Goal: Task Accomplishment & Management: Manage account settings

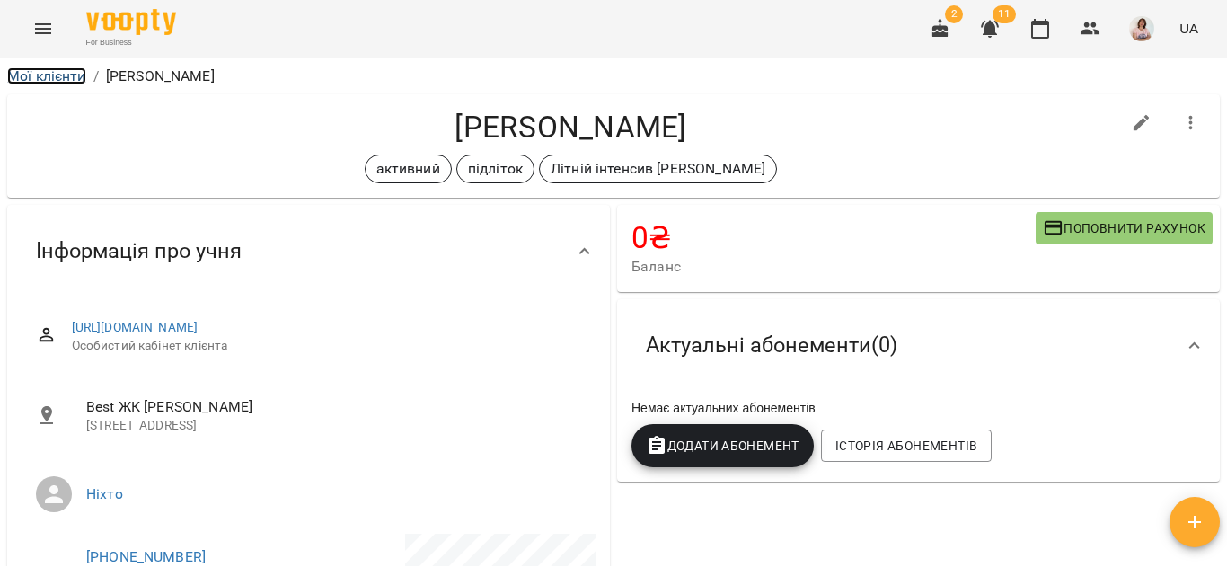
click at [62, 71] on link "Мої клієнти" at bounding box center [46, 75] width 79 height 17
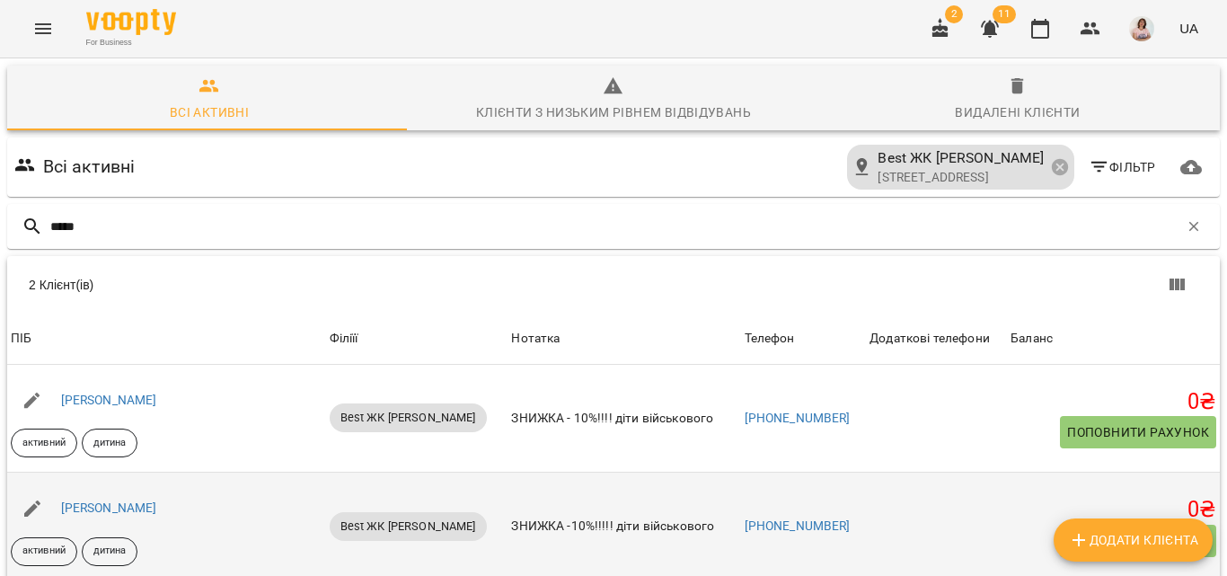
scroll to position [116, 0]
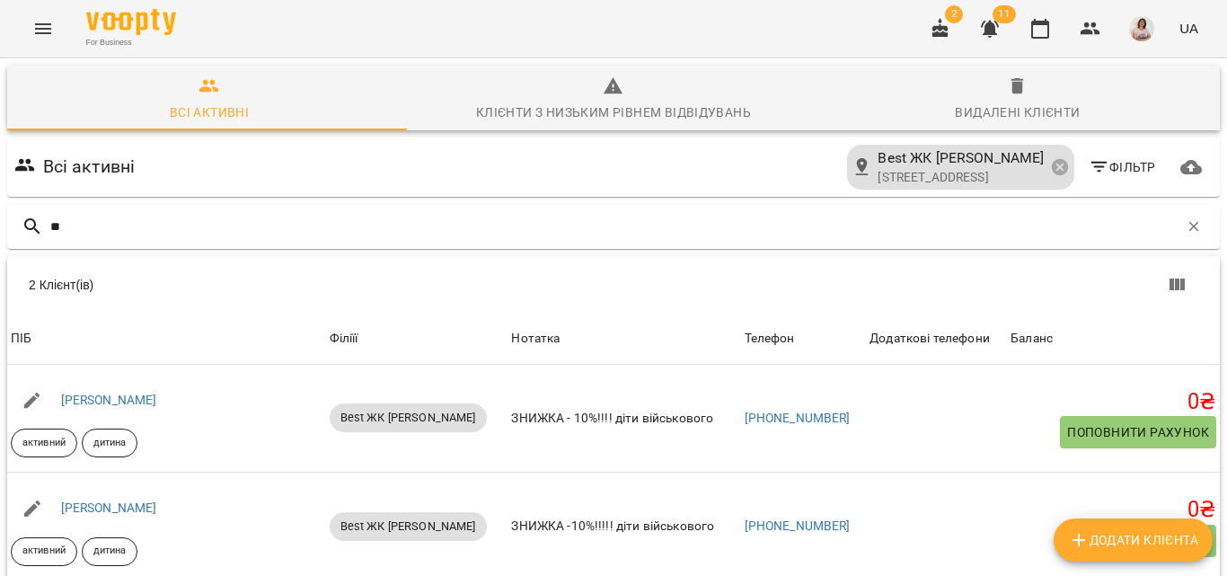
type input "*"
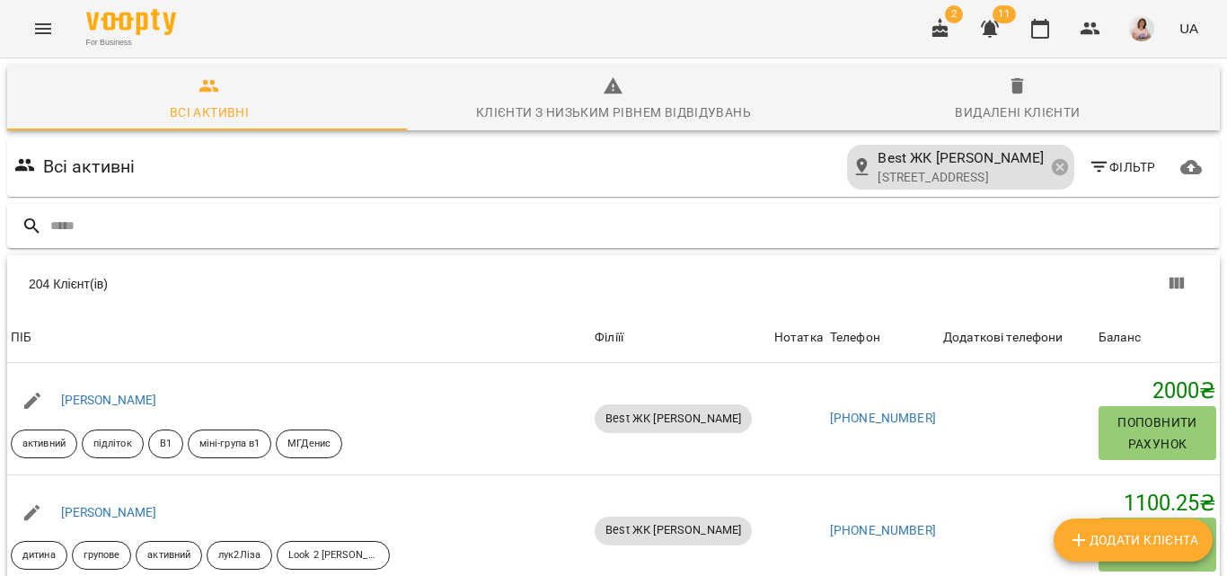
click at [117, 211] on input "text" at bounding box center [631, 226] width 1162 height 30
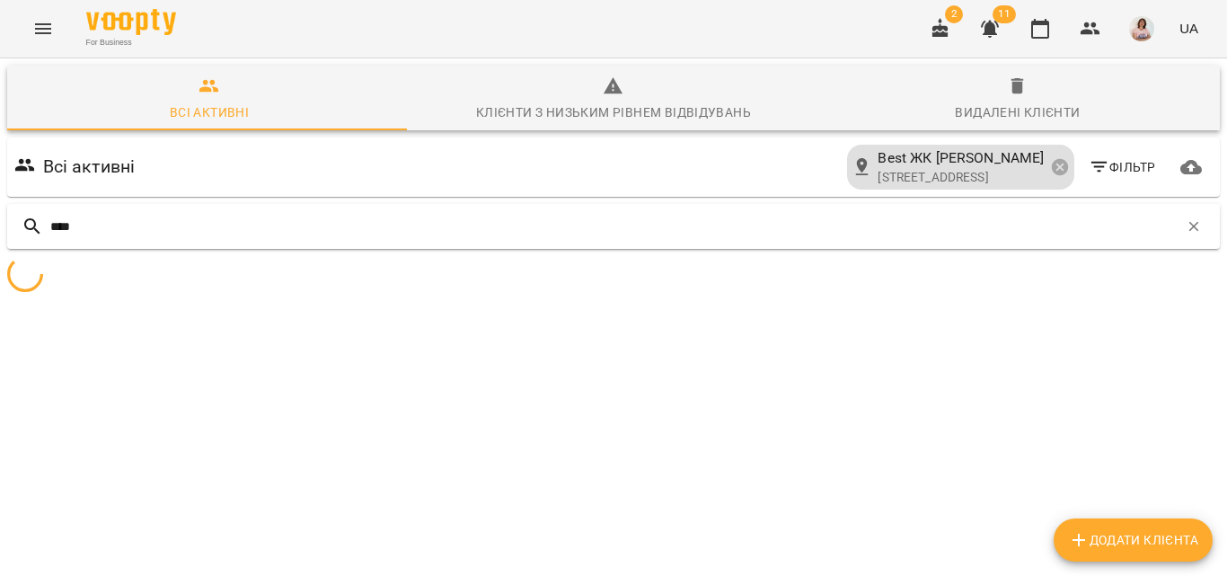
scroll to position [79, 0]
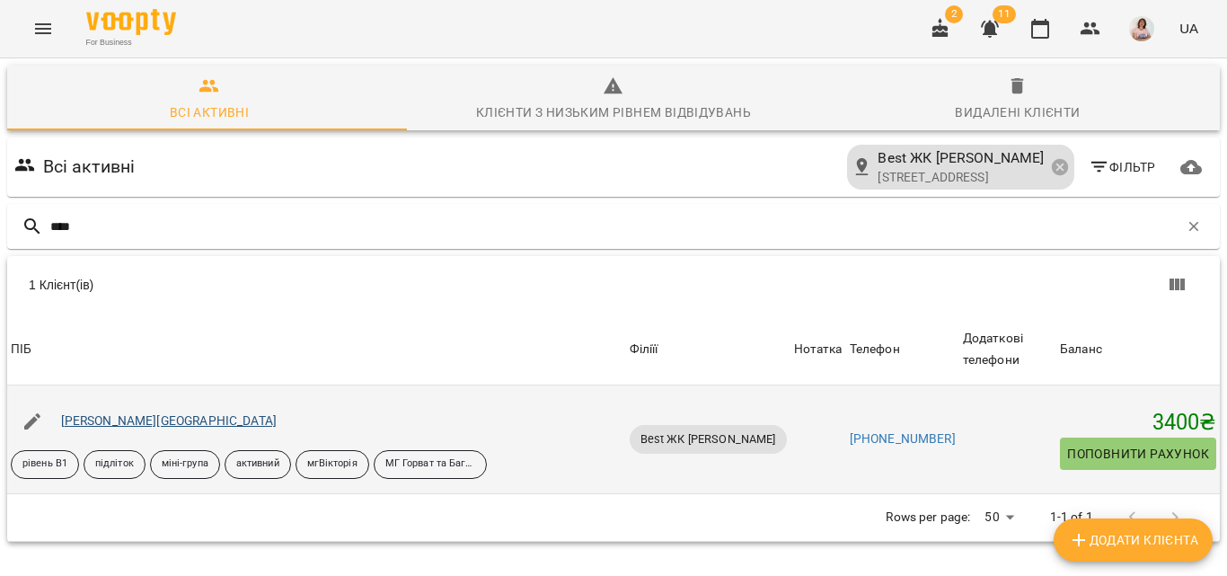
type input "****"
click at [119, 413] on link "Горват Софія" at bounding box center [169, 420] width 216 height 14
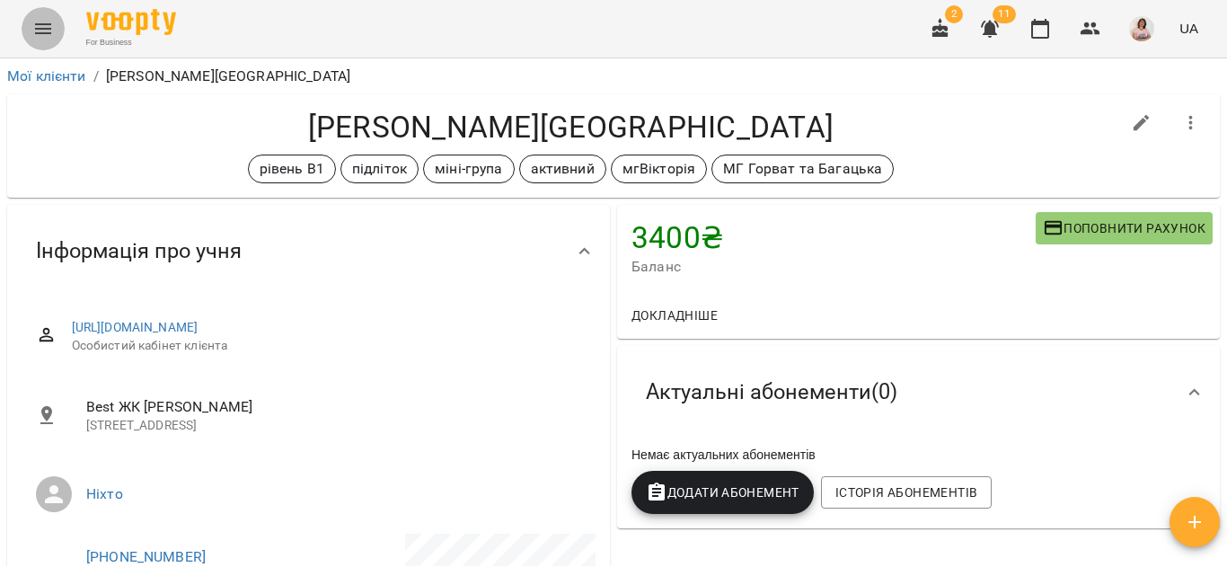
click at [33, 34] on icon "Menu" at bounding box center [43, 29] width 22 height 22
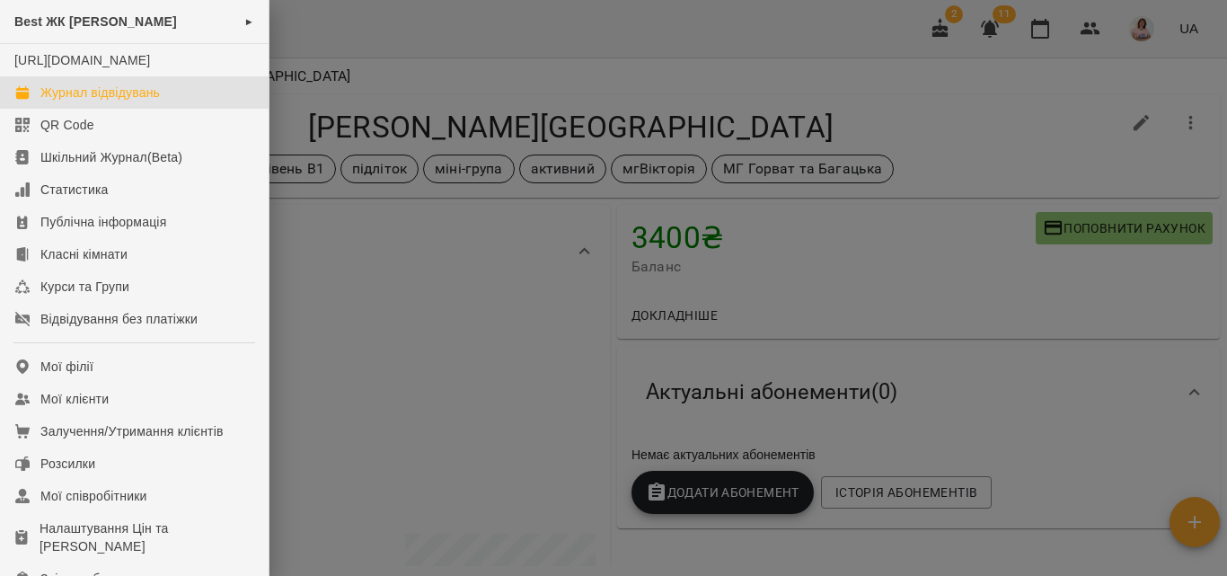
click at [123, 101] on div "Журнал відвідувань" at bounding box center [99, 93] width 119 height 18
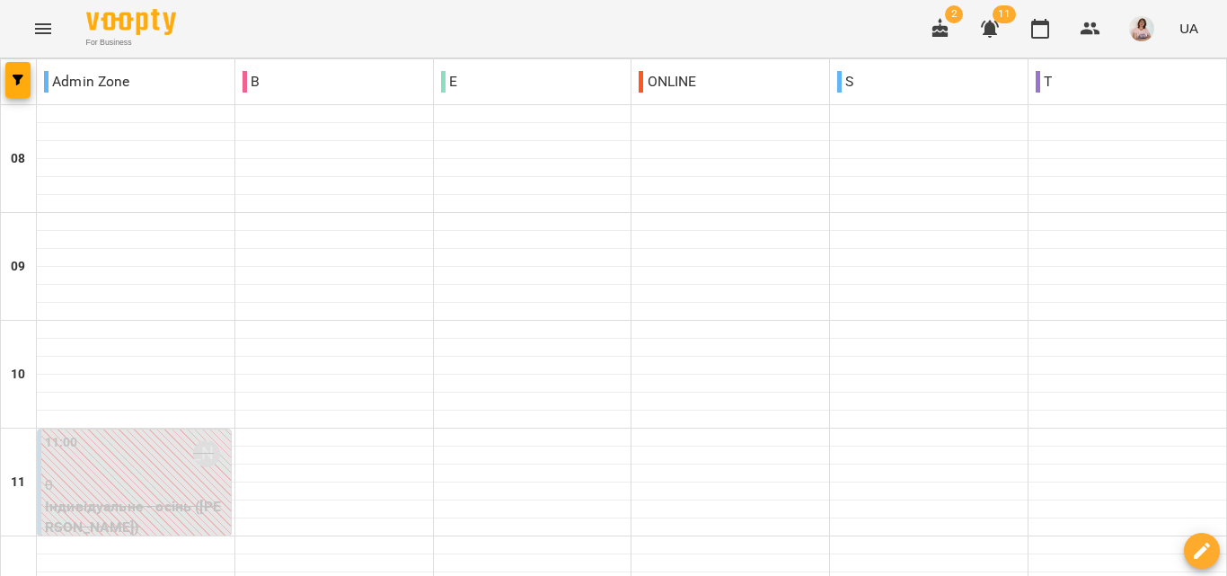
type input "**********"
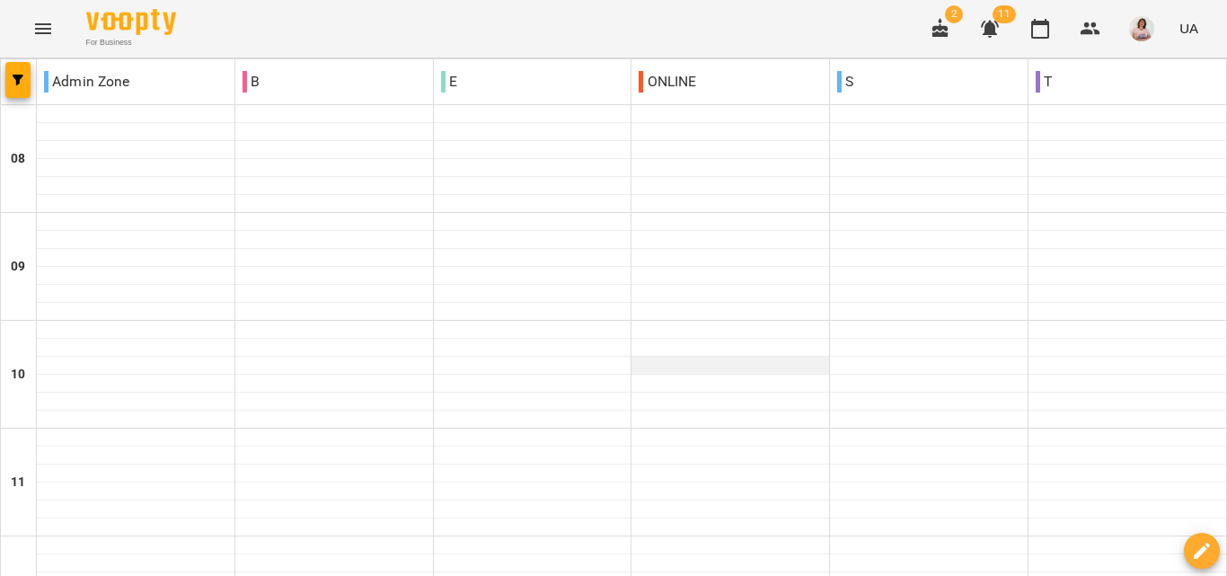
scroll to position [708, 0]
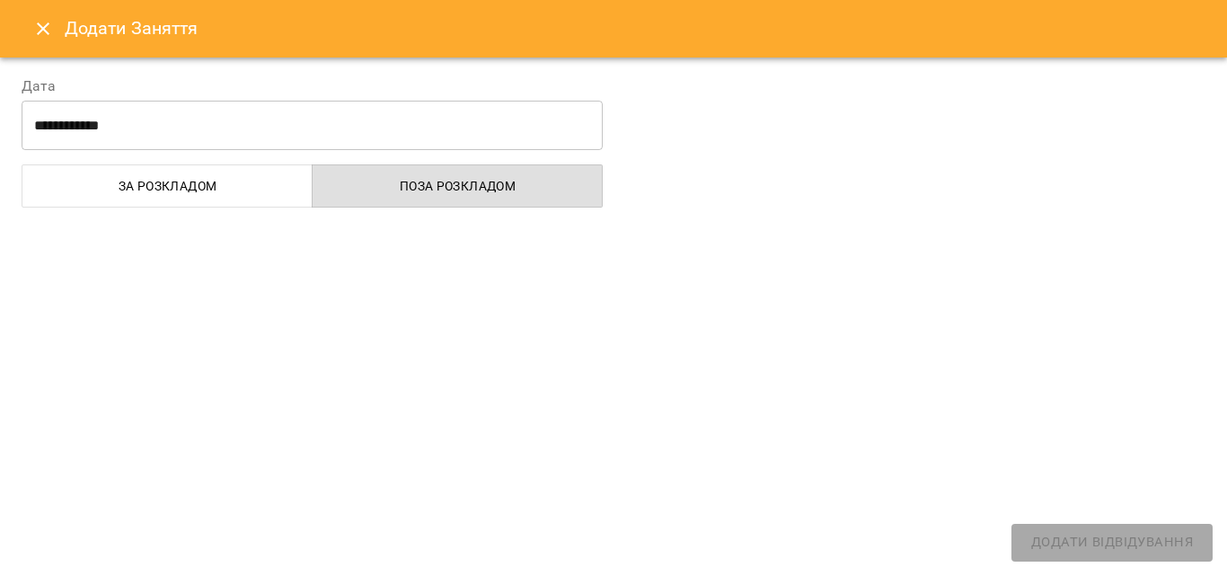
select select
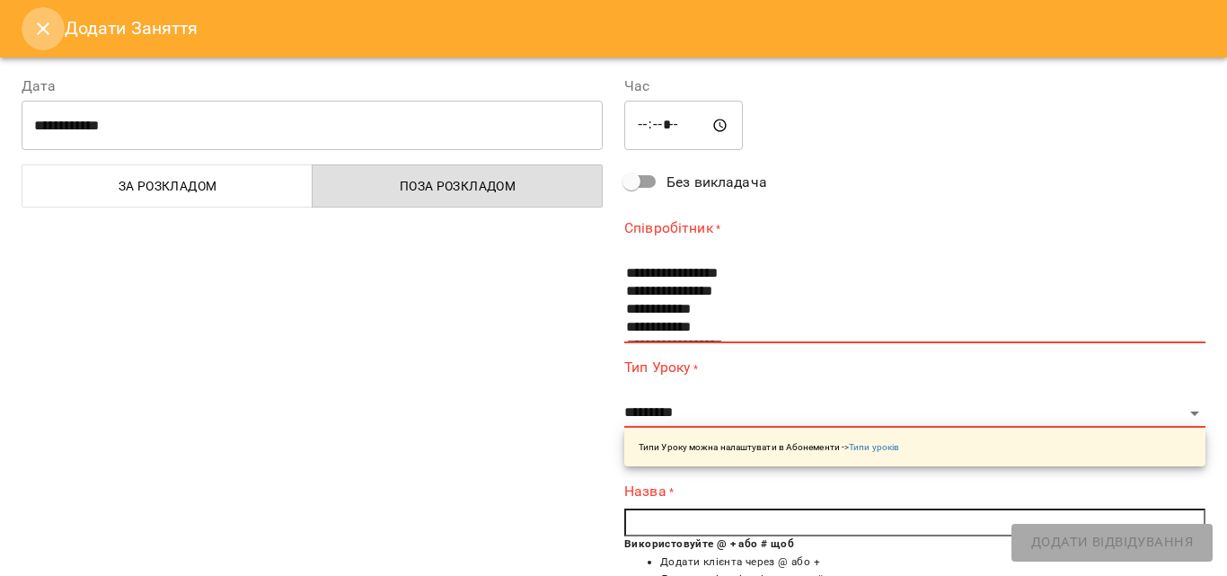
click at [44, 36] on icon "Close" at bounding box center [43, 29] width 22 height 22
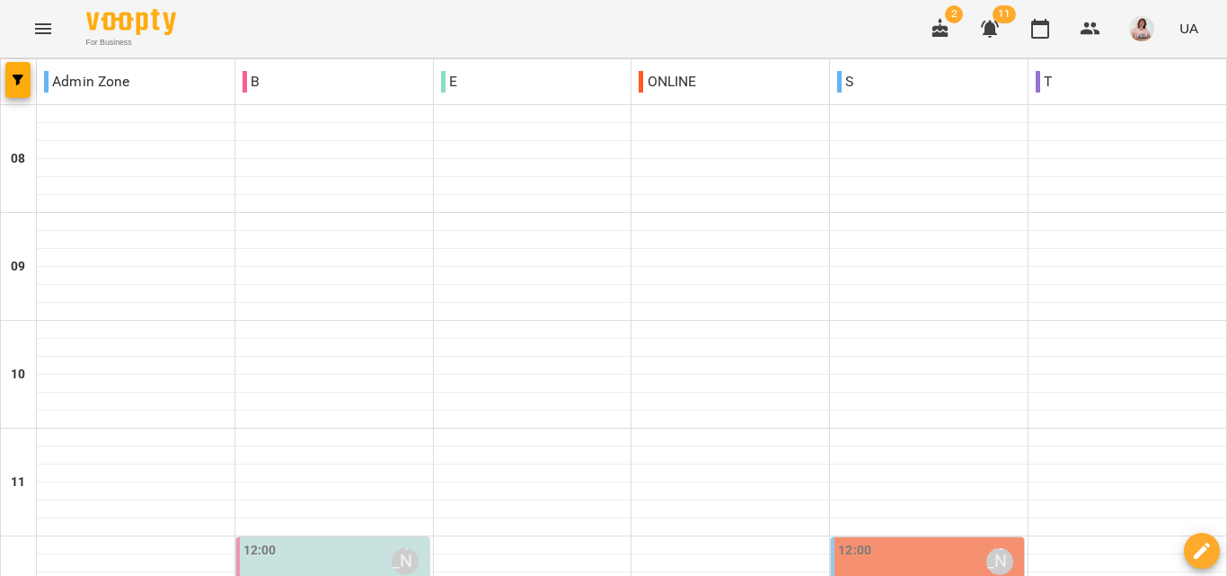
scroll to position [449, 0]
type input "**********"
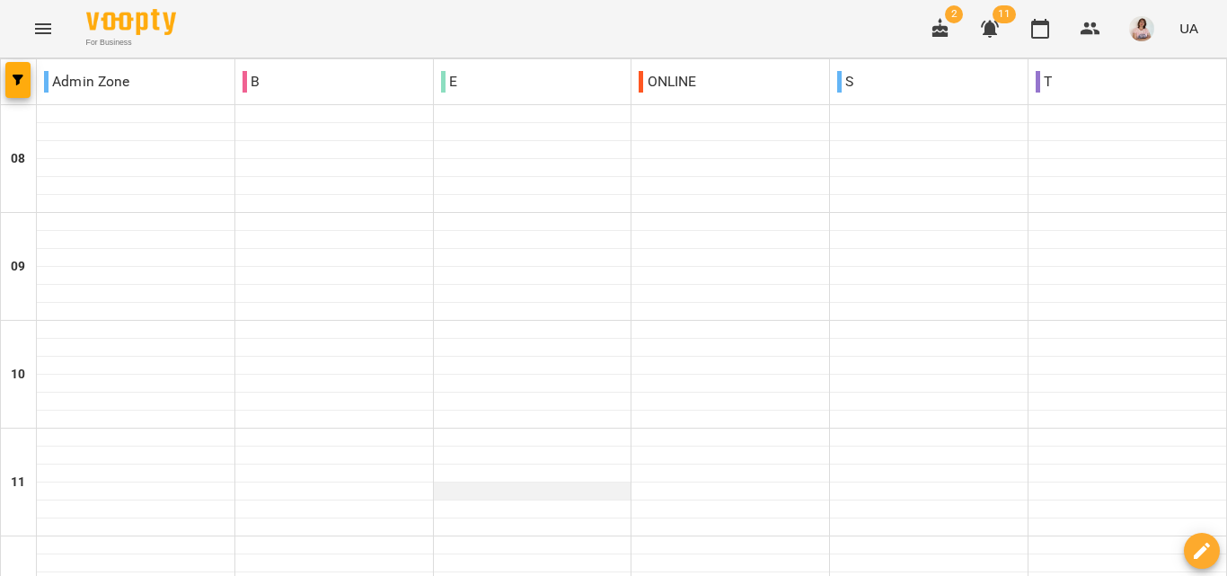
scroll to position [1157, 0]
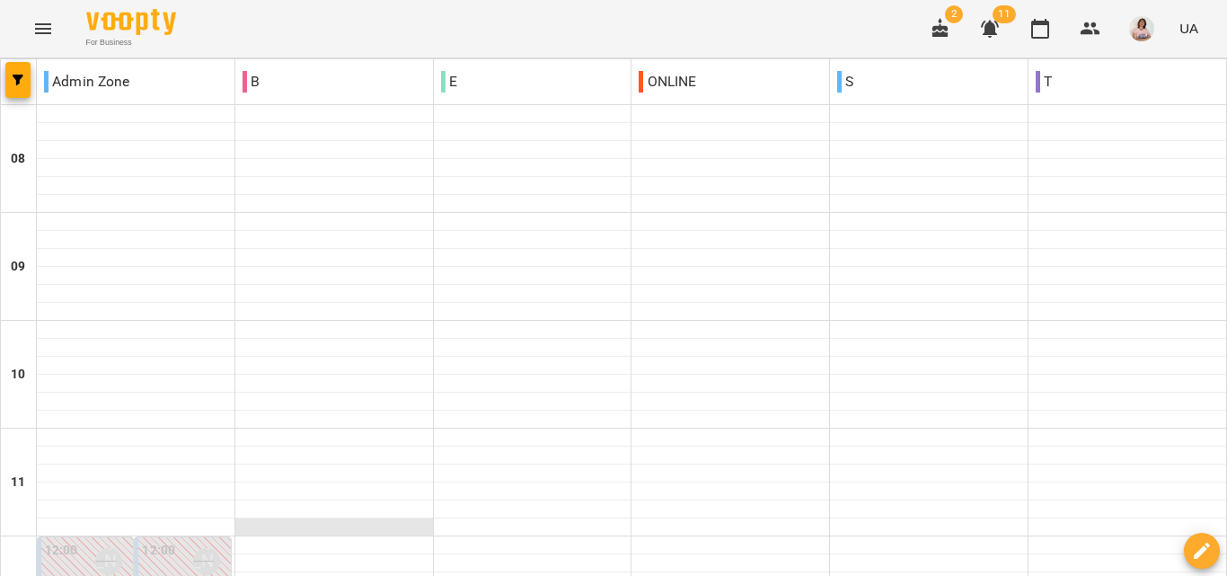
scroll to position [629, 0]
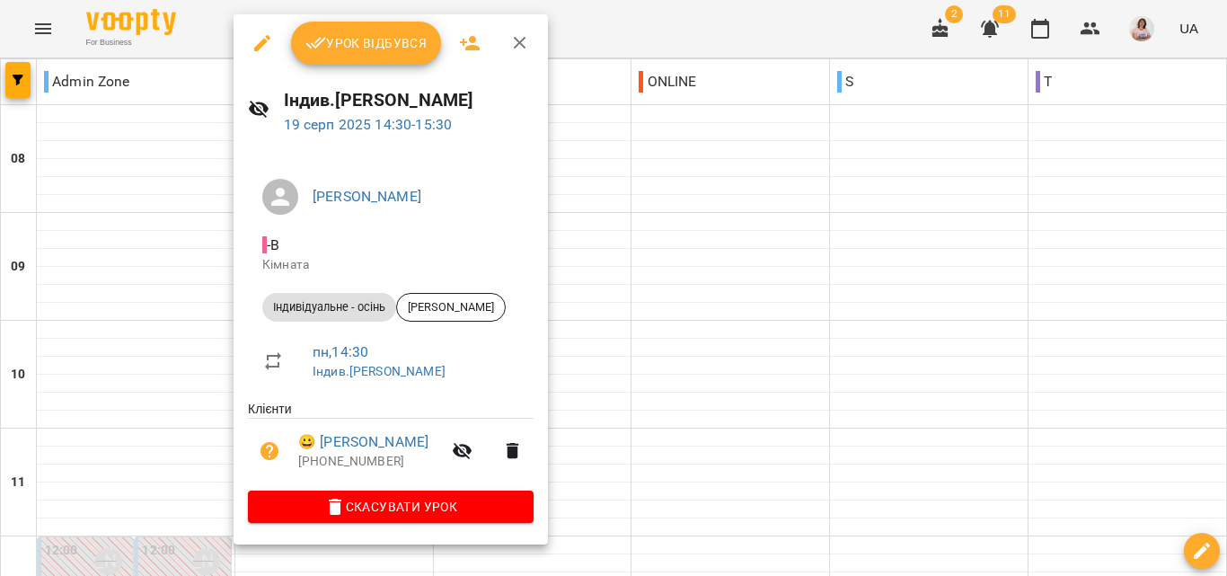
click at [380, 52] on span "Урок відбувся" at bounding box center [366, 43] width 122 height 22
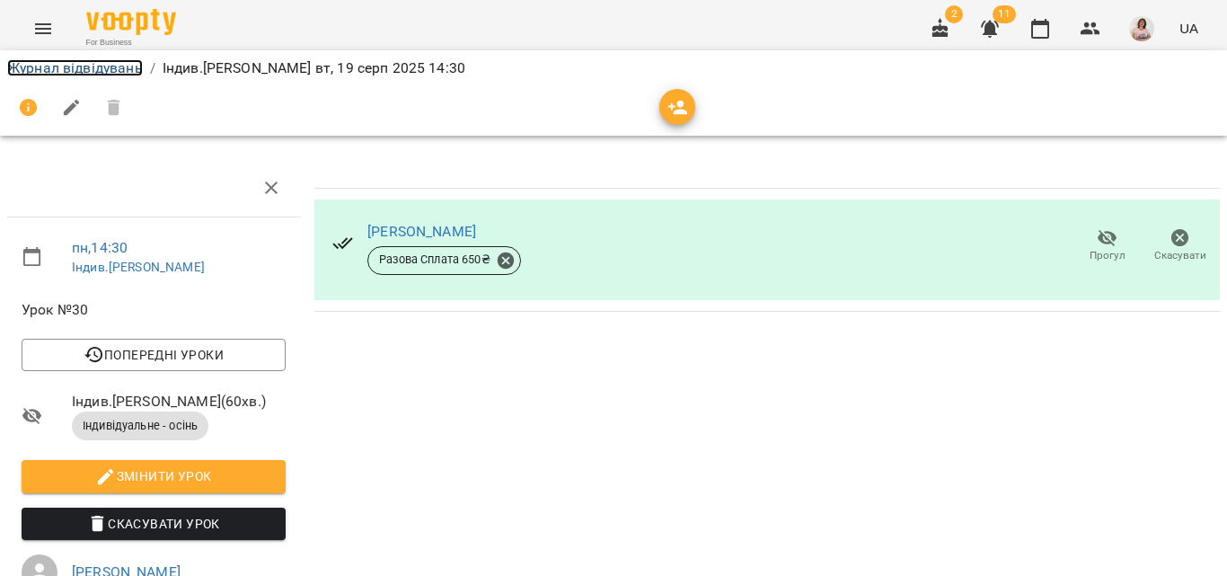
click at [46, 70] on link "Журнал відвідувань" at bounding box center [75, 67] width 136 height 17
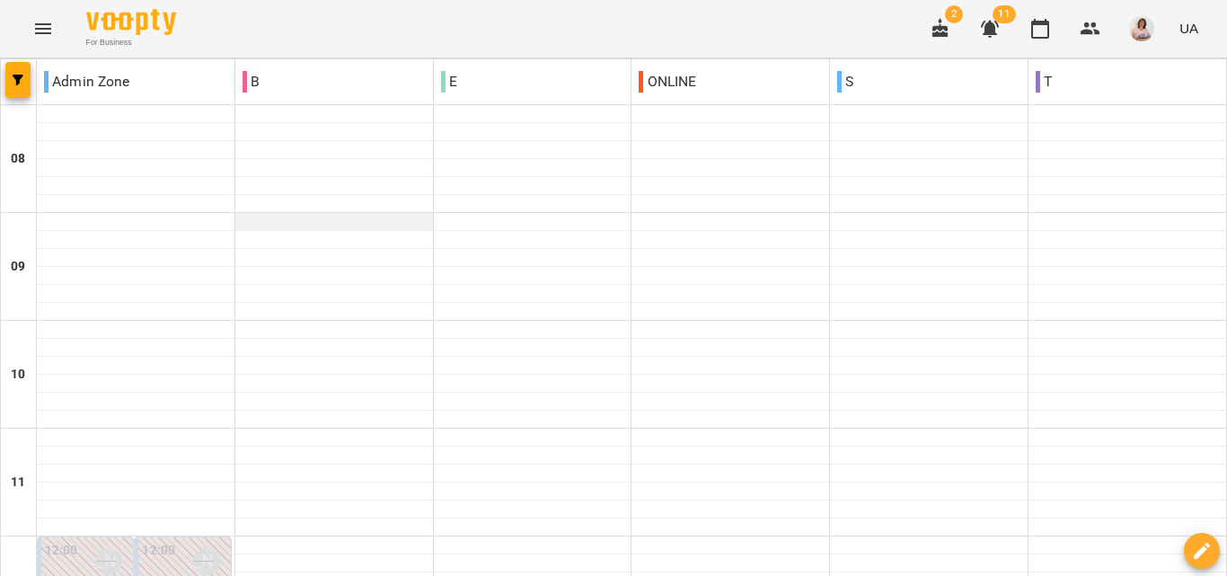
scroll to position [629, 0]
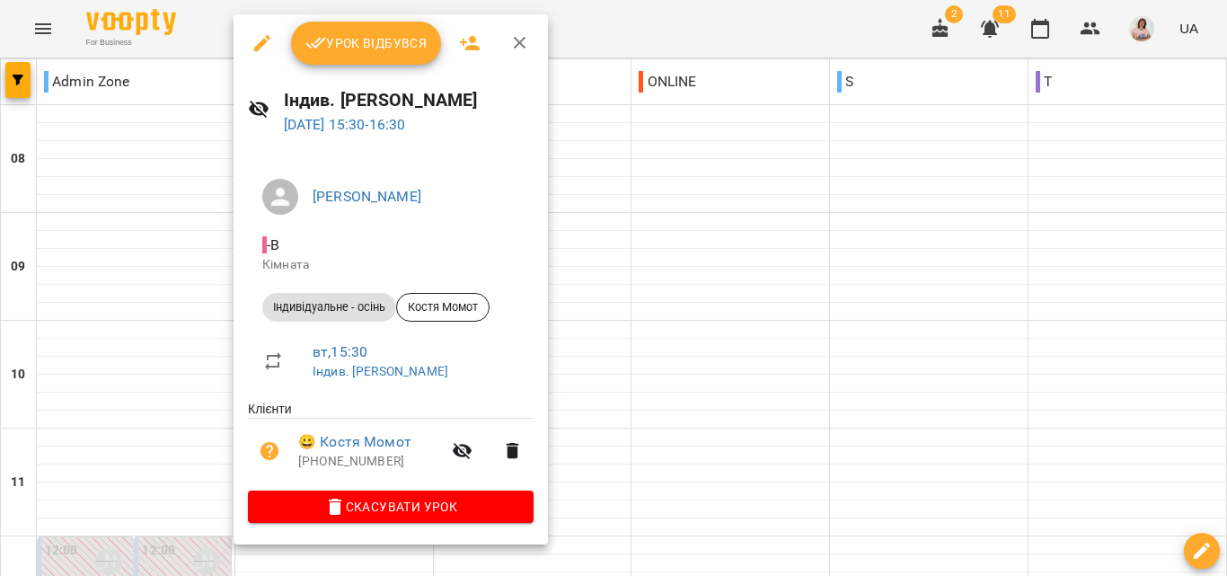
click at [333, 49] on span "Урок відбувся" at bounding box center [366, 43] width 122 height 22
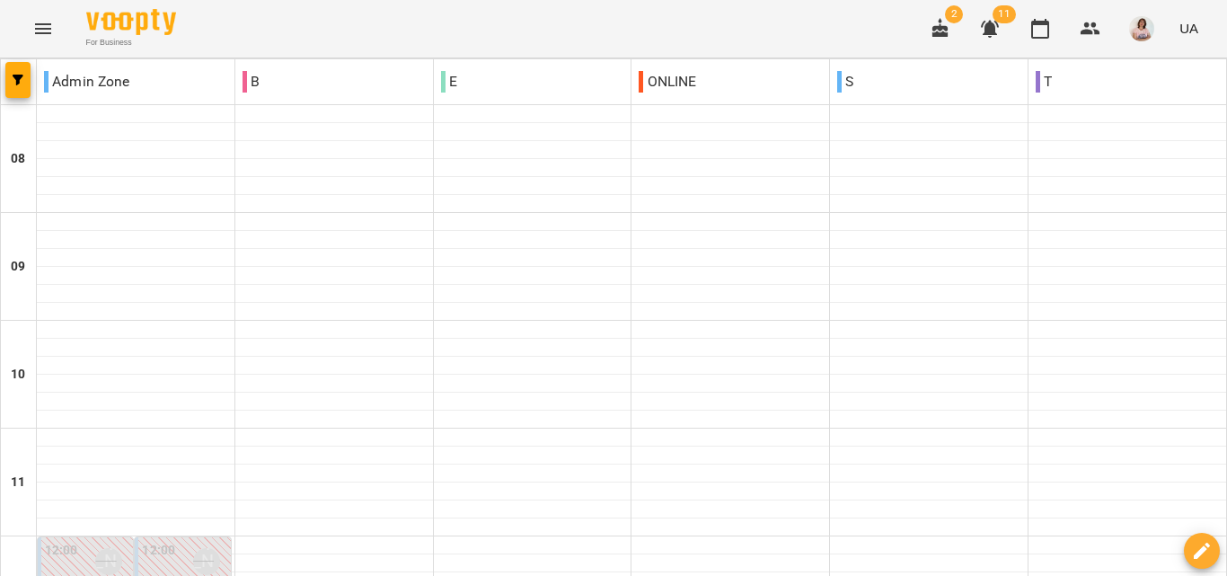
scroll to position [1157, 0]
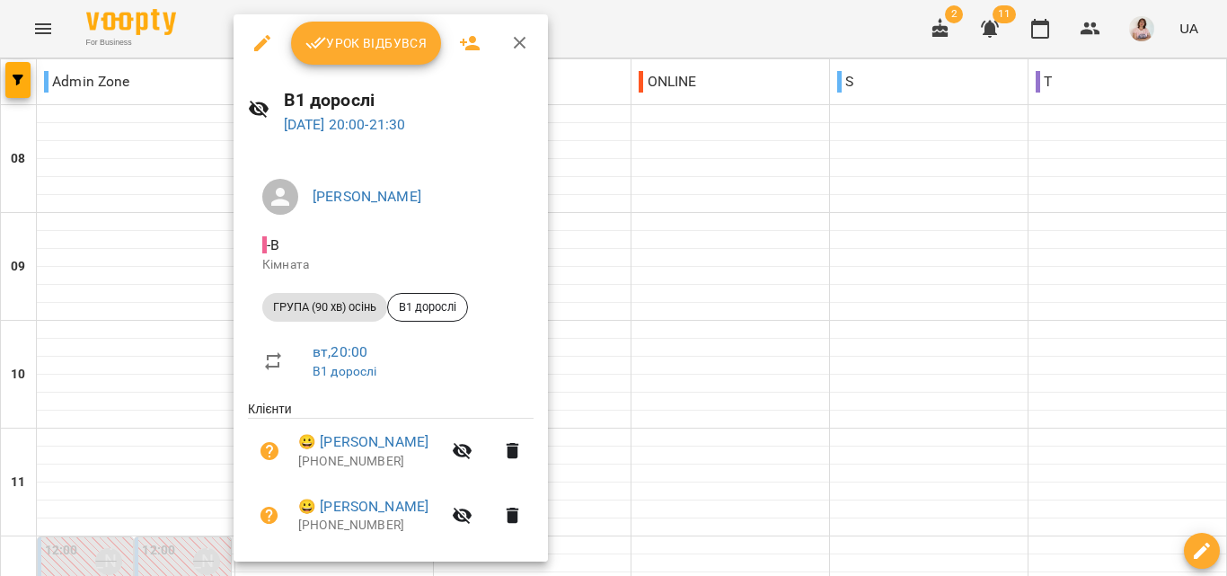
scroll to position [113, 0]
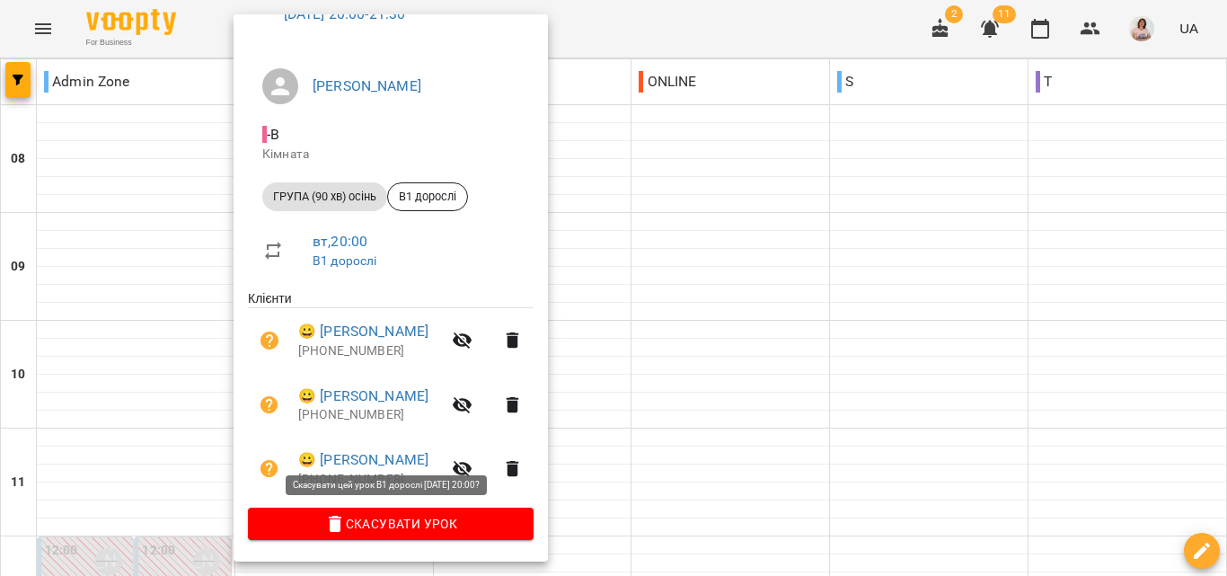
click at [422, 526] on span "Скасувати Урок" at bounding box center [390, 524] width 257 height 22
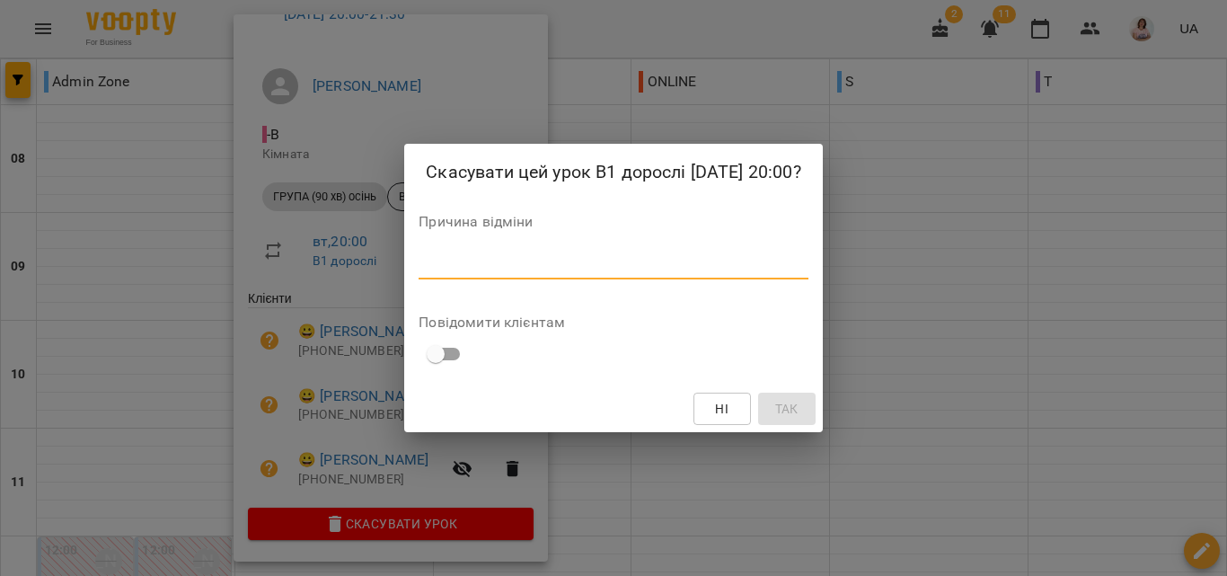
click at [552, 262] on textarea at bounding box center [612, 264] width 389 height 17
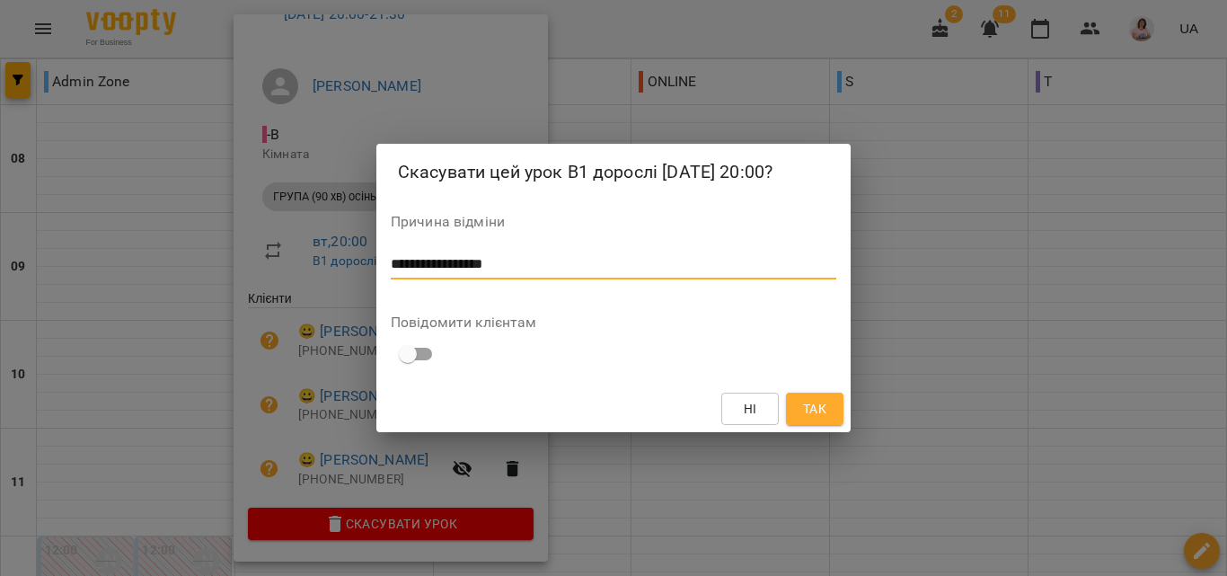
type textarea "**********"
click at [832, 418] on button "Так" at bounding box center [814, 408] width 57 height 32
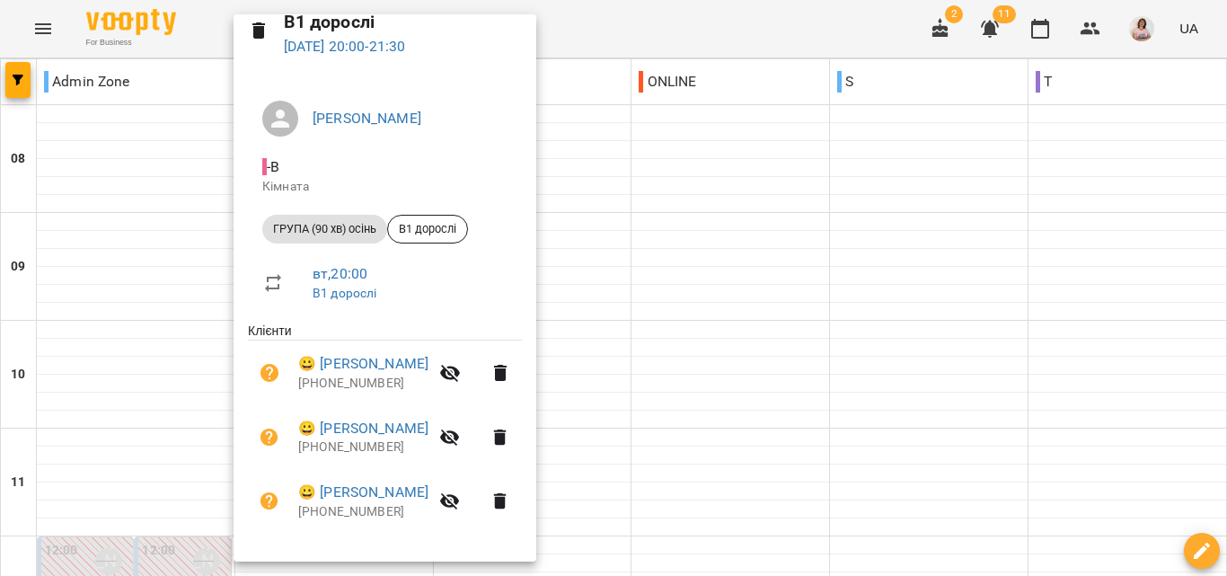
scroll to position [0, 0]
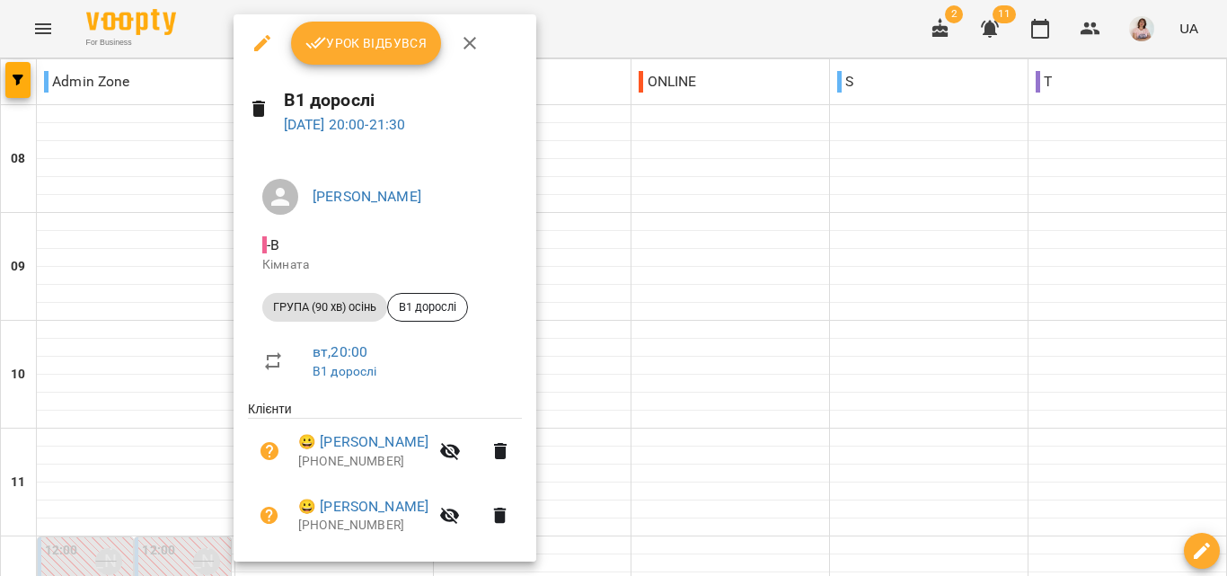
click at [268, 52] on icon "button" at bounding box center [262, 43] width 22 height 22
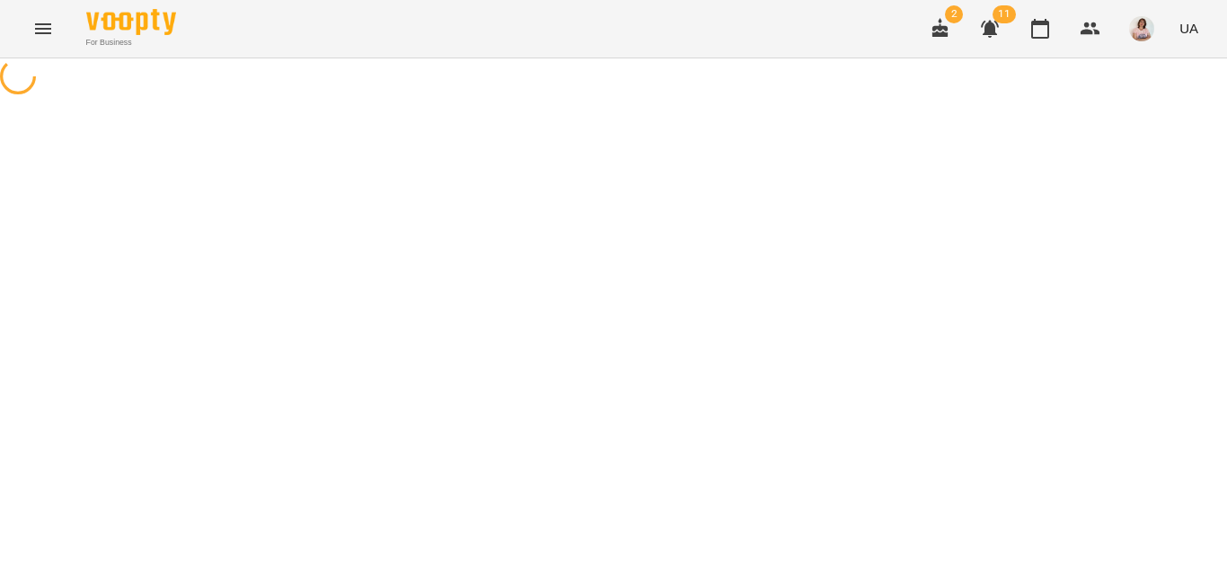
select select "**********"
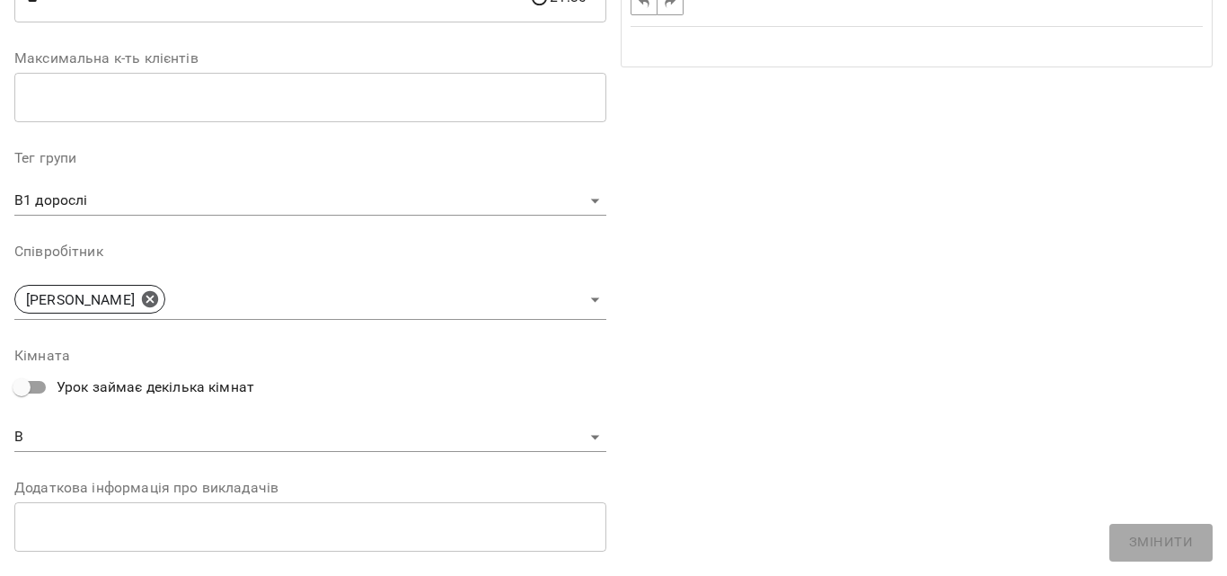
scroll to position [449, 0]
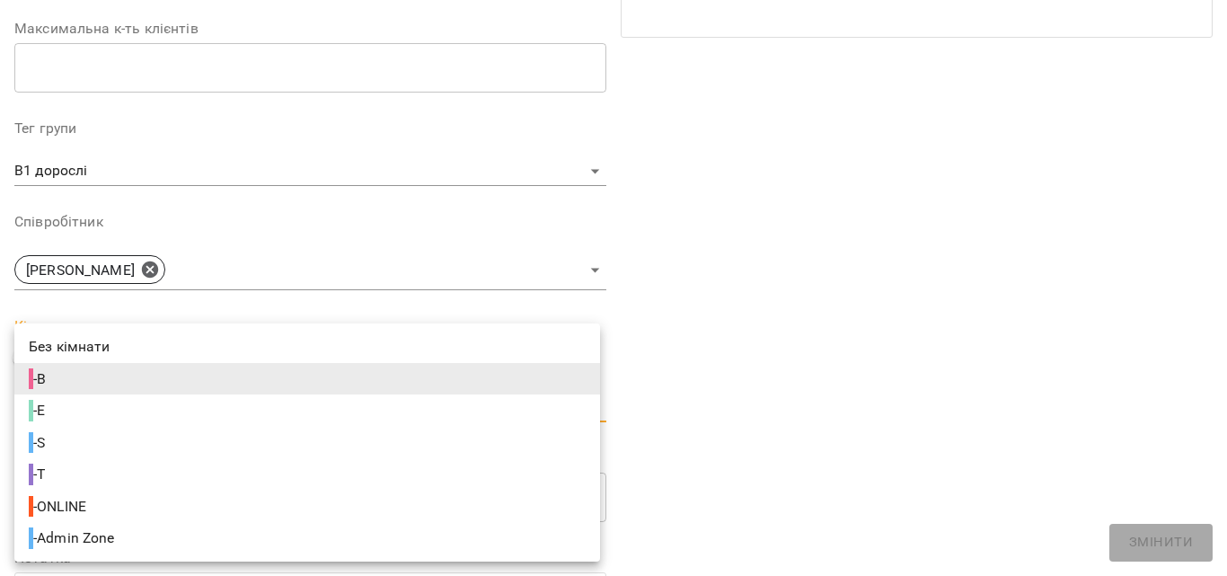
click at [259, 413] on body "For Business 2 11 UA Журнал відвідувань / B1 дорослі вт, 19 серп 2025 20:00 вт …" at bounding box center [613, 460] width 1227 height 921
click at [136, 545] on li "- Admin Zone" at bounding box center [306, 538] width 585 height 32
type input "**********"
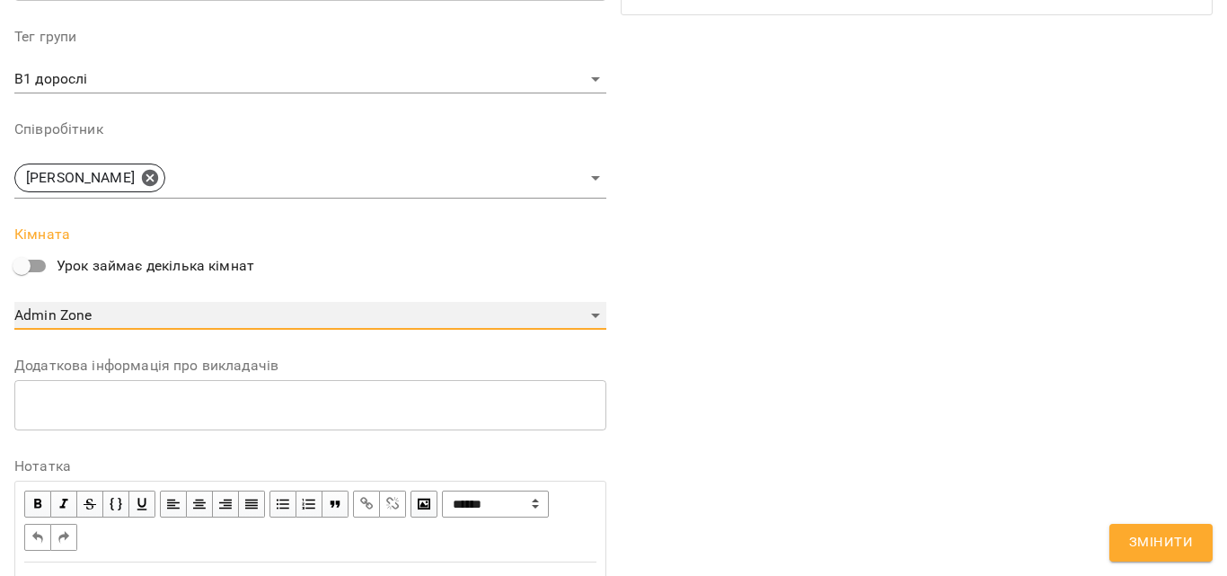
scroll to position [708, 0]
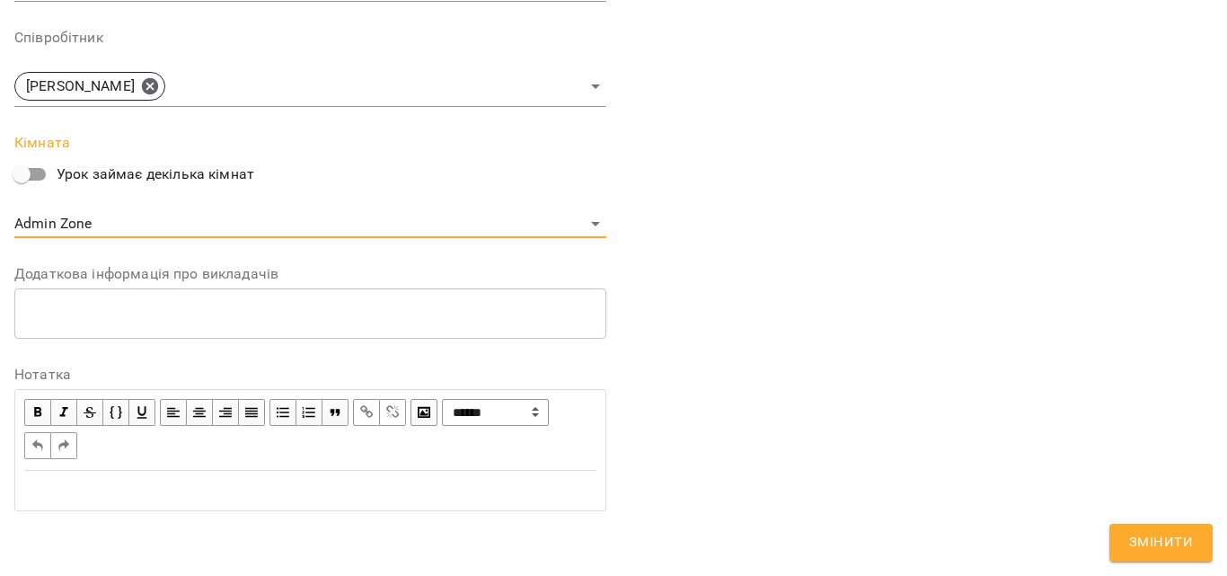
click at [1131, 535] on span "Змінити" at bounding box center [1161, 542] width 64 height 23
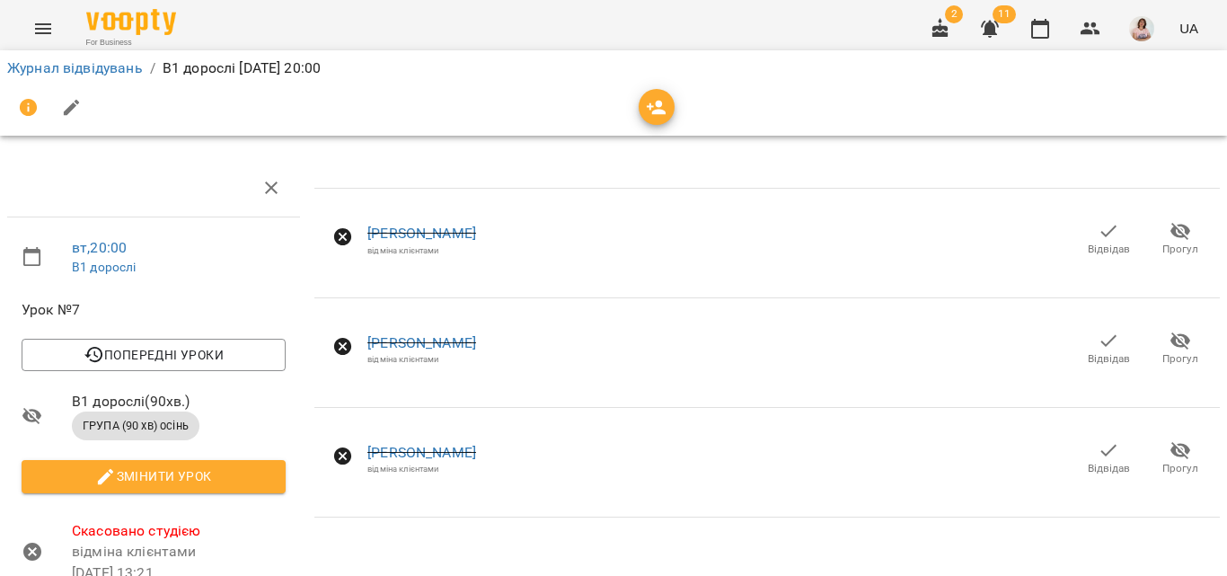
click at [45, 36] on icon "Menu" at bounding box center [43, 29] width 22 height 22
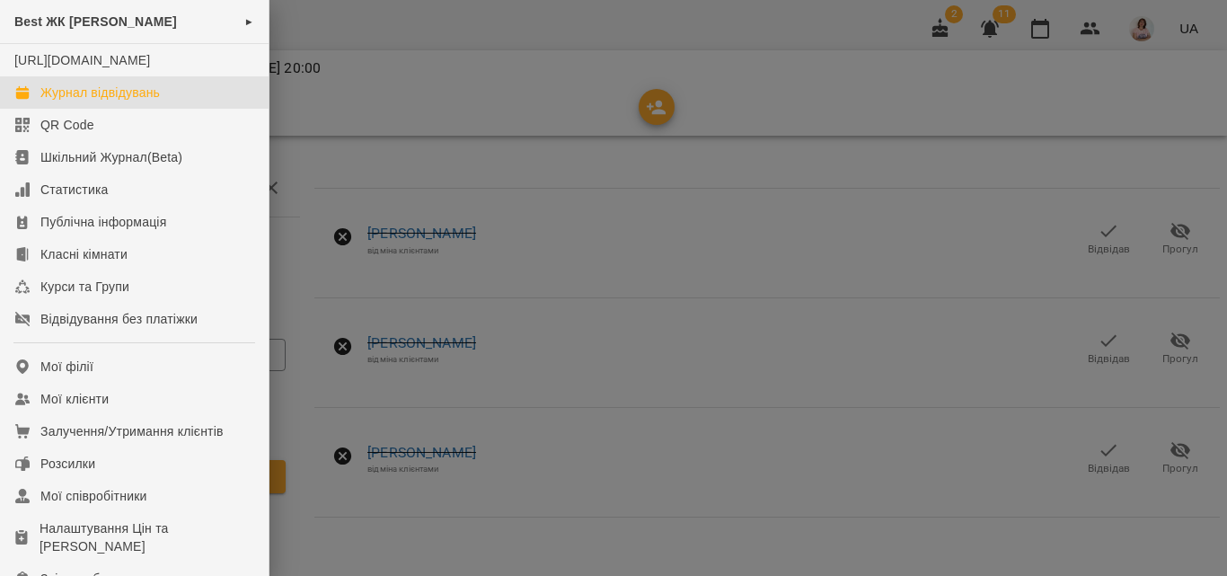
click at [95, 101] on div "Журнал відвідувань" at bounding box center [99, 93] width 119 height 18
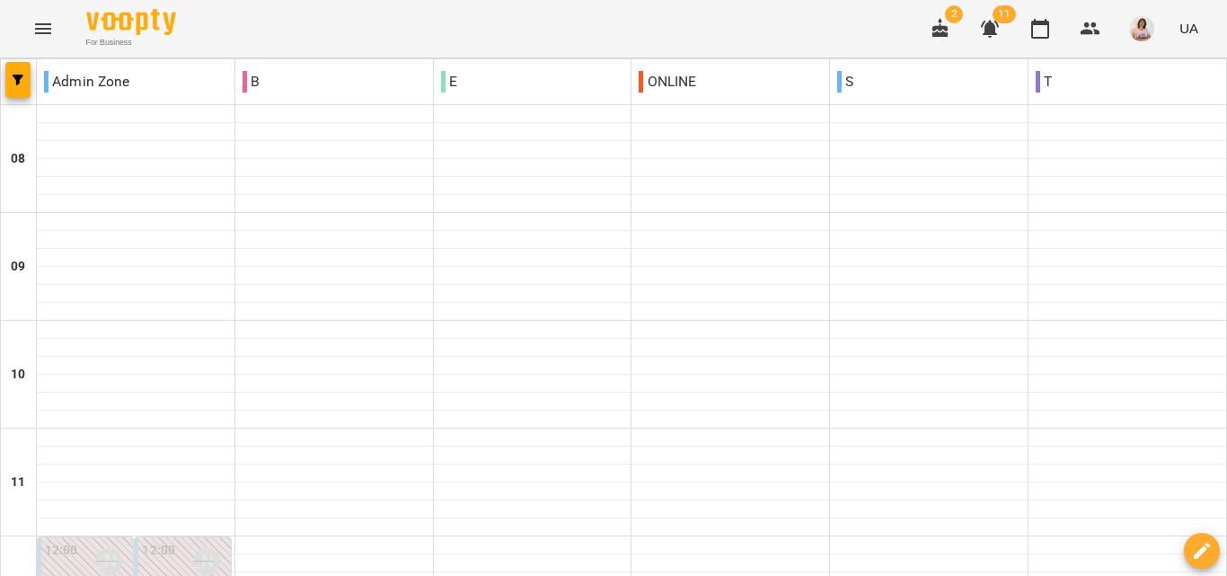
scroll to position [708, 0]
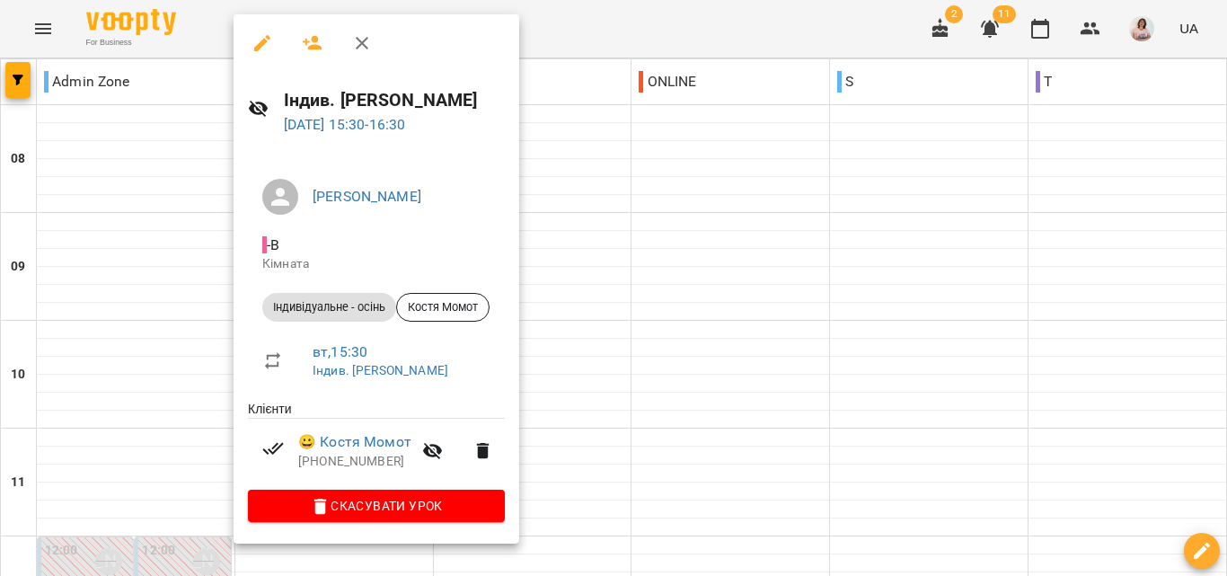
click at [727, 287] on div at bounding box center [613, 288] width 1227 height 576
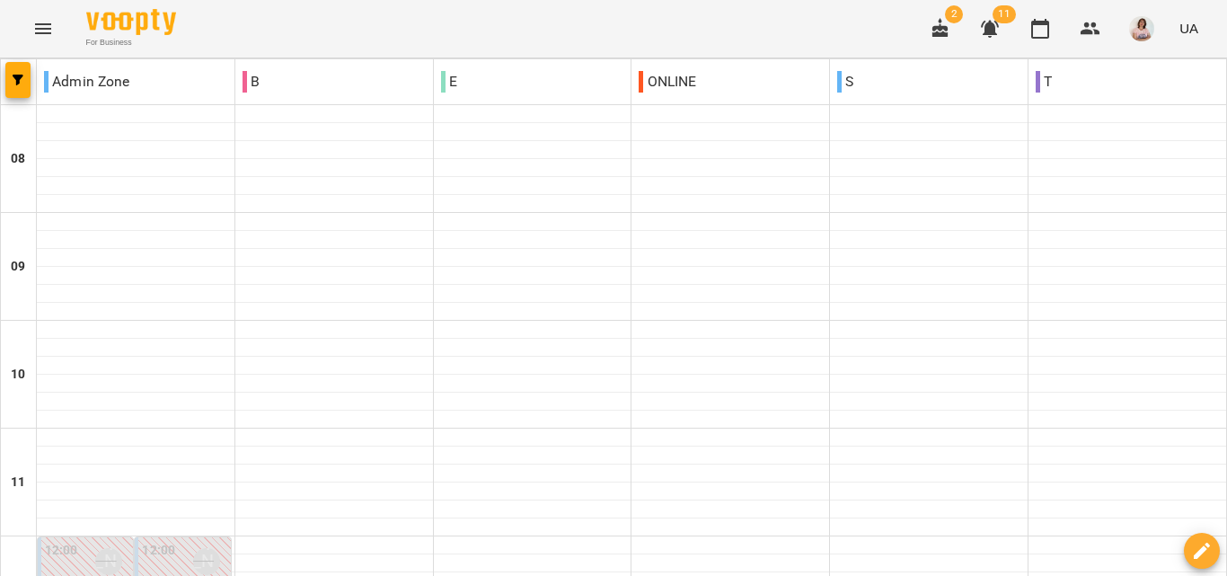
scroll to position [978, 0]
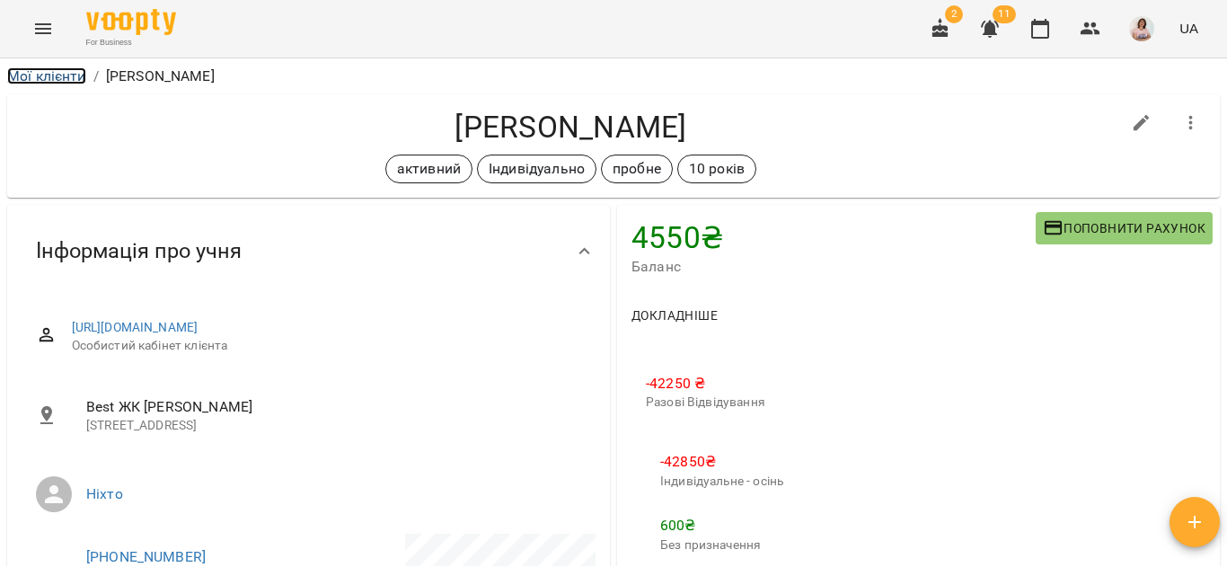
click at [34, 78] on link "Мої клієнти" at bounding box center [46, 75] width 79 height 17
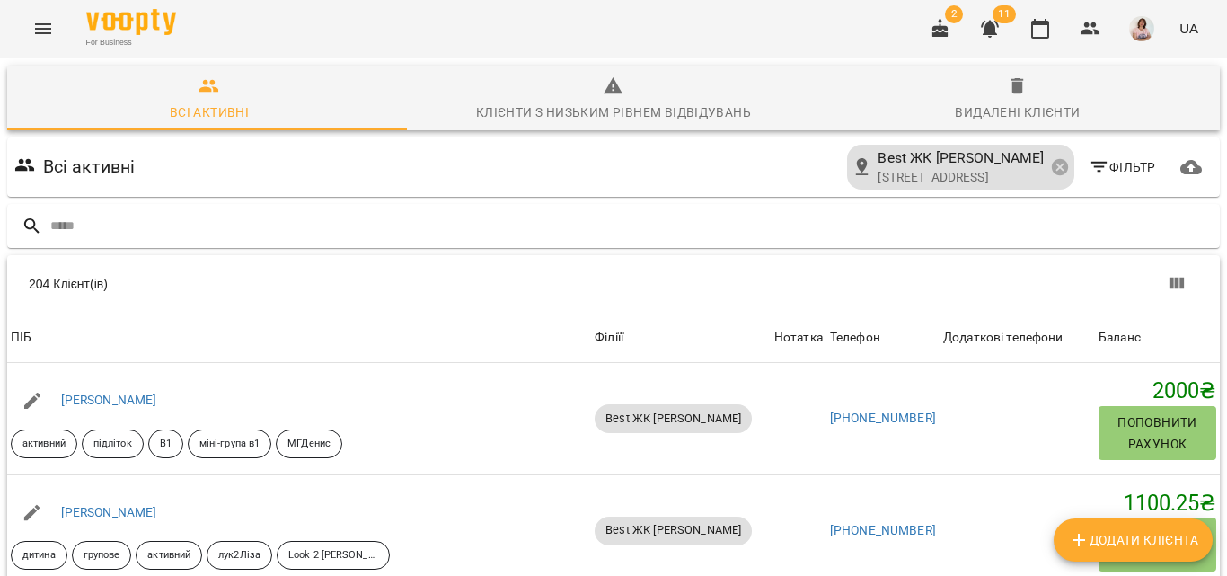
click at [39, 20] on icon "Menu" at bounding box center [43, 29] width 22 height 22
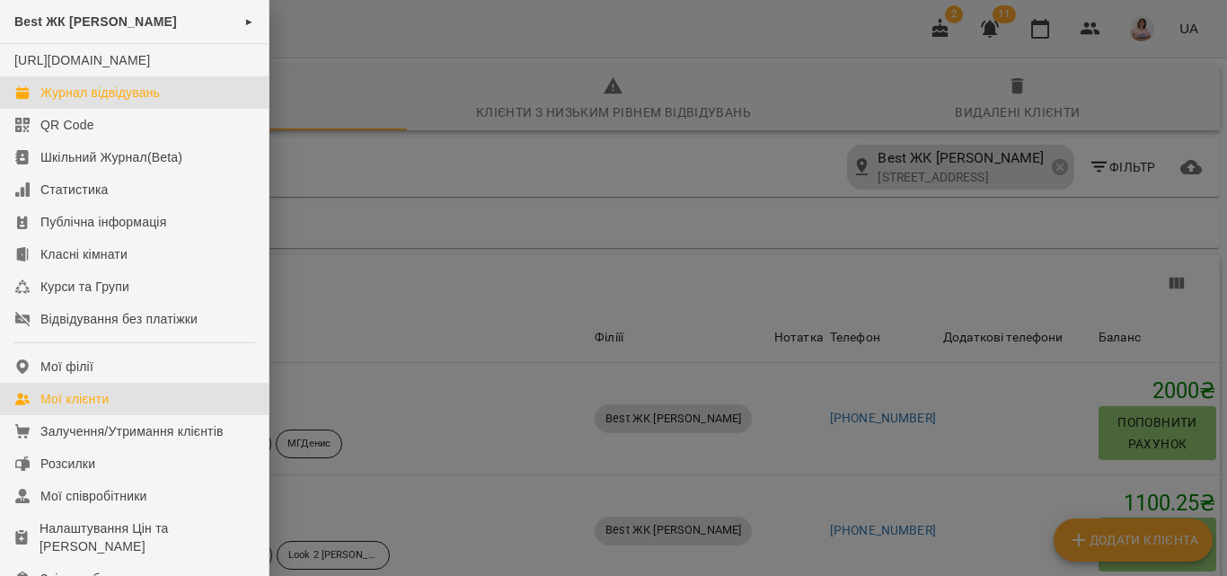
click at [103, 101] on div "Журнал відвідувань" at bounding box center [99, 93] width 119 height 18
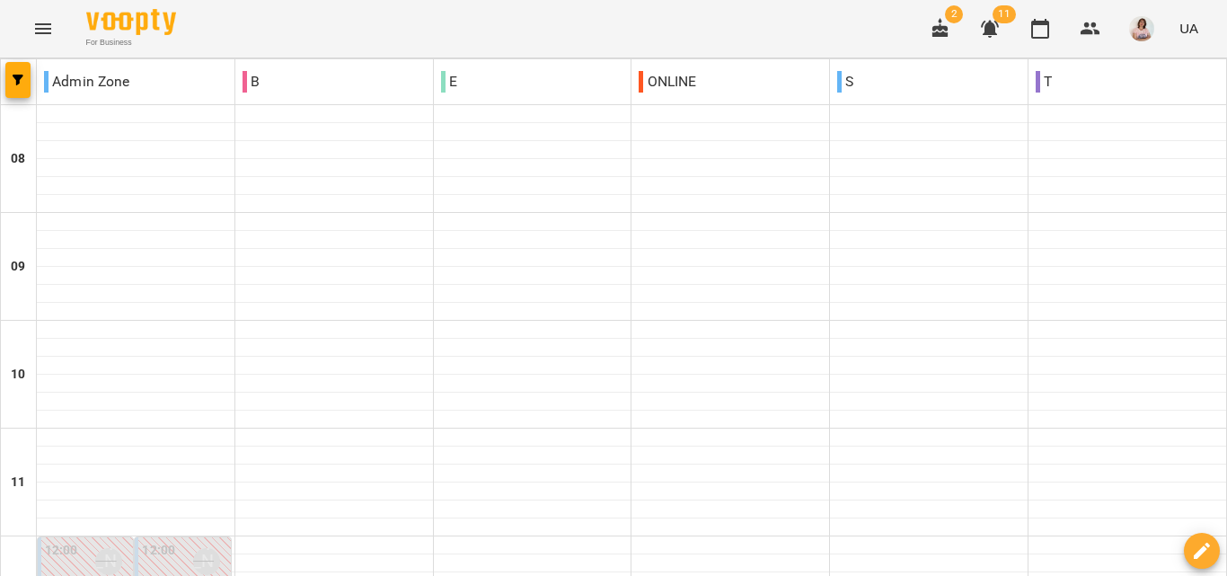
scroll to position [898, 0]
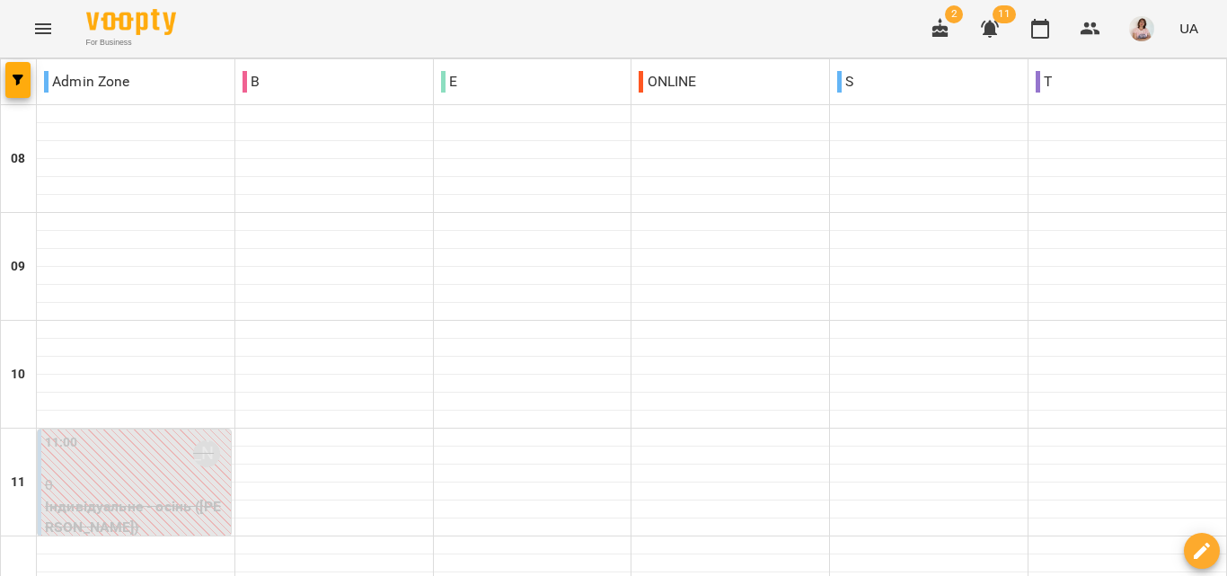
scroll to position [718, 0]
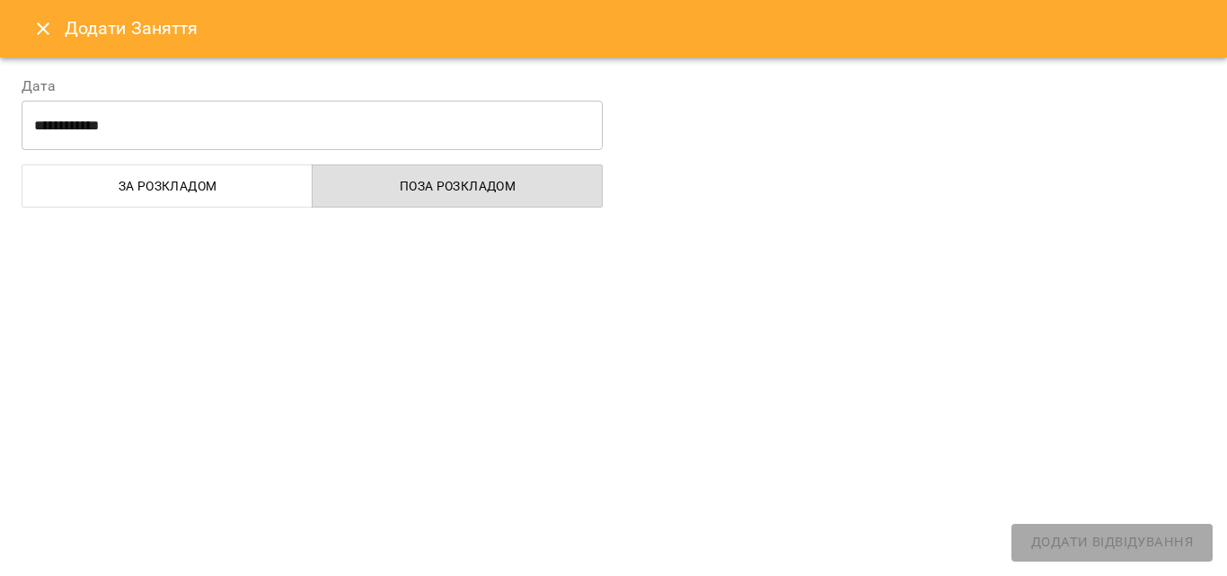
select select
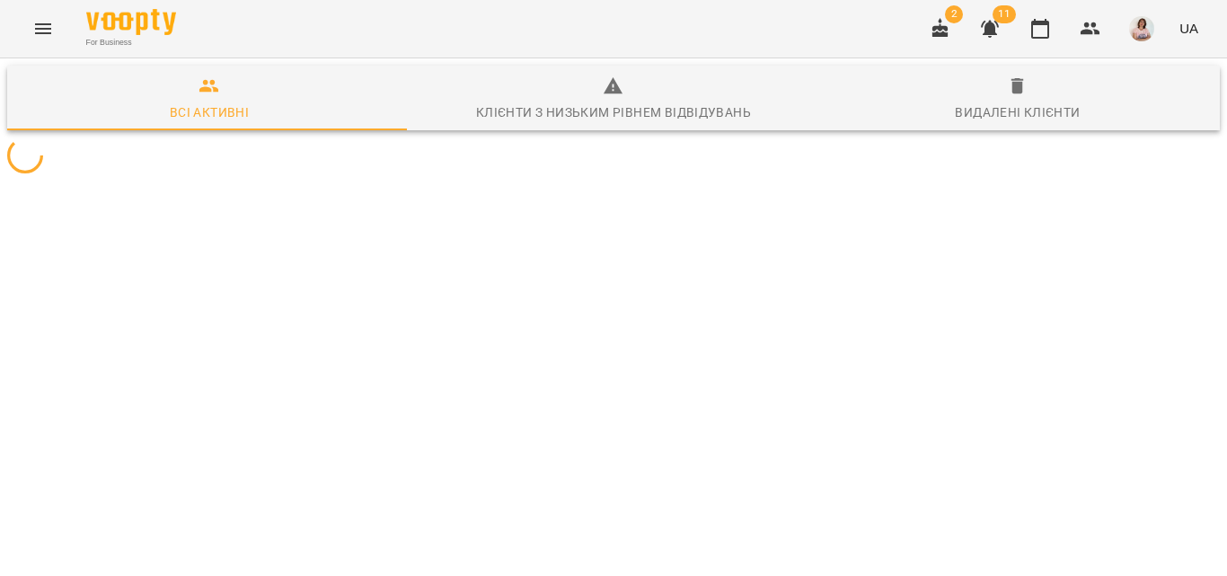
click at [35, 30] on icon "Menu" at bounding box center [43, 29] width 22 height 22
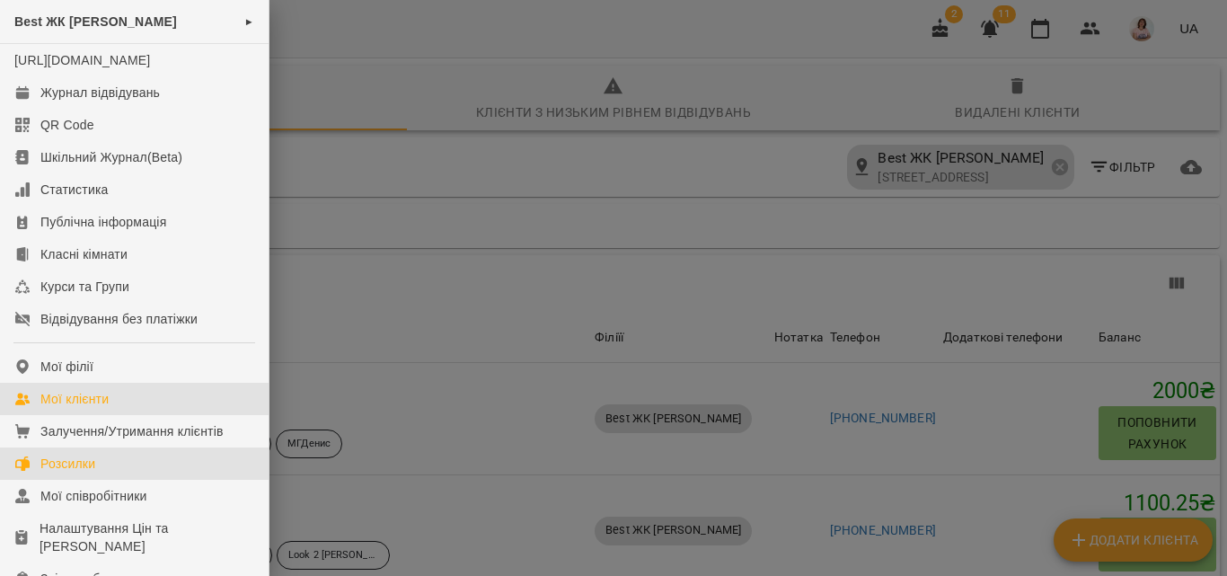
click at [82, 472] on div "Розсилки" at bounding box center [67, 463] width 55 height 18
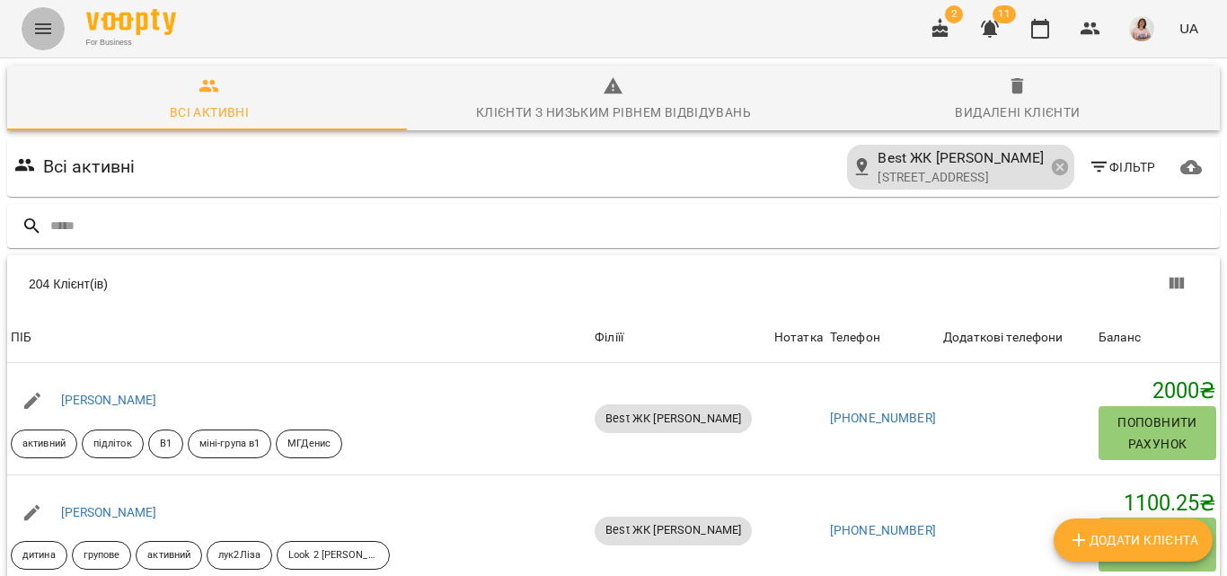
click at [45, 34] on icon "Menu" at bounding box center [43, 29] width 22 height 22
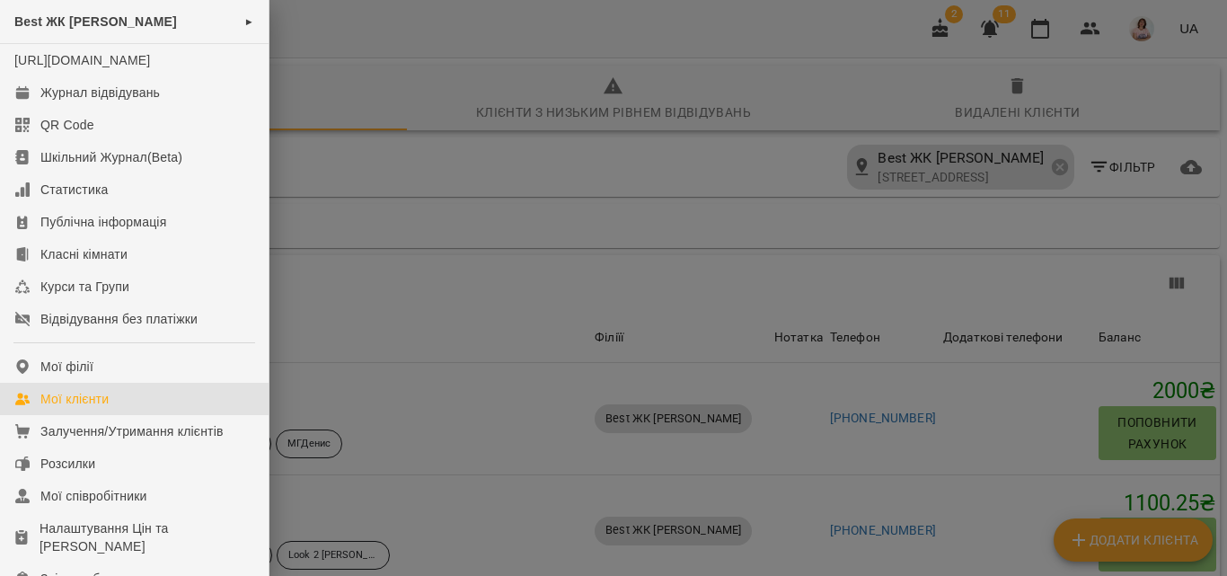
click at [657, 41] on div at bounding box center [613, 288] width 1227 height 576
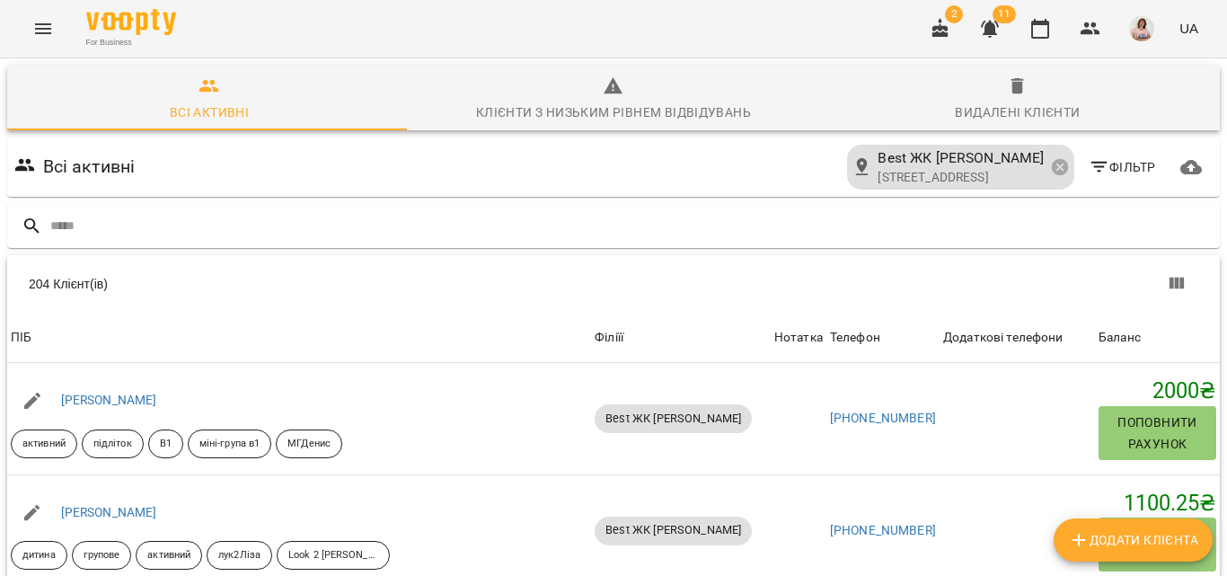
click at [53, 29] on icon "Menu" at bounding box center [43, 29] width 22 height 22
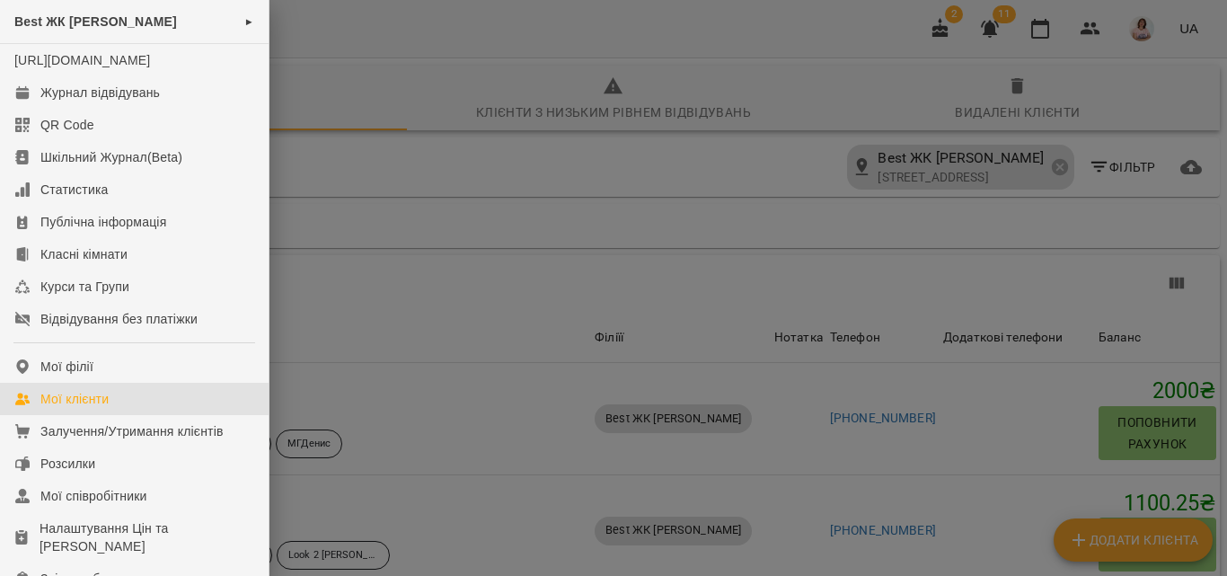
click at [103, 408] on div "Мої клієнти" at bounding box center [74, 399] width 68 height 18
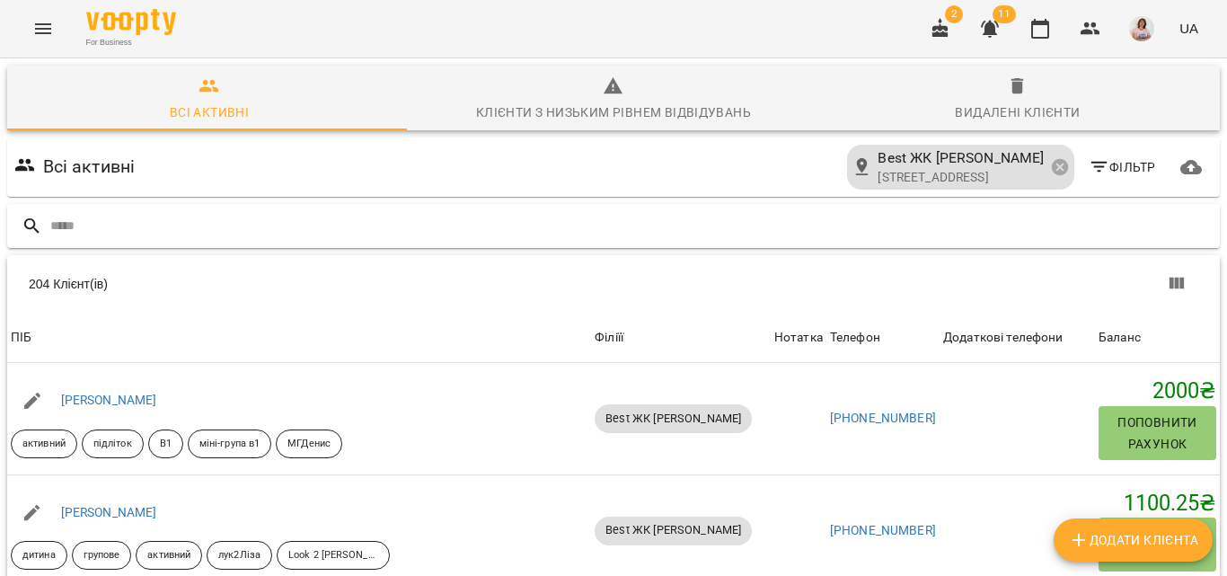
click at [698, 228] on input "text" at bounding box center [631, 226] width 1162 height 30
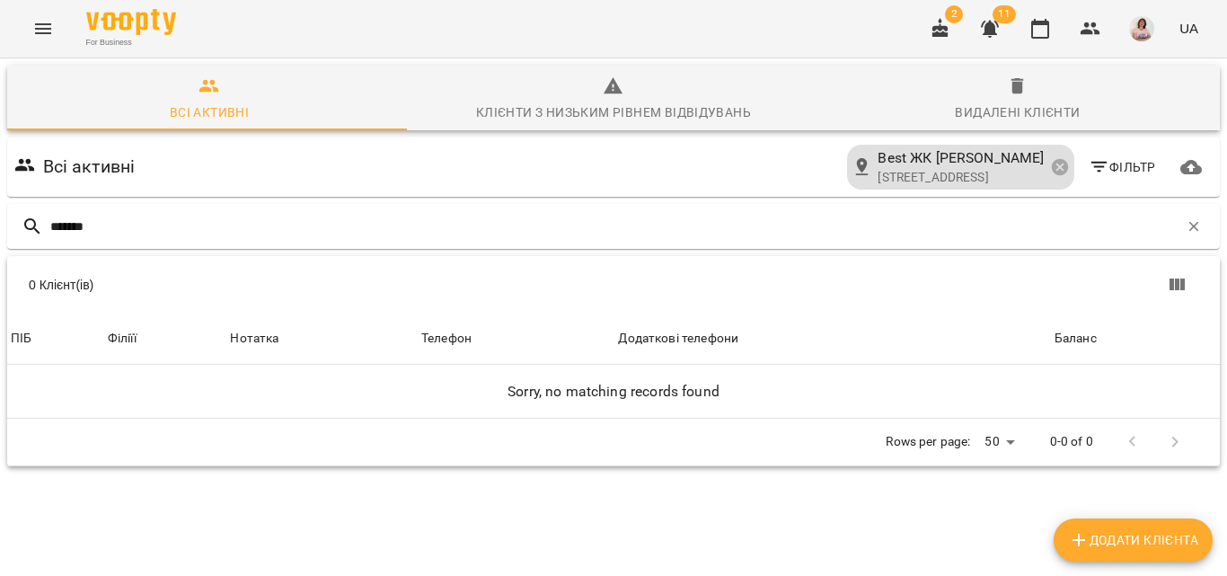
type input "*******"
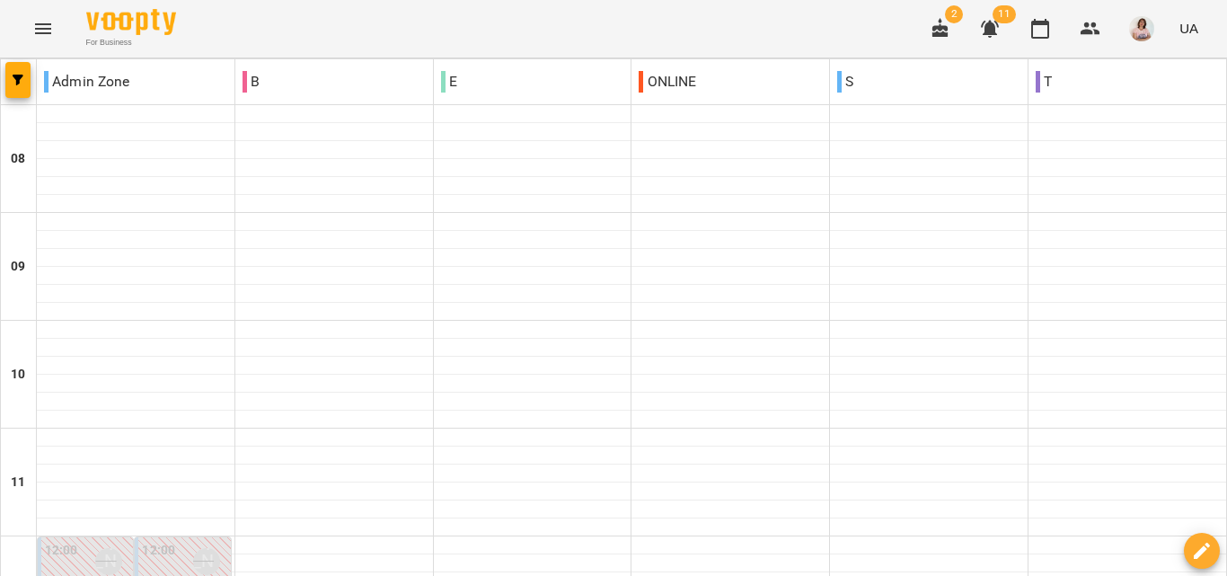
scroll to position [888, 0]
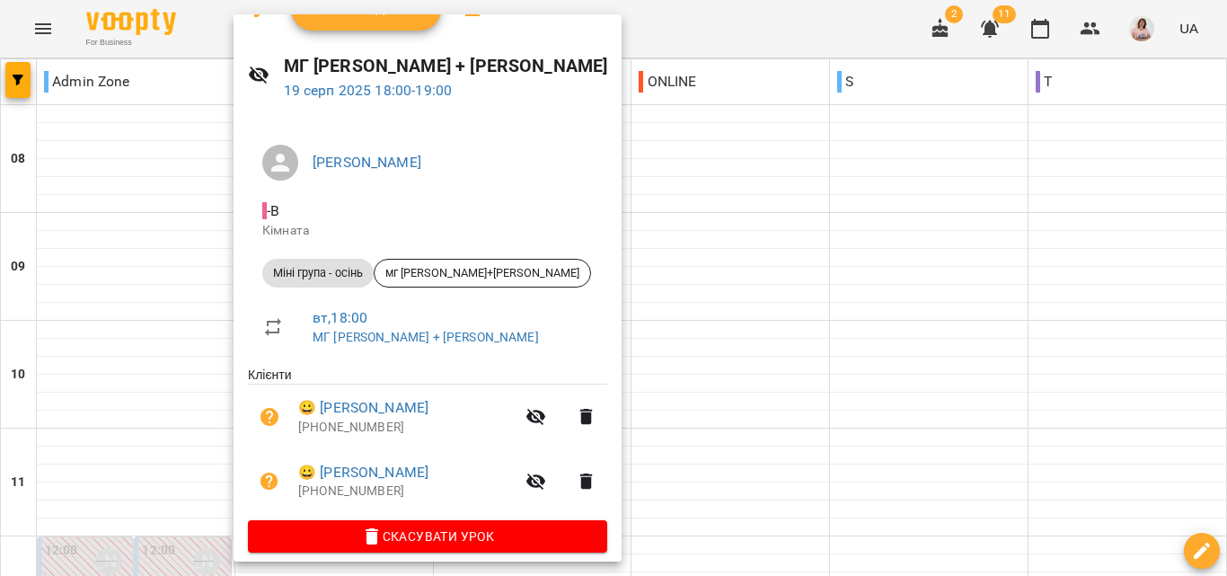
scroll to position [49, 0]
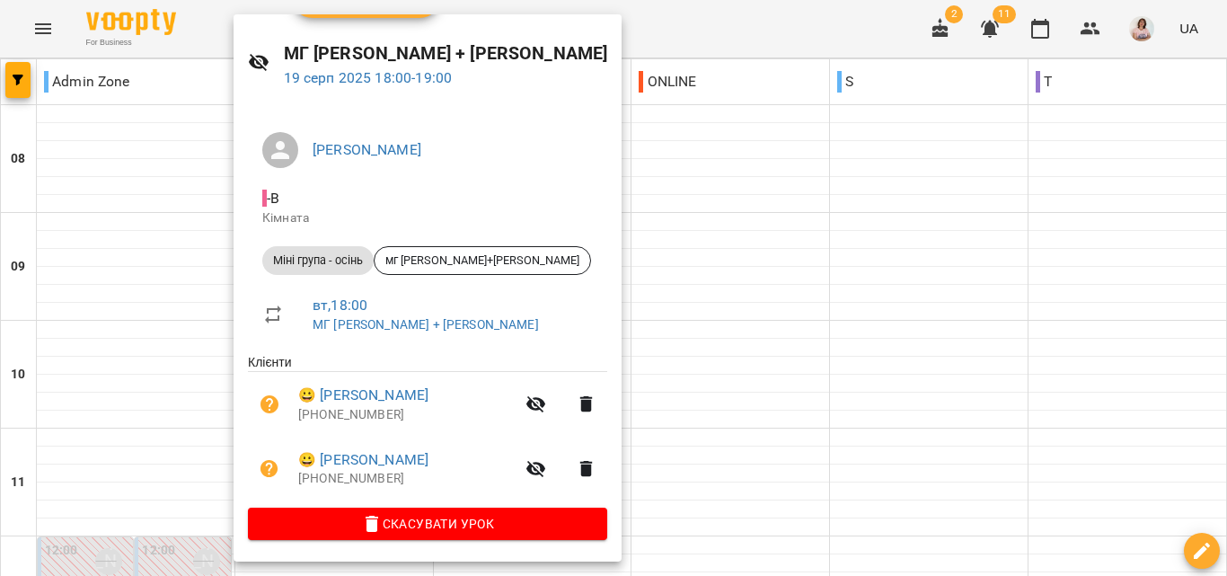
click at [715, 399] on div at bounding box center [613, 288] width 1227 height 576
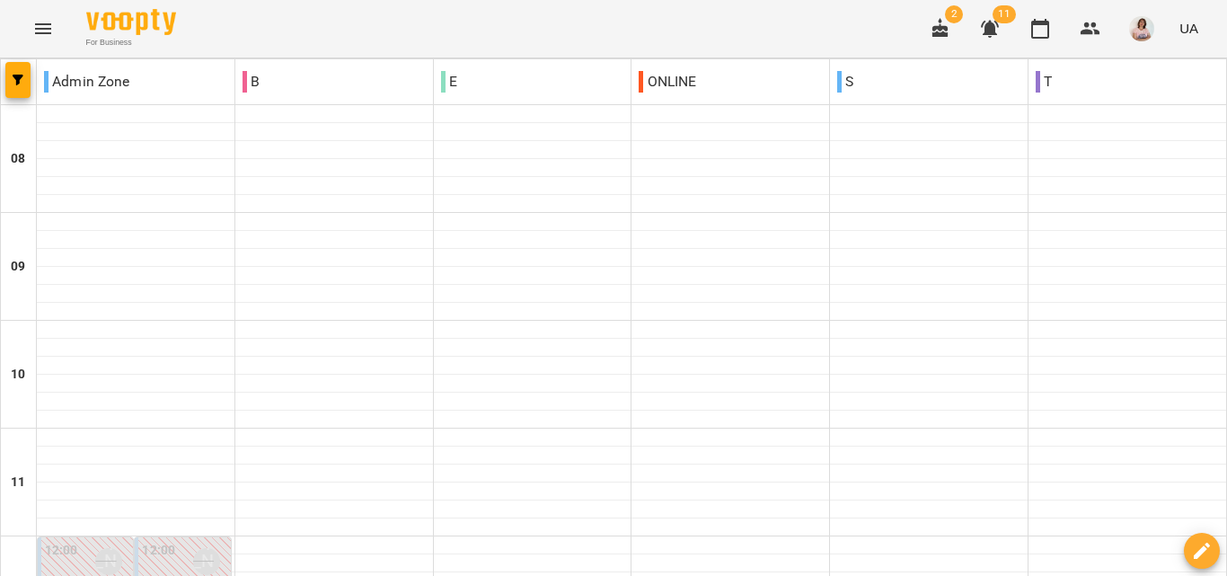
scroll to position [1068, 0]
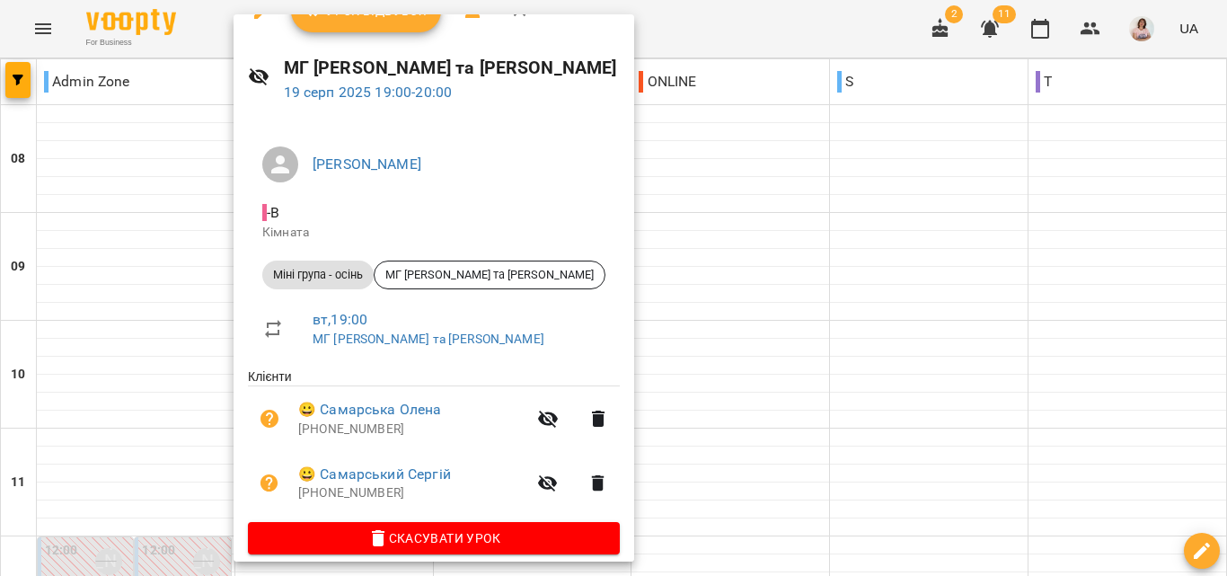
scroll to position [49, 0]
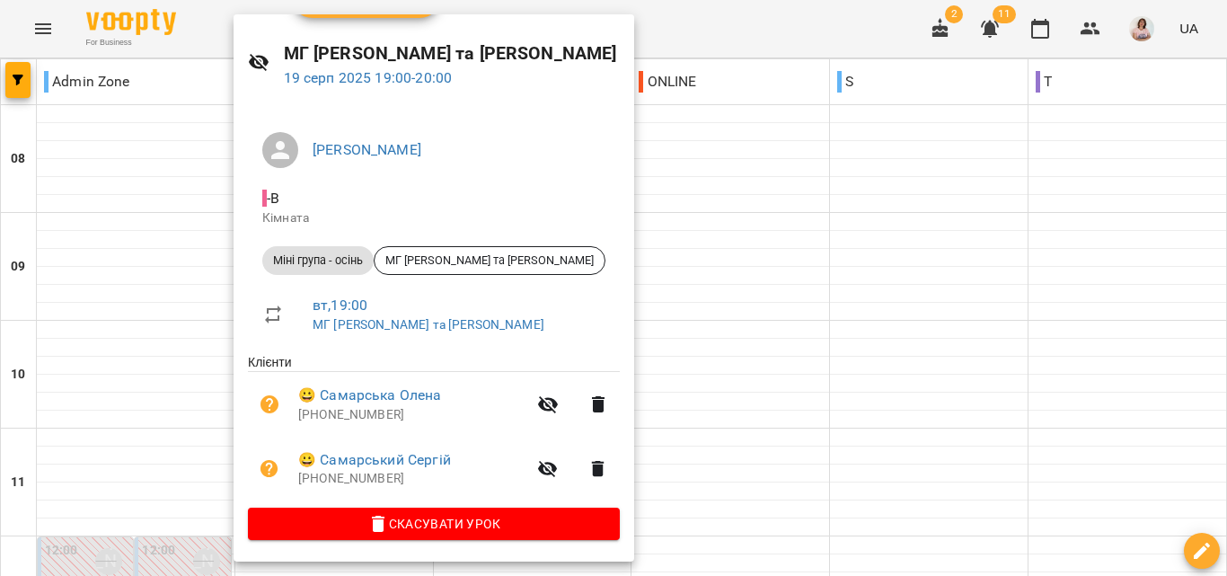
click at [835, 320] on div at bounding box center [613, 288] width 1227 height 576
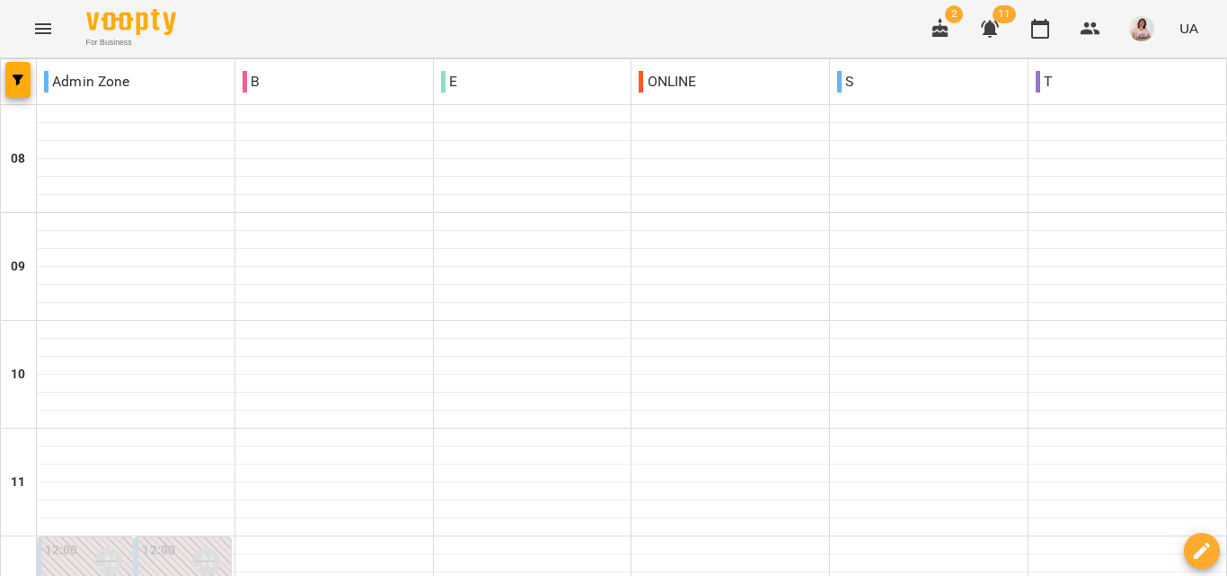
scroll to position [708, 0]
click at [41, 31] on icon "Menu" at bounding box center [43, 29] width 22 height 22
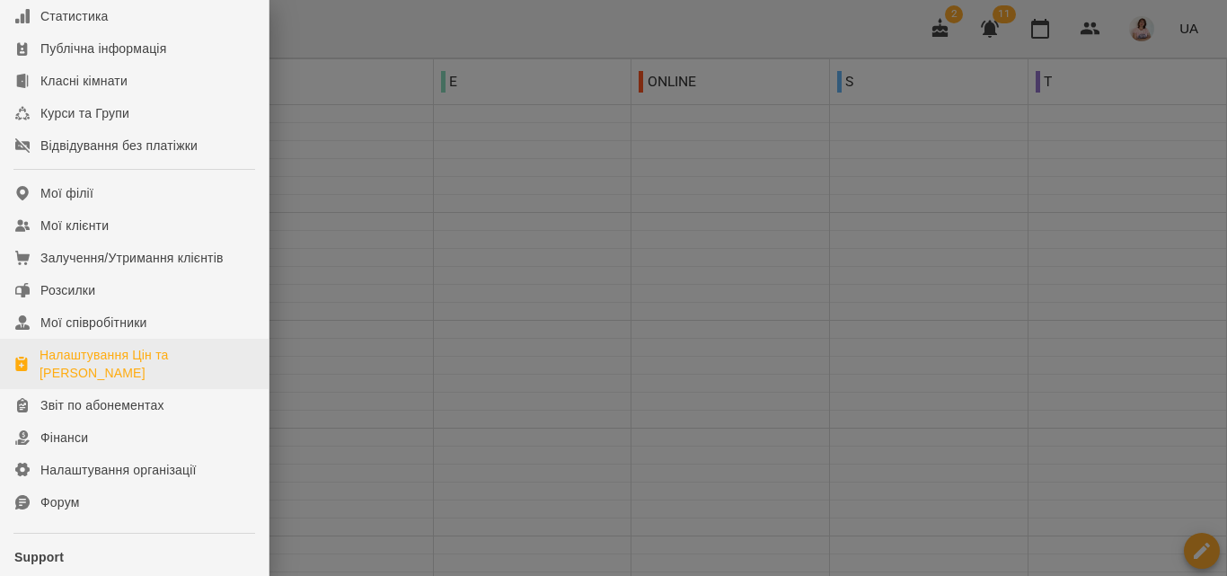
scroll to position [180, 0]
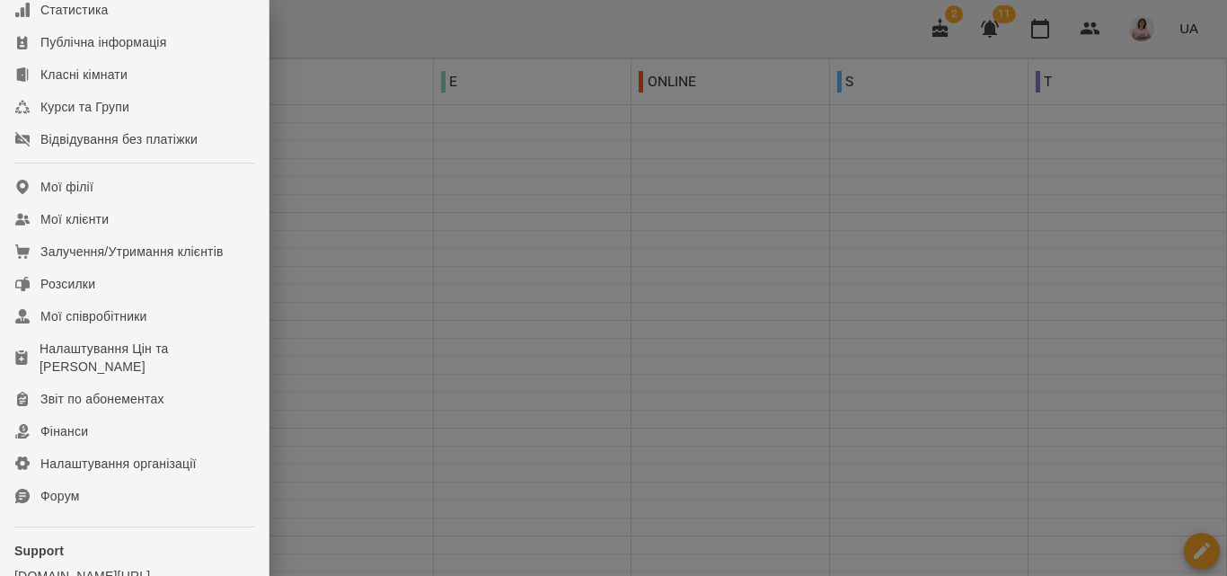
click at [576, 284] on div at bounding box center [613, 288] width 1227 height 576
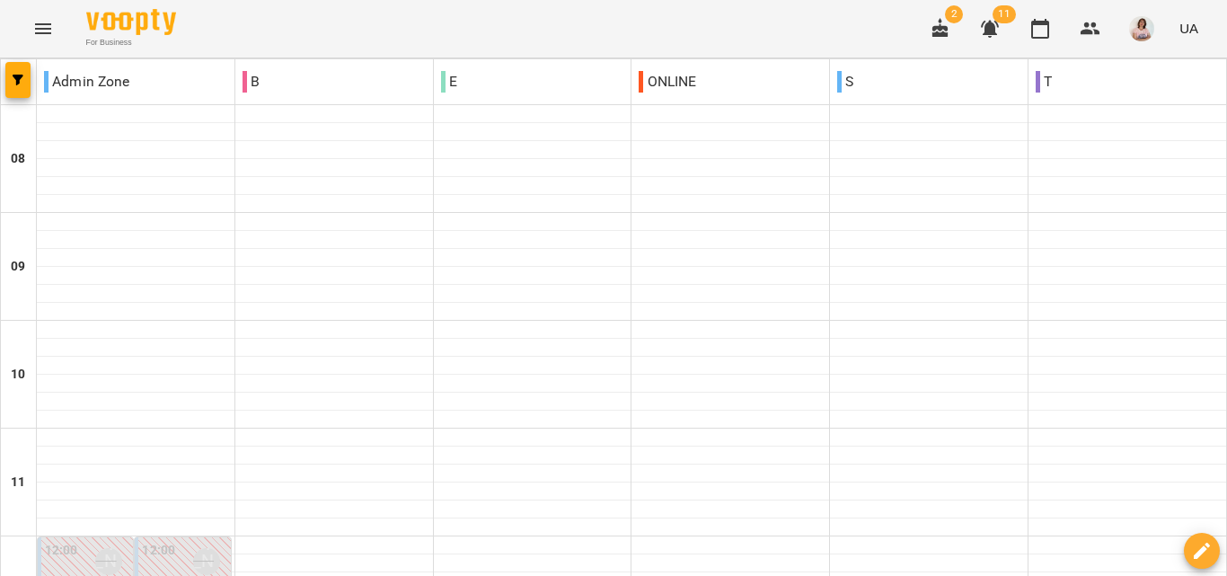
scroll to position [978, 0]
click at [46, 39] on icon "Menu" at bounding box center [43, 29] width 22 height 22
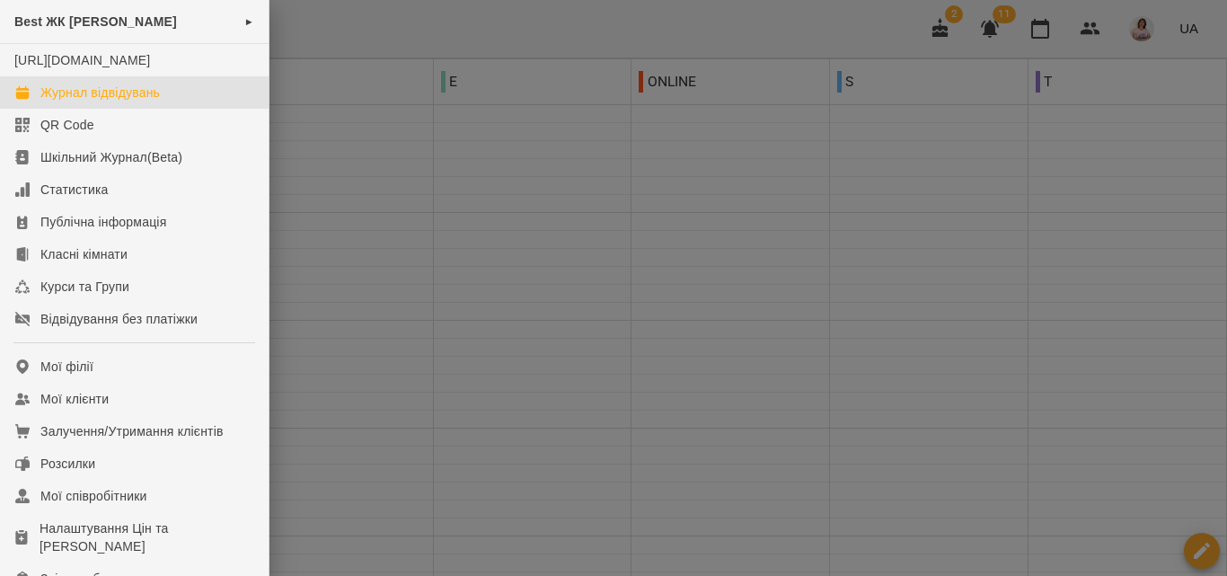
drag, startPoint x: 736, startPoint y: 275, endPoint x: 746, endPoint y: 251, distance: 25.3
click at [737, 266] on div at bounding box center [613, 288] width 1227 height 576
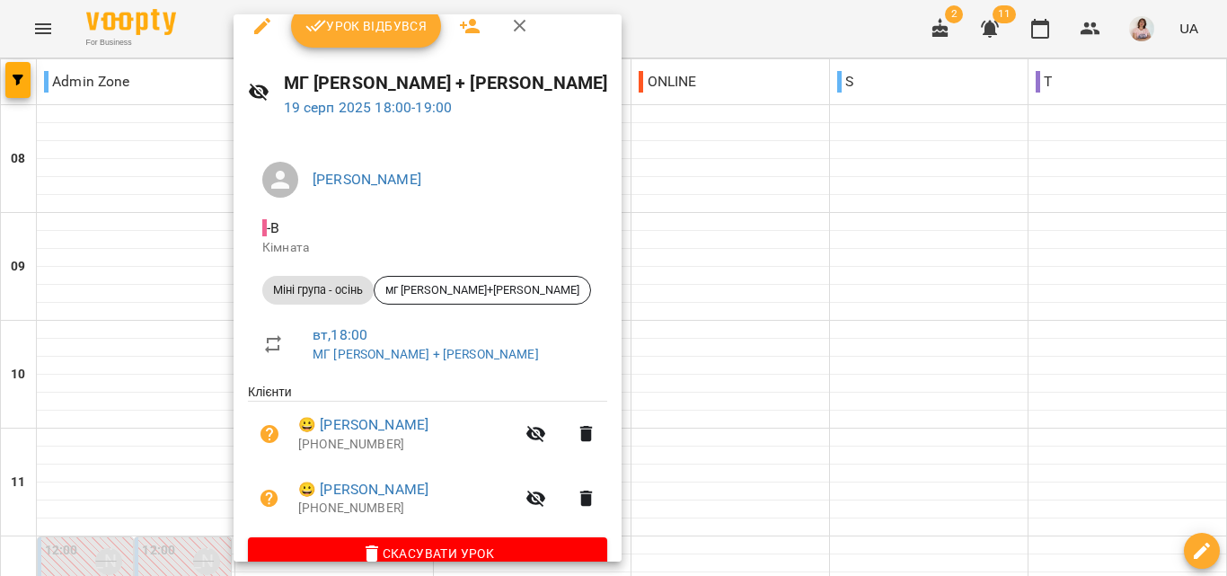
scroll to position [0, 0]
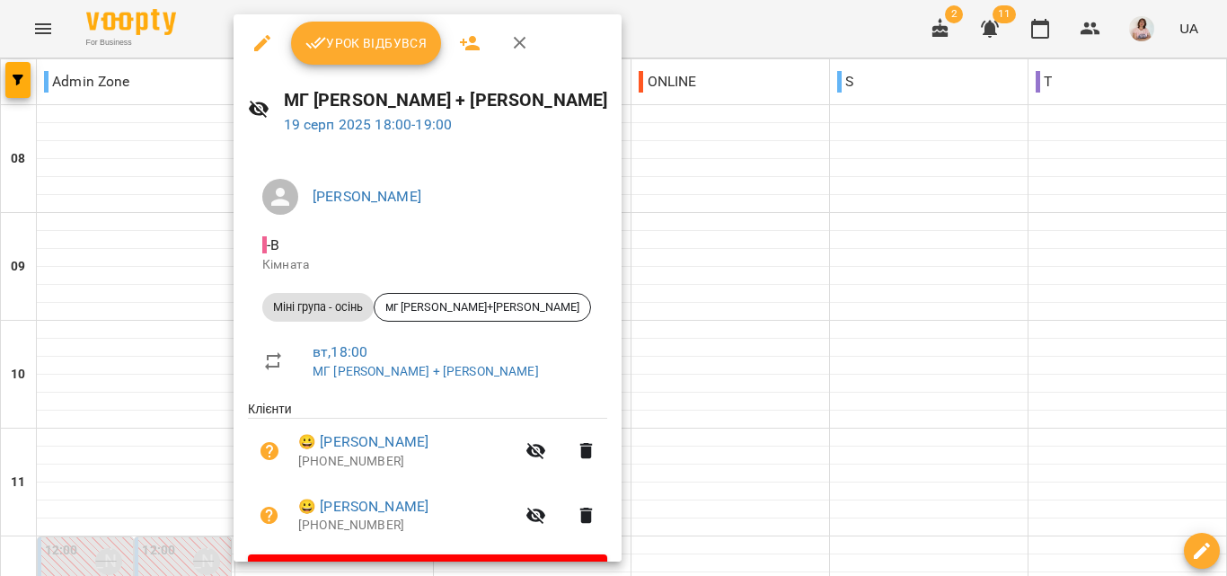
click at [265, 42] on icon "button" at bounding box center [262, 43] width 16 height 16
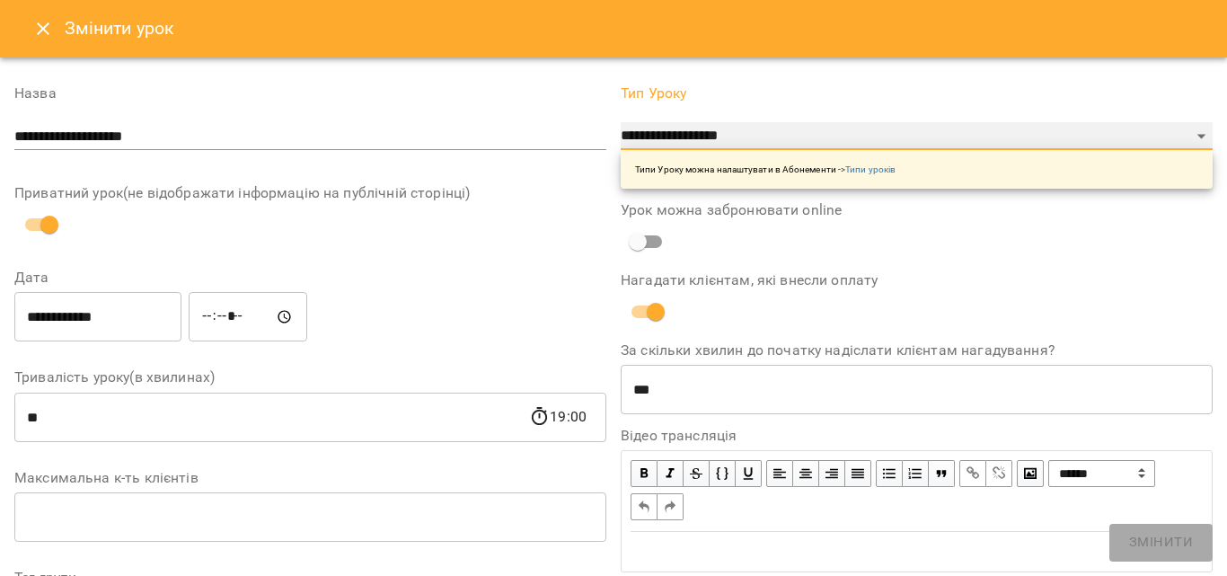
click at [727, 127] on select "**********" at bounding box center [916, 136] width 592 height 29
select select "**********"
click at [620, 122] on select "**********" at bounding box center [916, 136] width 592 height 29
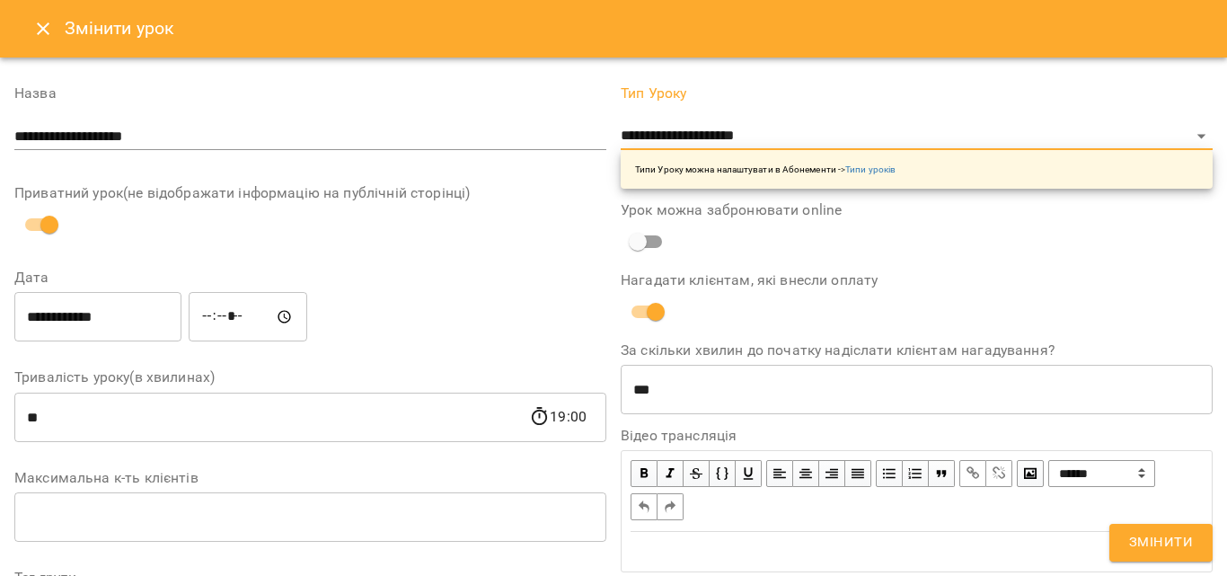
click at [1150, 546] on span "Змінити" at bounding box center [1161, 542] width 64 height 23
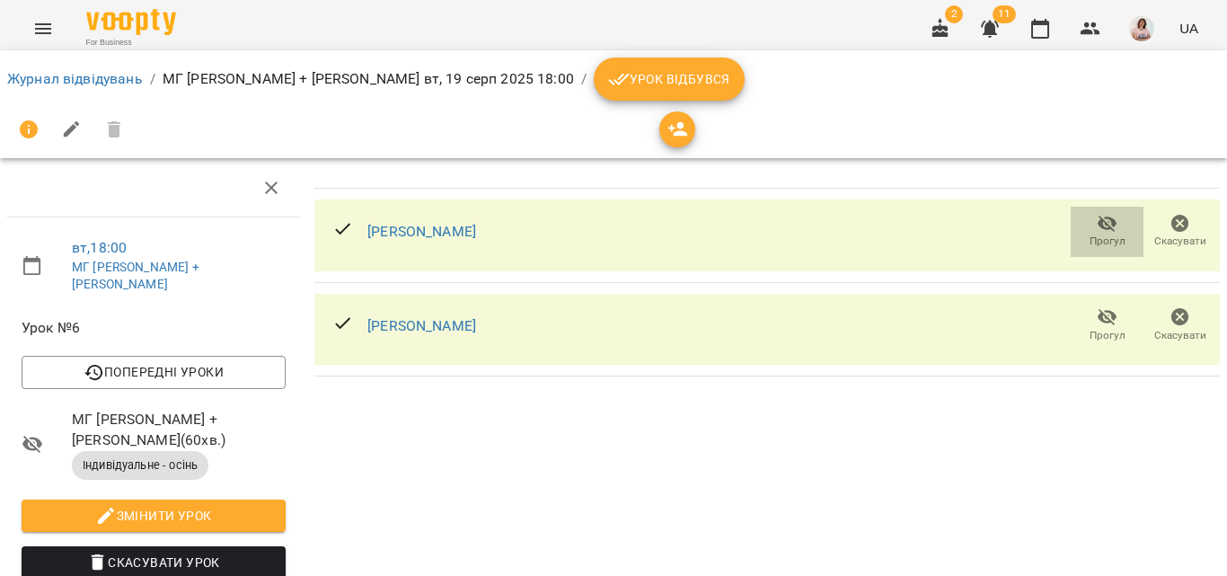
click at [1100, 226] on icon "button" at bounding box center [1107, 224] width 20 height 17
click at [59, 85] on link "Журнал відвідувань" at bounding box center [75, 78] width 136 height 17
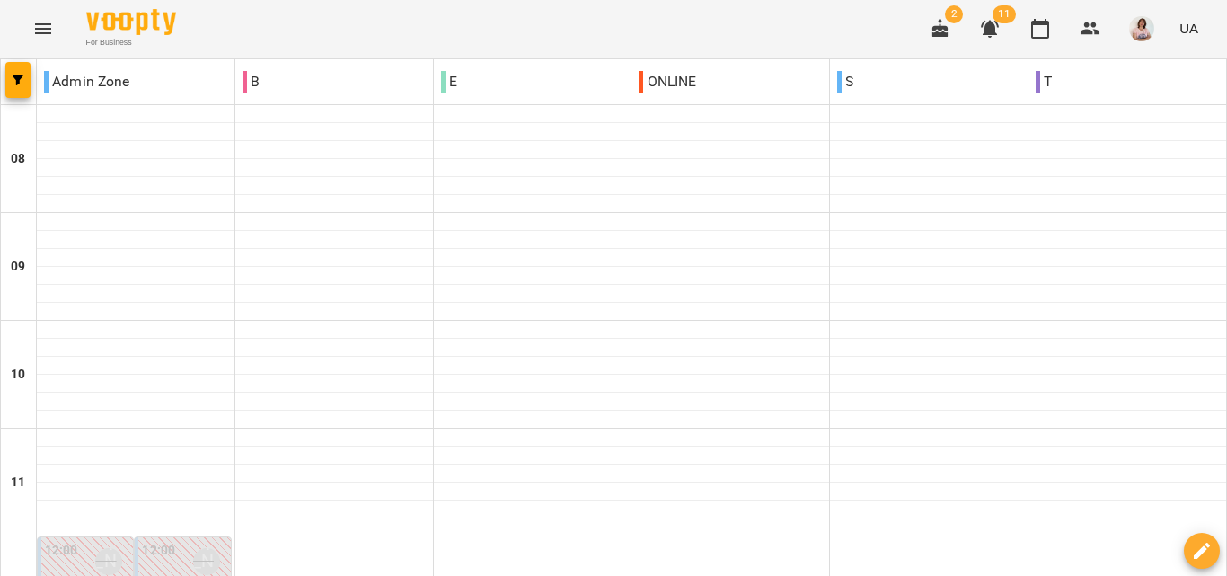
scroll to position [988, 0]
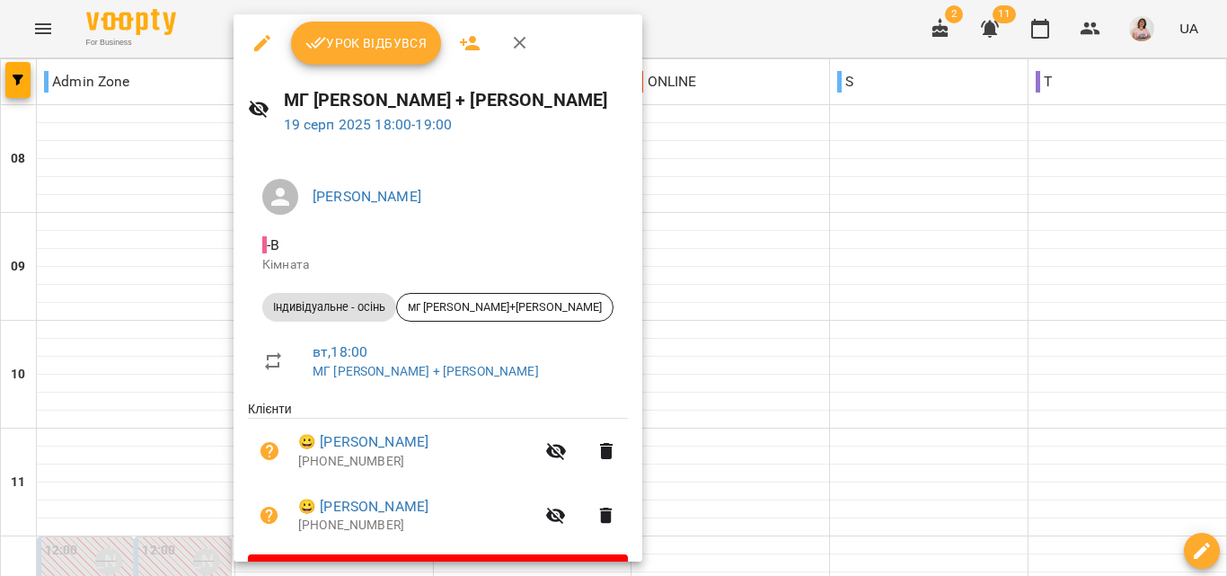
scroll to position [49, 0]
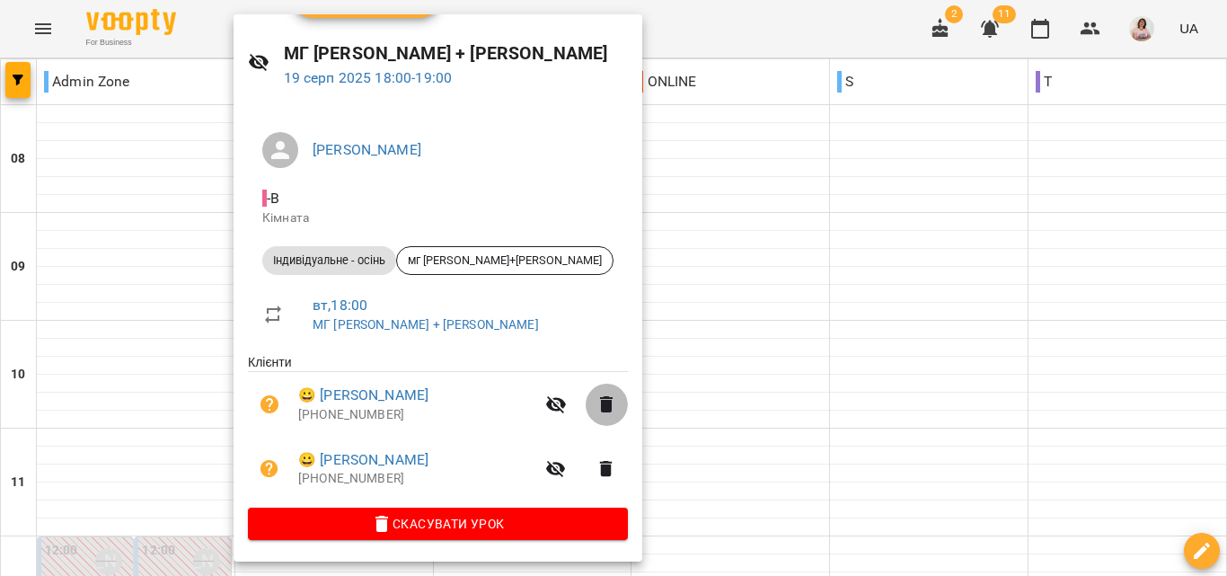
click at [600, 409] on icon "button" at bounding box center [606, 404] width 13 height 16
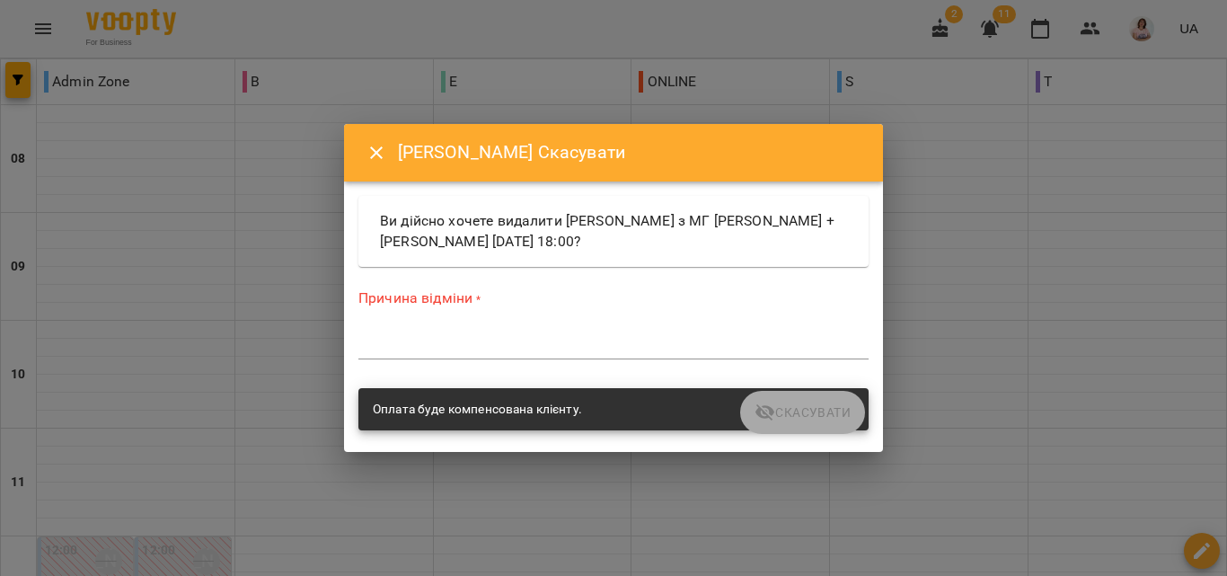
click at [478, 356] on div "*" at bounding box center [613, 344] width 510 height 29
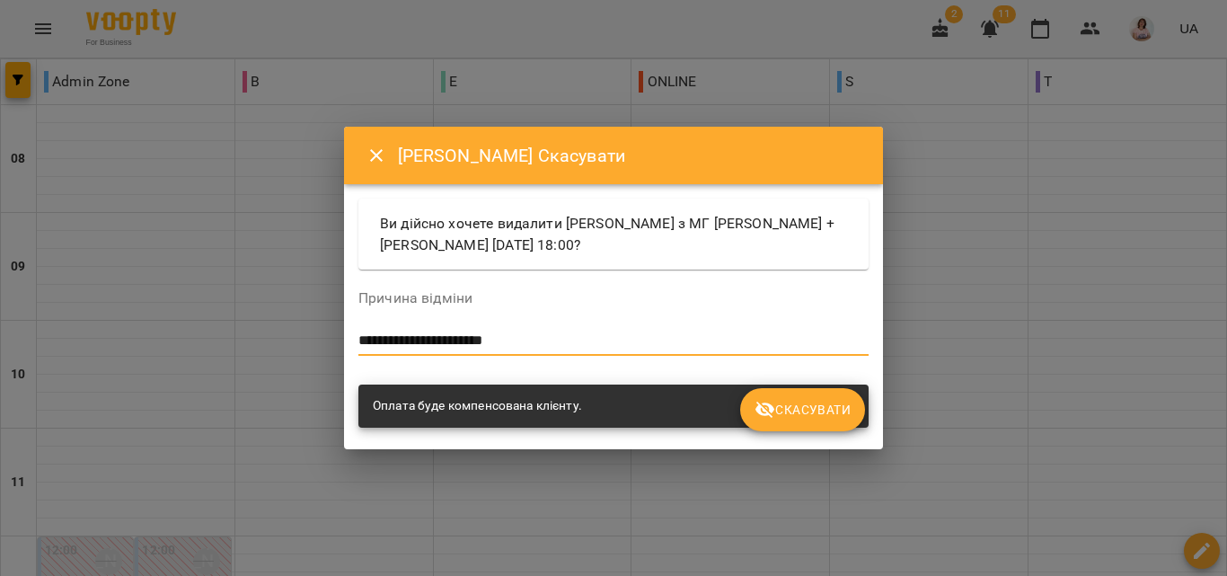
type textarea "**********"
click at [808, 407] on span "Скасувати" at bounding box center [802, 410] width 96 height 22
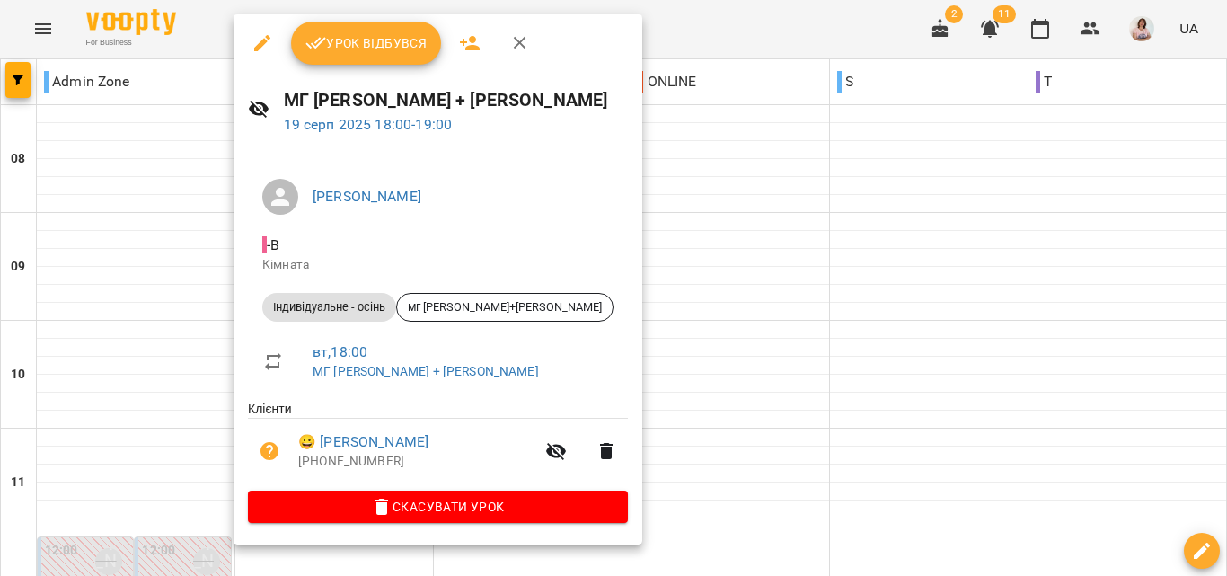
click at [345, 56] on button "Урок відбувся" at bounding box center [366, 43] width 151 height 43
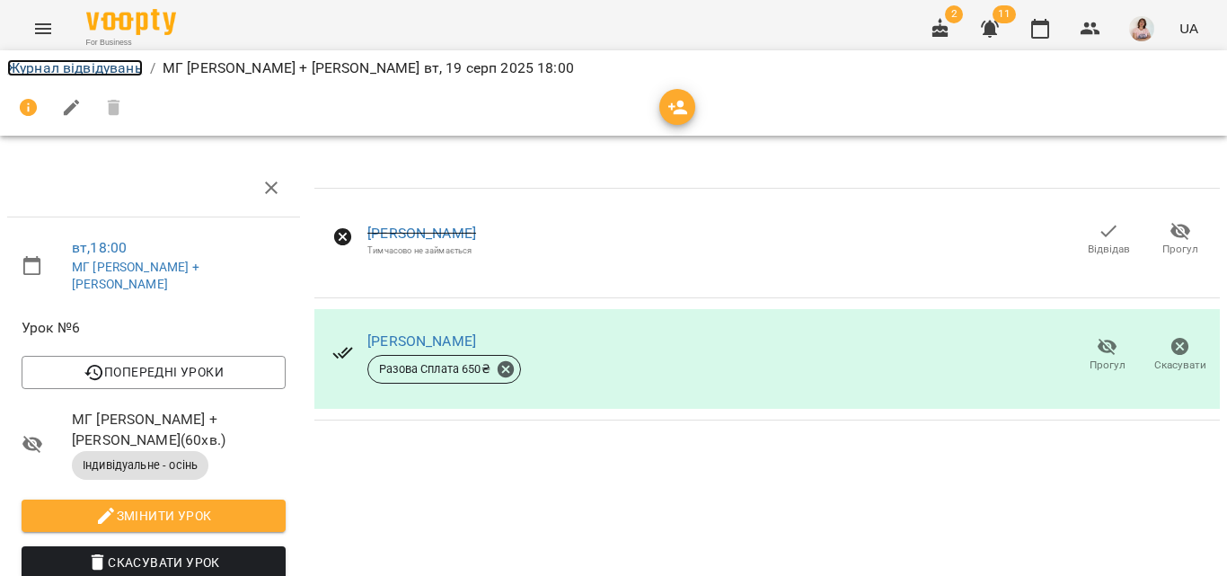
click at [79, 71] on link "Журнал відвідувань" at bounding box center [75, 67] width 136 height 17
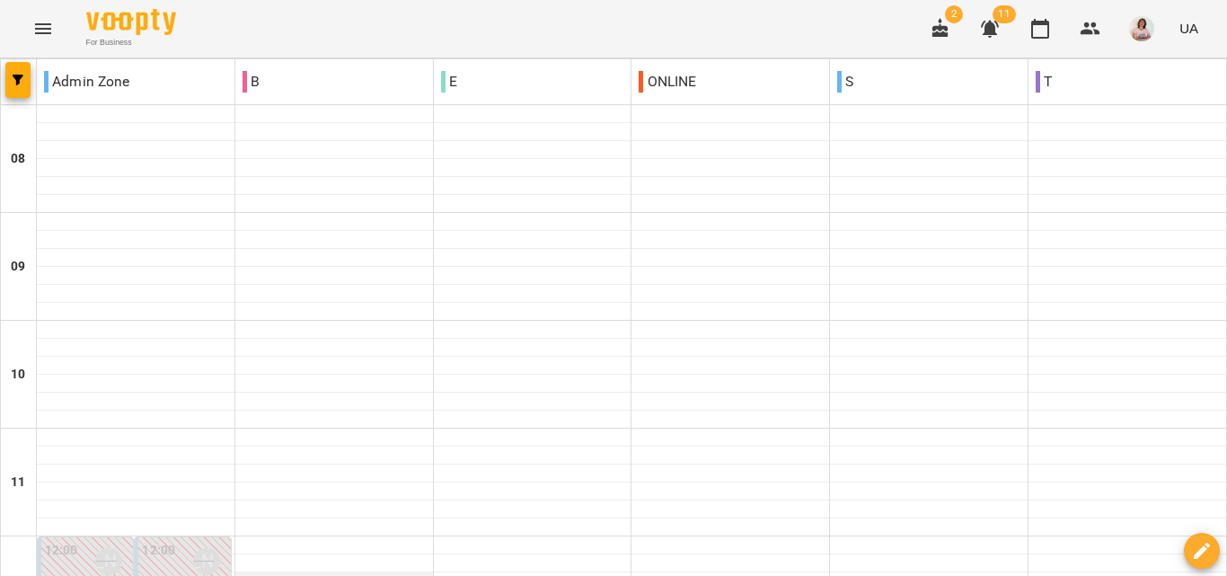
scroll to position [988, 0]
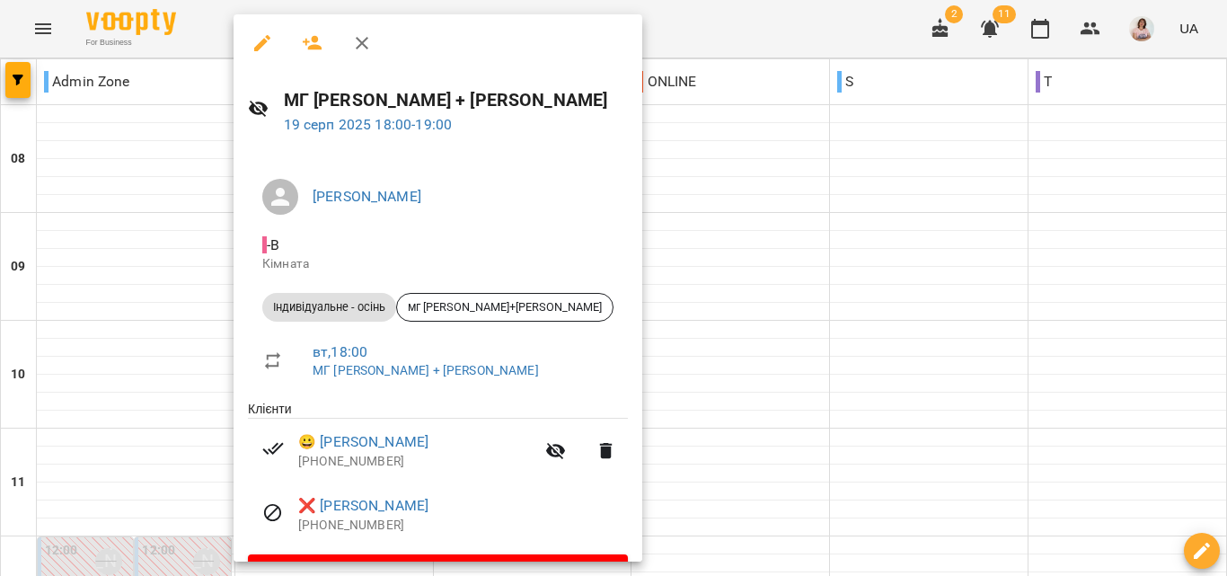
scroll to position [48, 0]
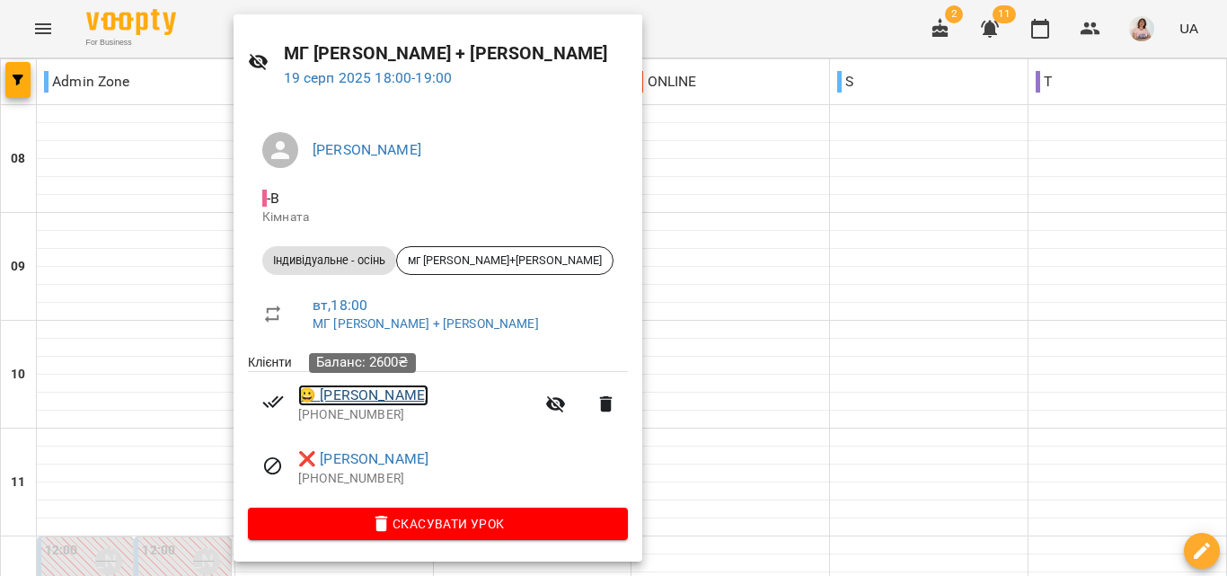
click at [362, 393] on link "😀 Селезень Ірина" at bounding box center [363, 395] width 130 height 22
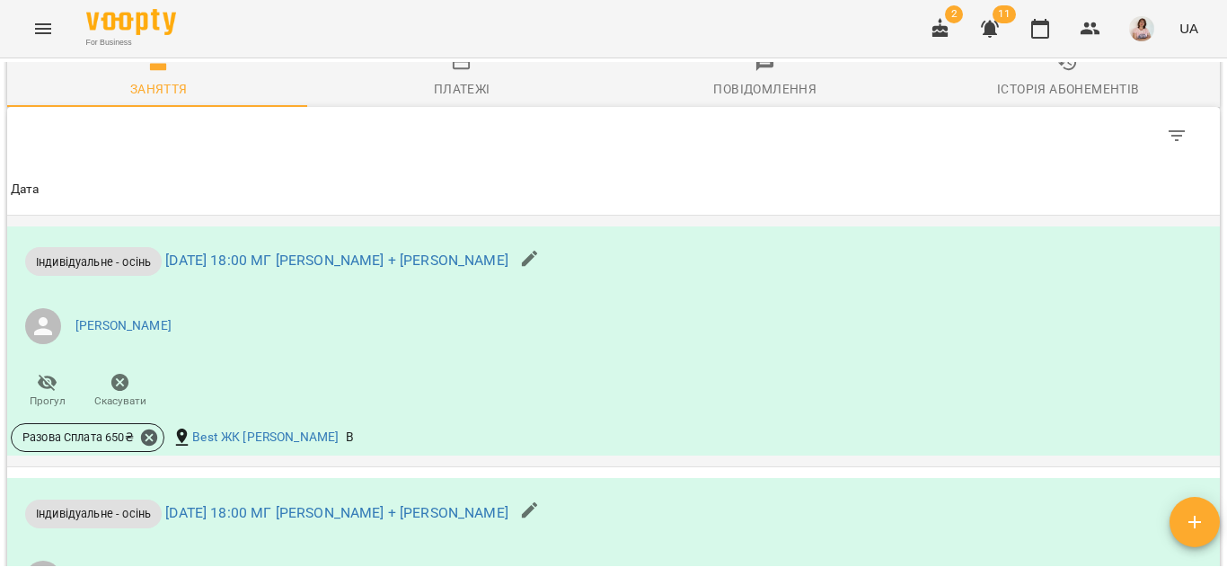
scroll to position [1706, 0]
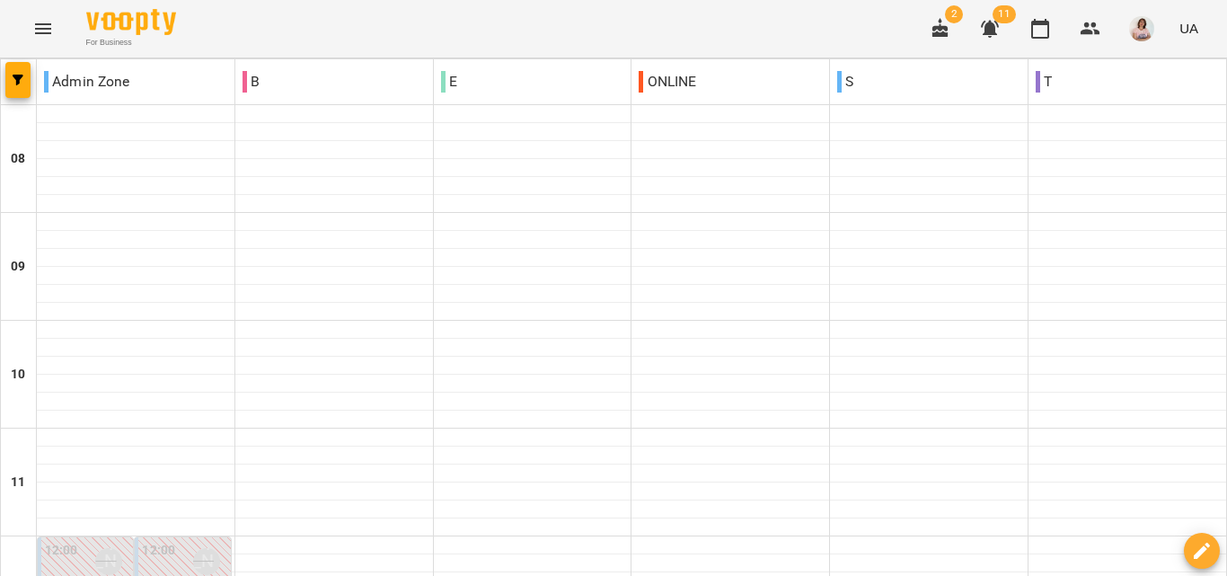
scroll to position [978, 0]
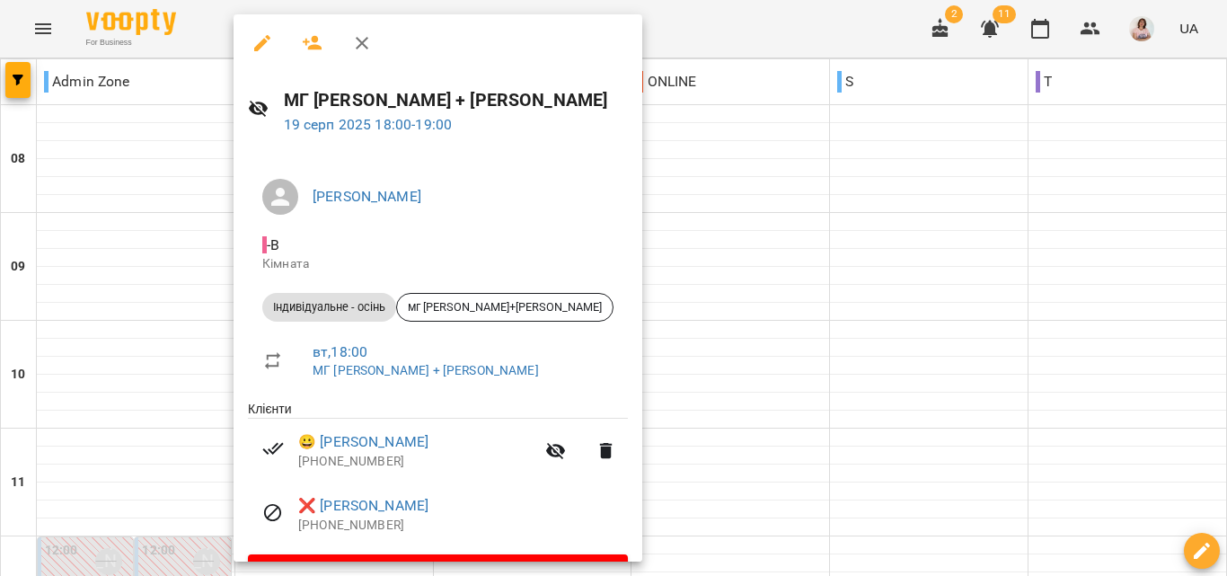
click at [807, 350] on div at bounding box center [613, 288] width 1227 height 576
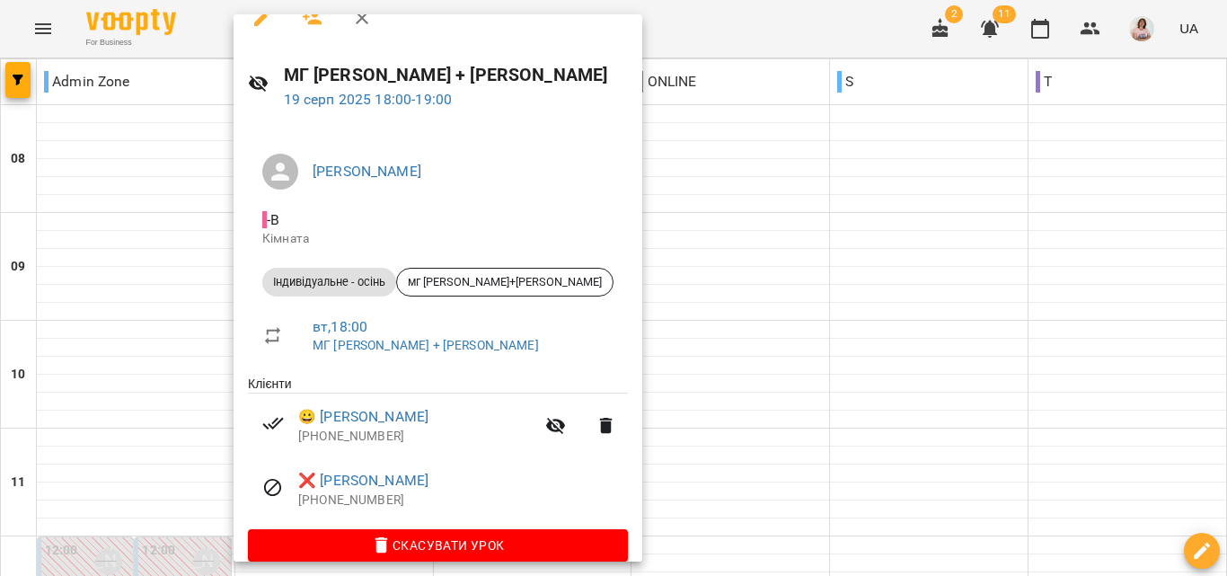
scroll to position [48, 0]
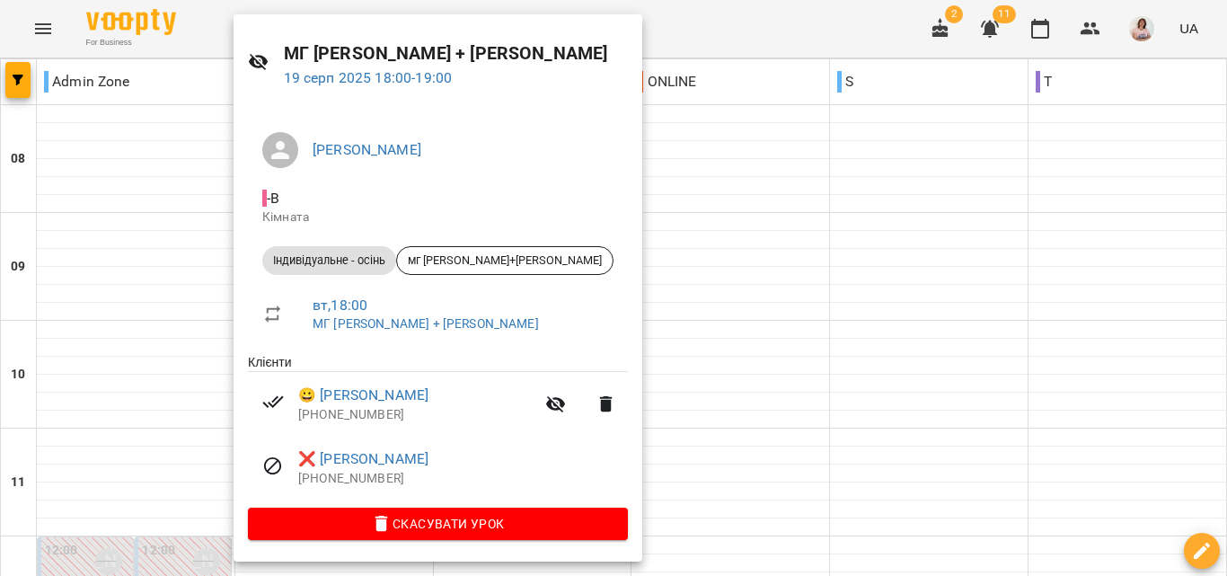
click at [646, 330] on div at bounding box center [613, 288] width 1227 height 576
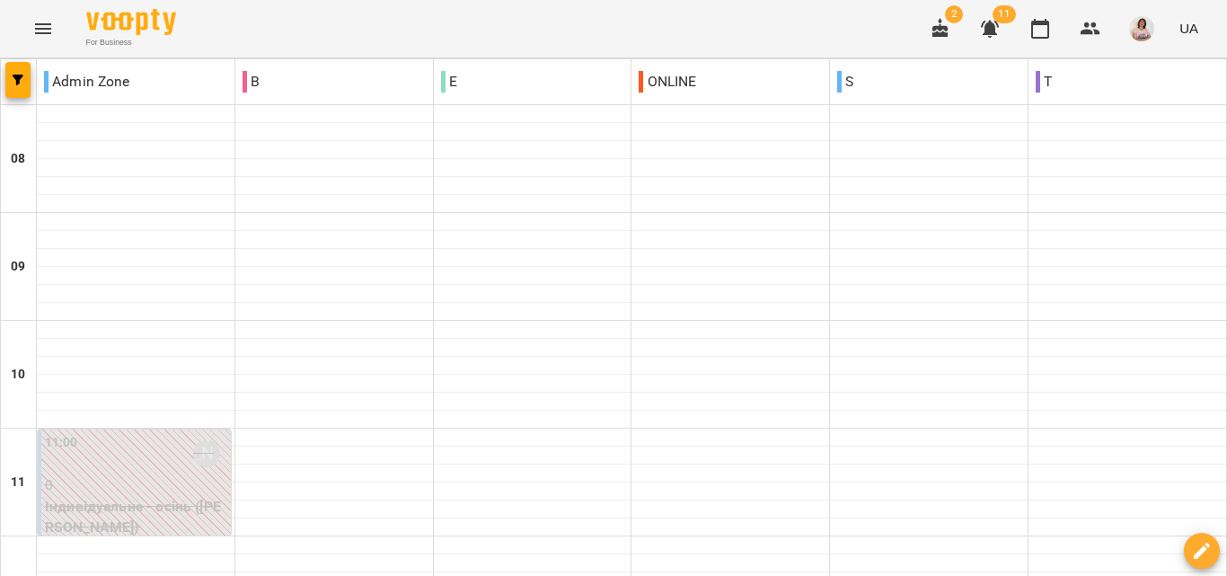
scroll to position [1157, 0]
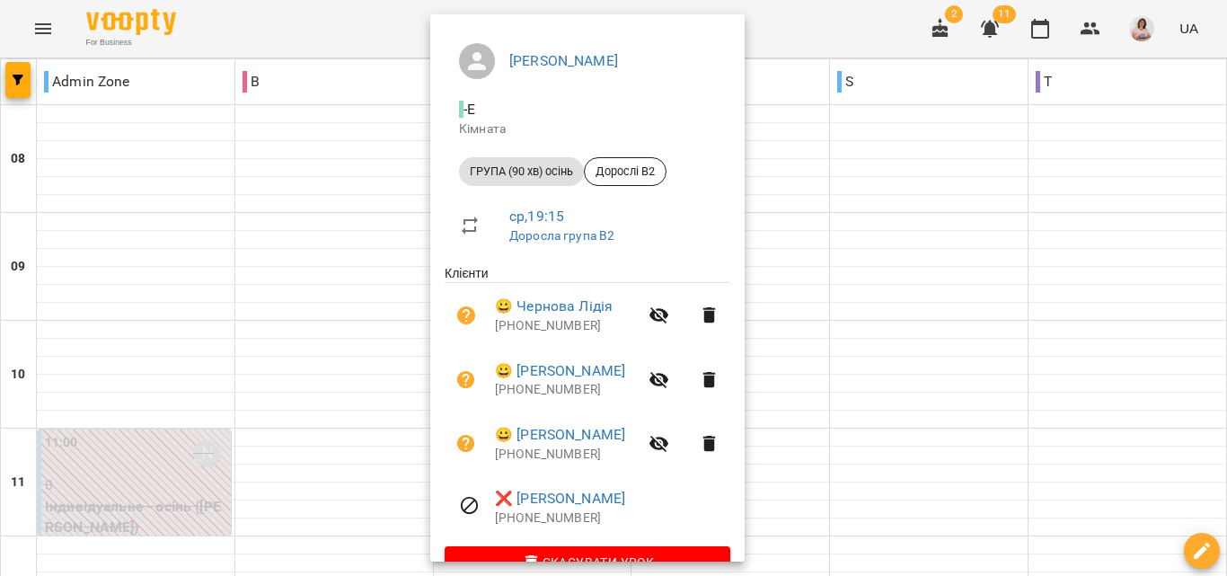
scroll to position [177, 0]
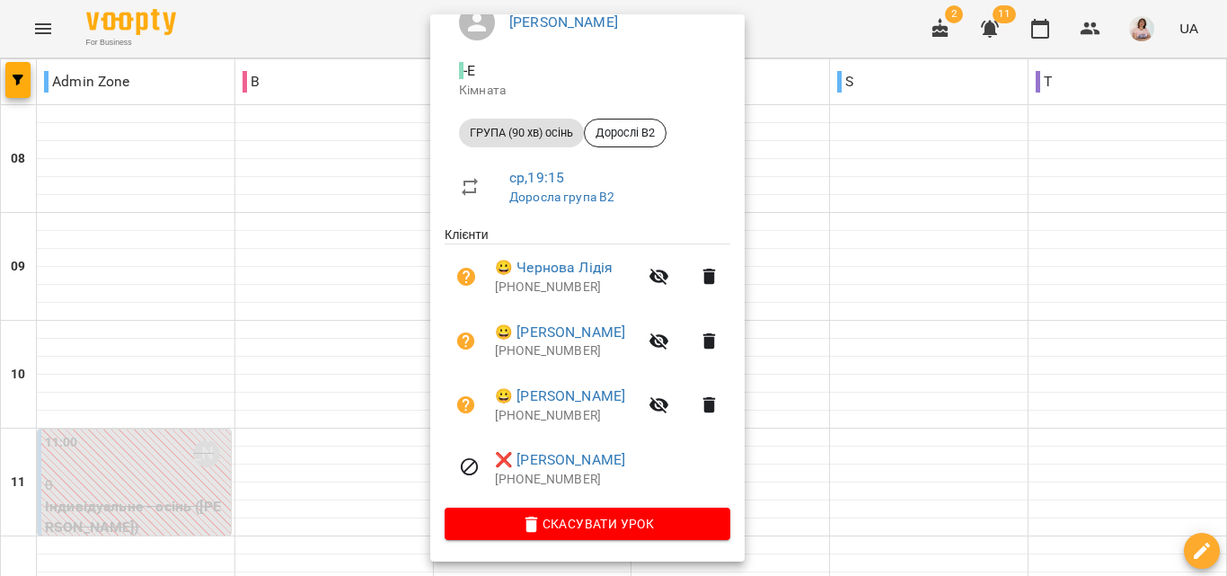
click at [873, 130] on div at bounding box center [613, 288] width 1227 height 576
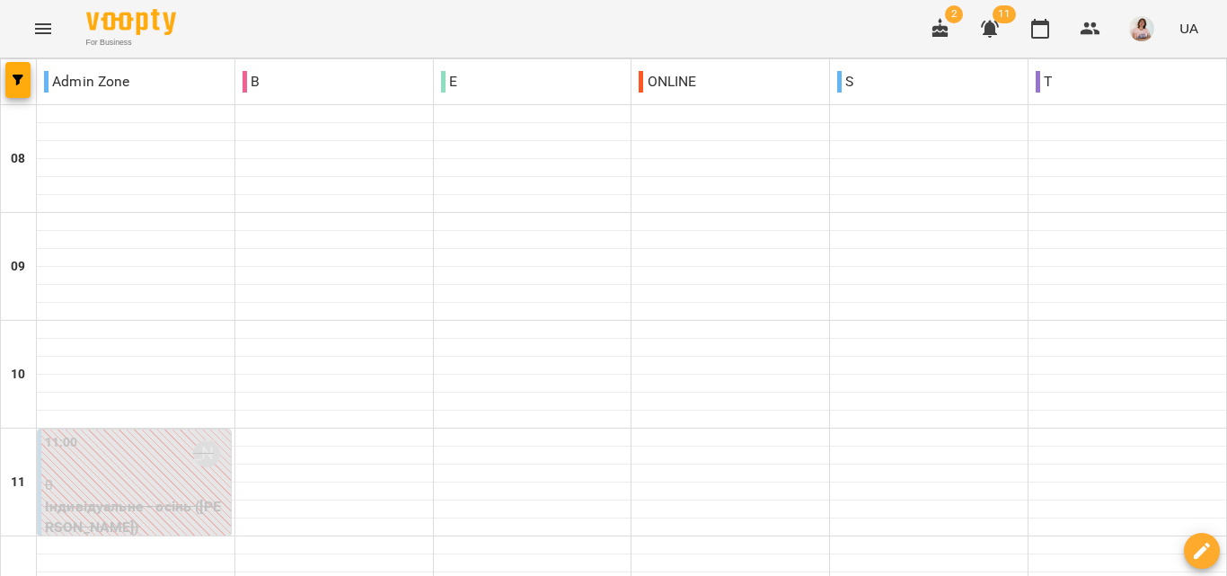
scroll to position [1068, 0]
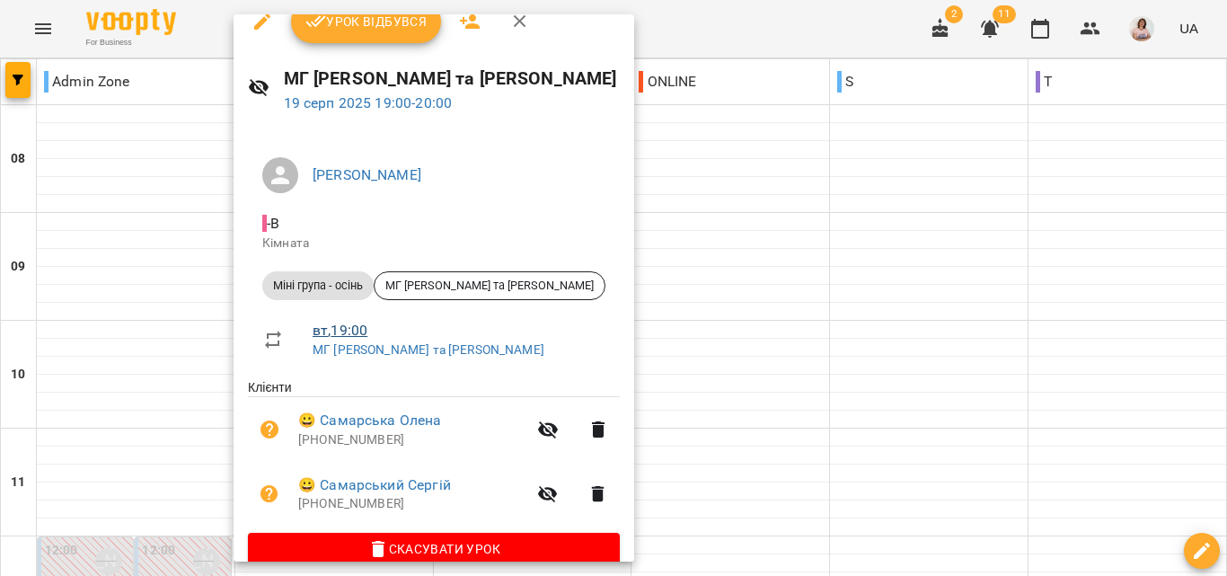
scroll to position [0, 0]
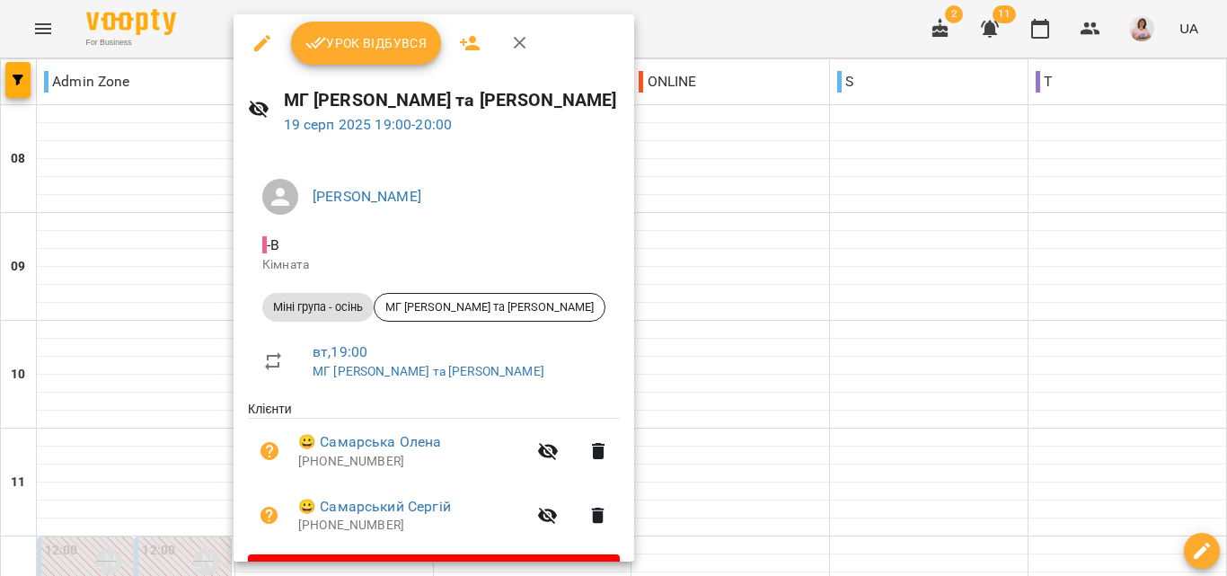
click at [264, 40] on icon "button" at bounding box center [262, 43] width 16 height 16
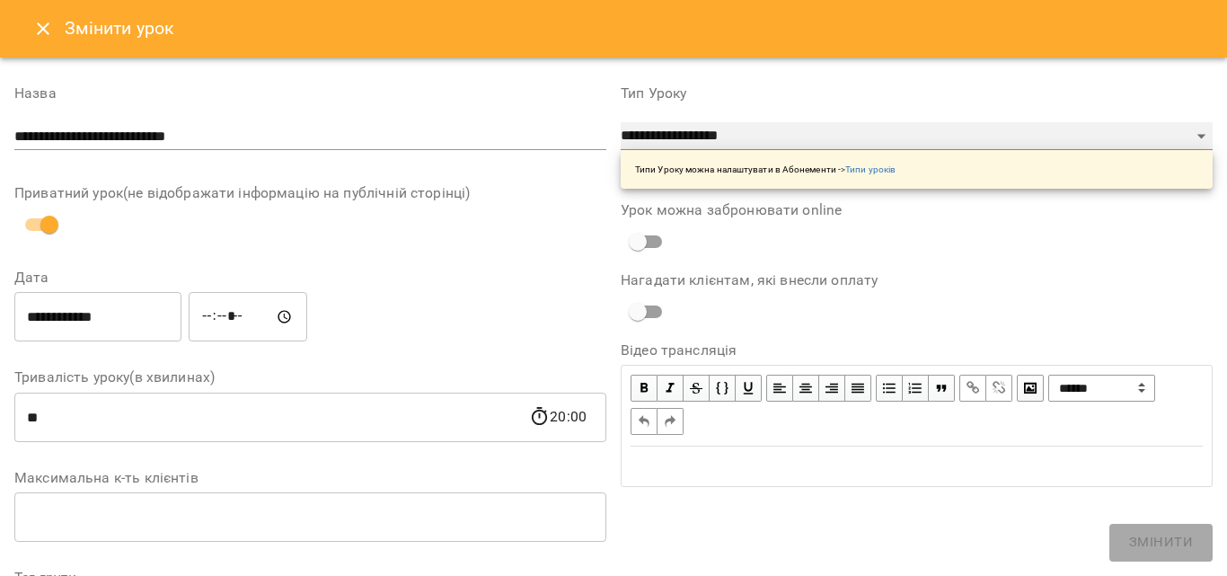
click at [702, 136] on select "**********" at bounding box center [916, 136] width 592 height 29
select select "**********"
click at [620, 122] on select "**********" at bounding box center [916, 136] width 592 height 29
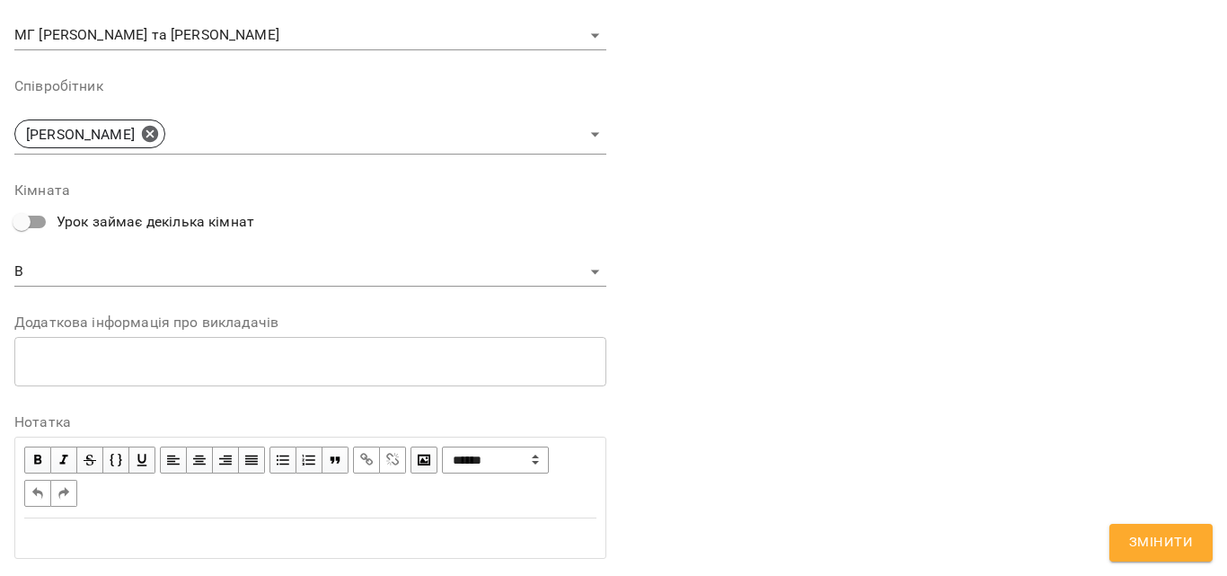
scroll to position [632, 0]
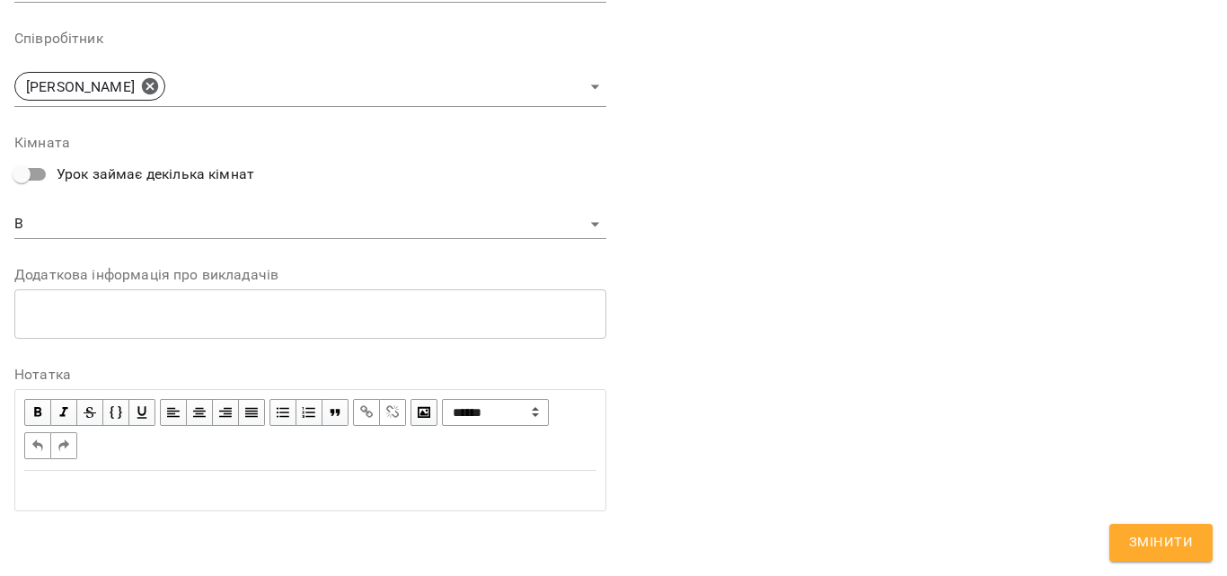
click at [1182, 535] on span "Змінити" at bounding box center [1161, 542] width 64 height 23
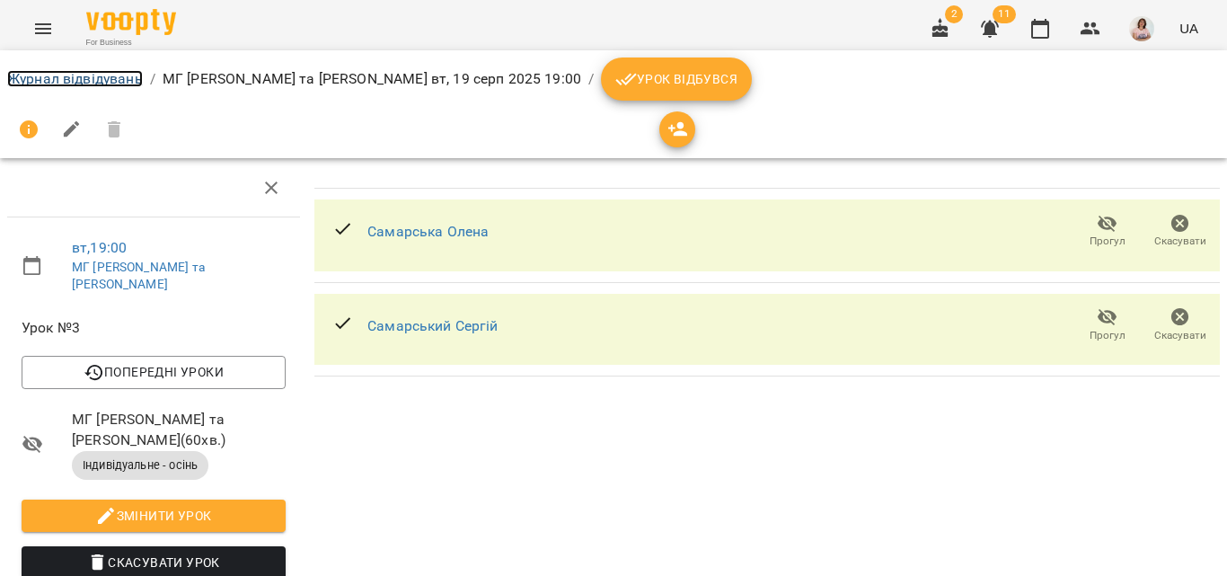
click at [65, 75] on link "Журнал відвідувань" at bounding box center [75, 78] width 136 height 17
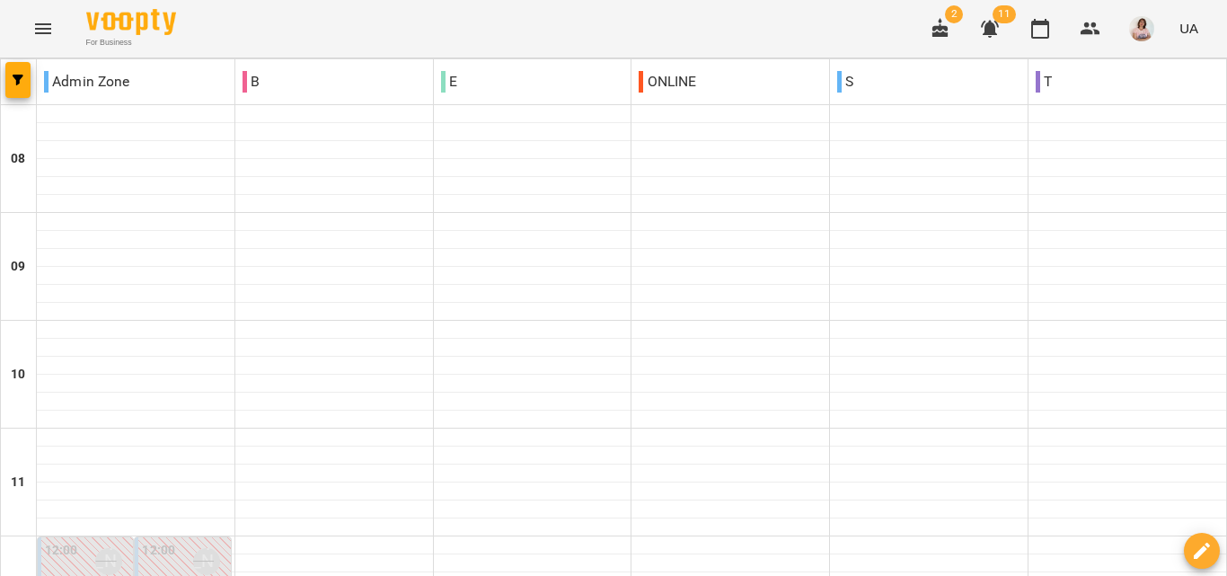
scroll to position [988, 0]
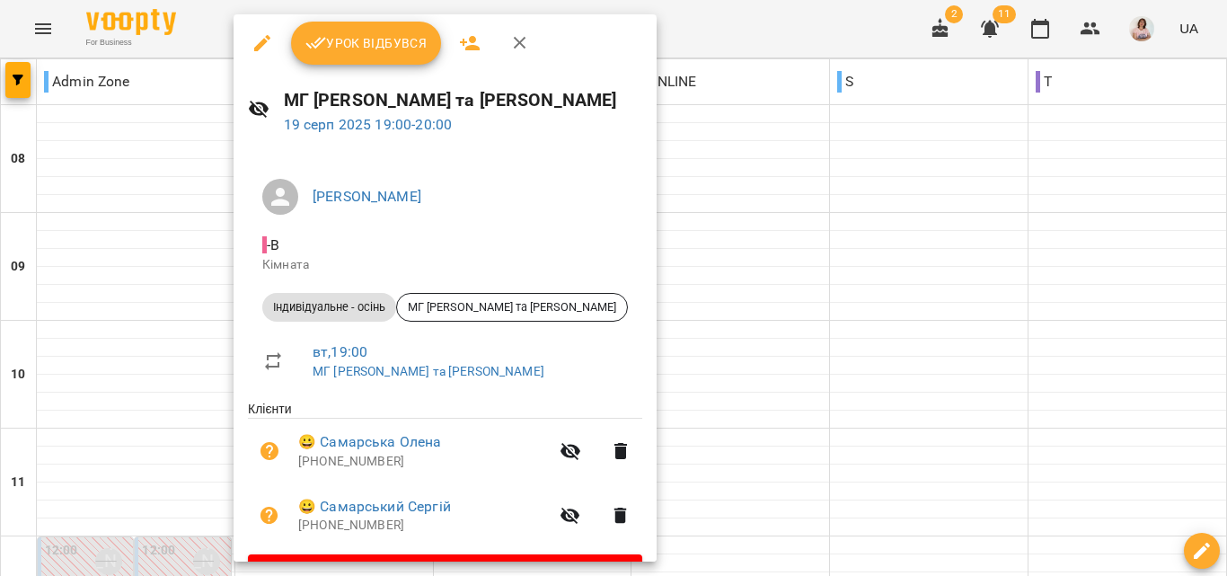
click at [614, 522] on icon "button" at bounding box center [620, 514] width 13 height 16
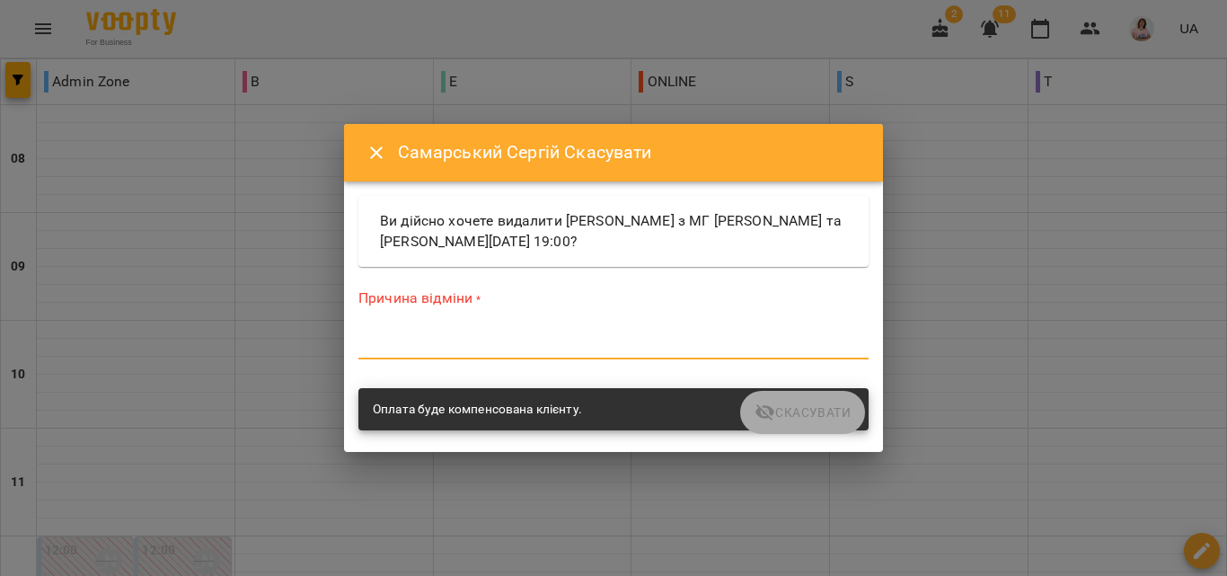
click at [600, 345] on textarea at bounding box center [613, 344] width 510 height 17
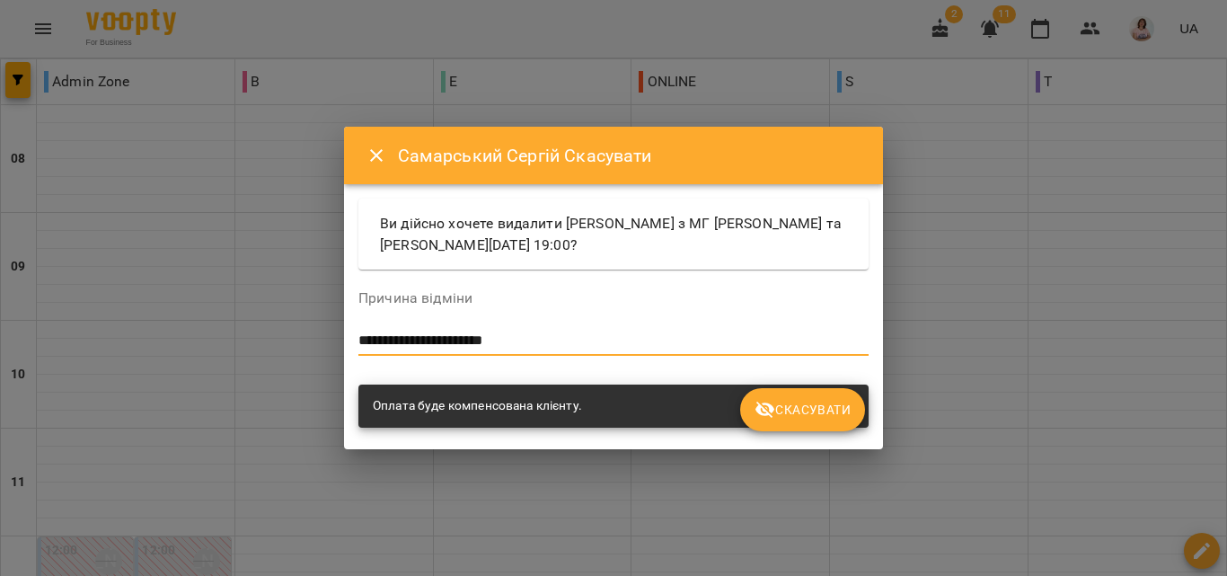
type textarea "**********"
click at [844, 419] on span "Скасувати" at bounding box center [802, 410] width 96 height 22
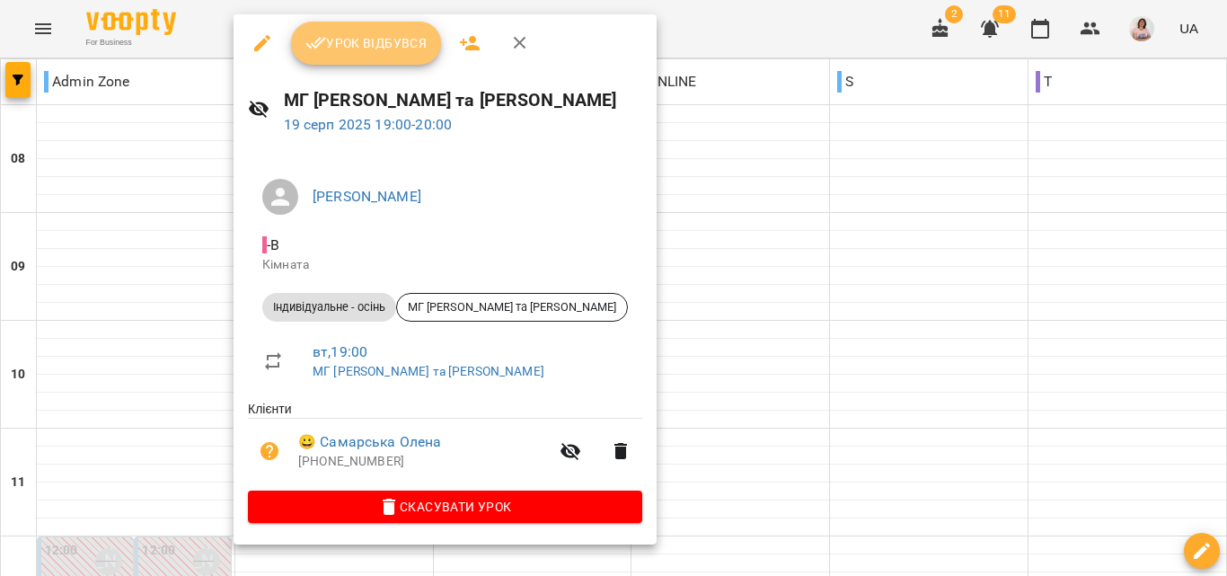
click at [386, 62] on button "Урок відбувся" at bounding box center [366, 43] width 151 height 43
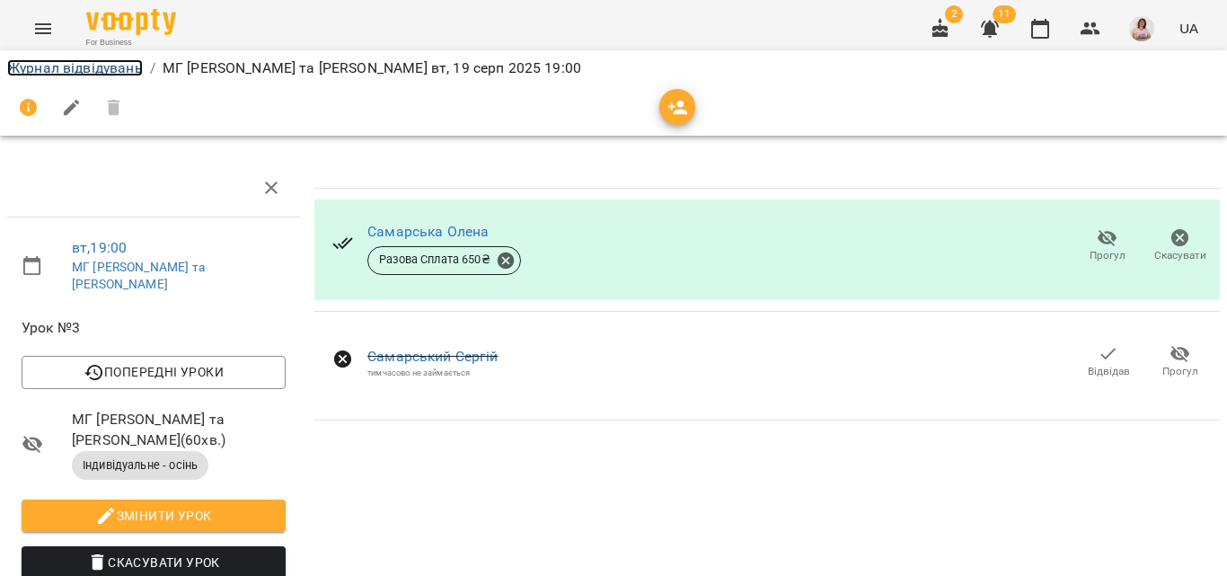
click at [90, 65] on link "Журнал відвідувань" at bounding box center [75, 67] width 136 height 17
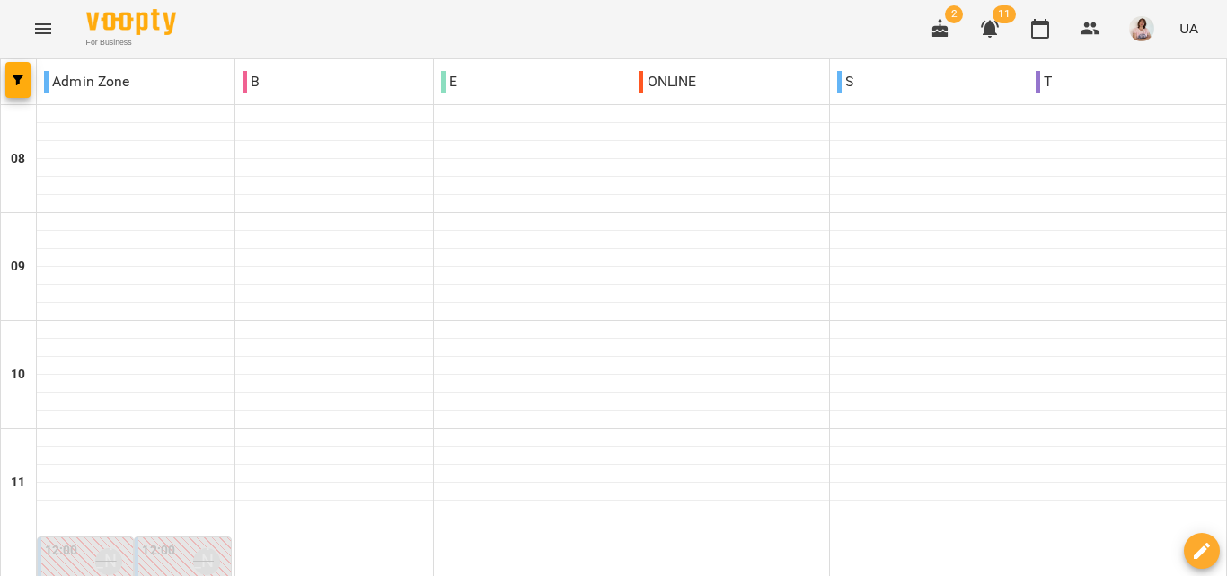
scroll to position [1157, 0]
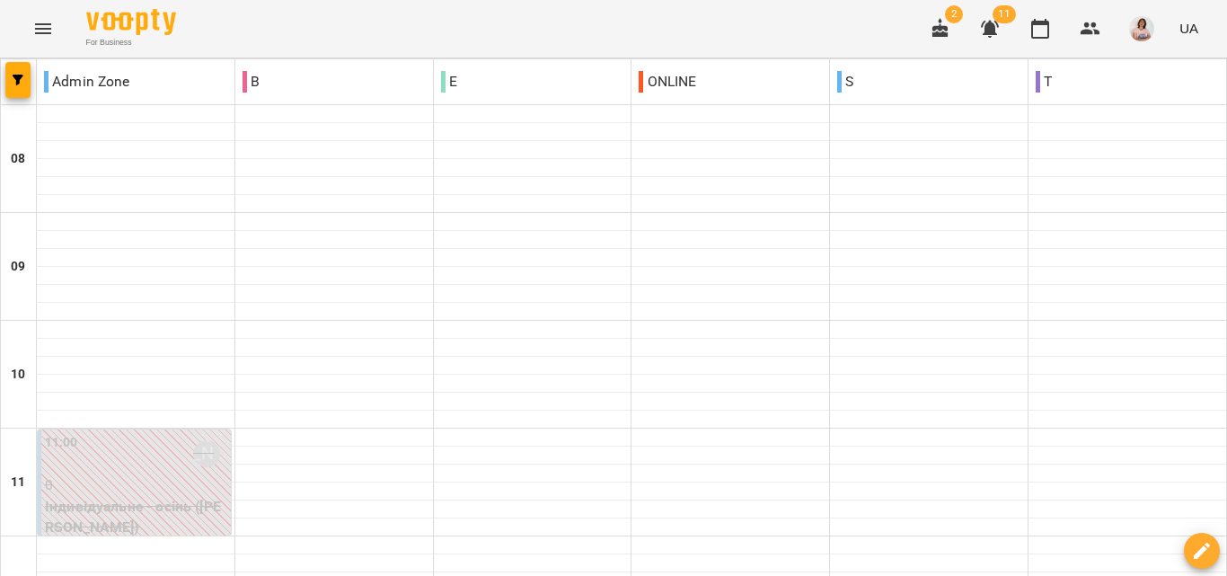
scroll to position [1068, 0]
click at [38, 21] on icon "Menu" at bounding box center [43, 29] width 22 height 22
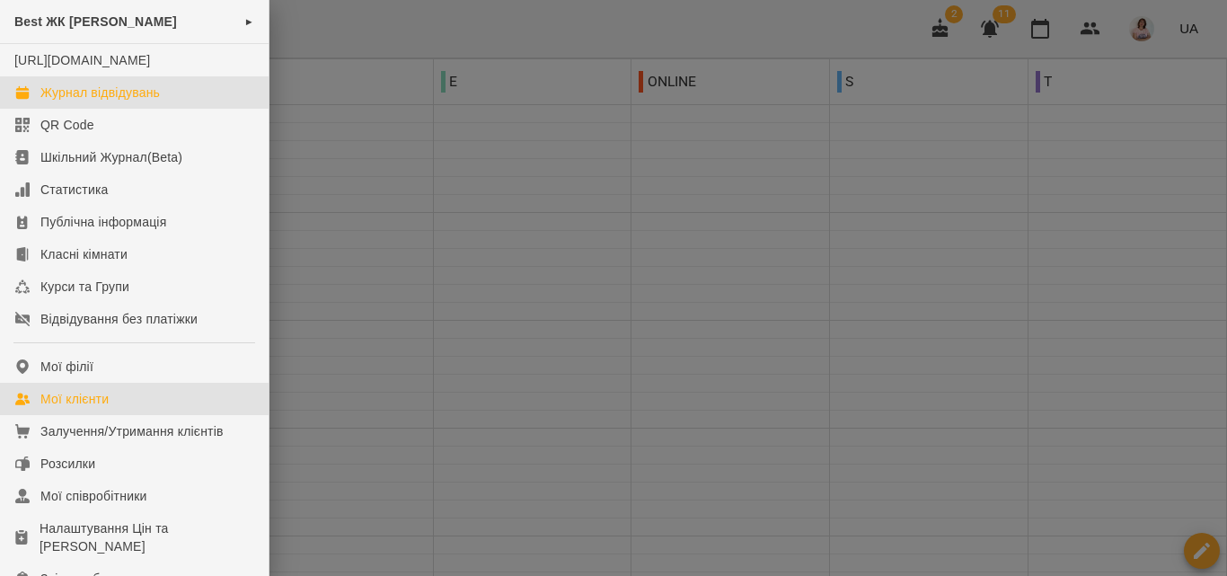
click at [96, 408] on div "Мої клієнти" at bounding box center [74, 399] width 68 height 18
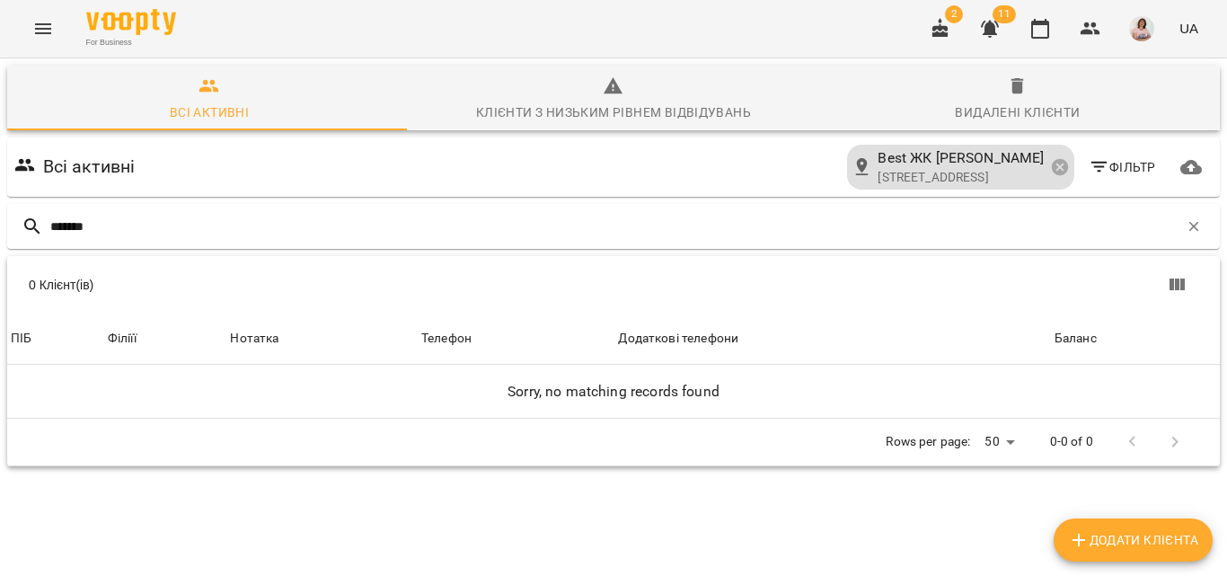
click at [39, 26] on icon "Menu" at bounding box center [43, 29] width 22 height 22
click at [60, 41] on button "Menu" at bounding box center [43, 28] width 43 height 43
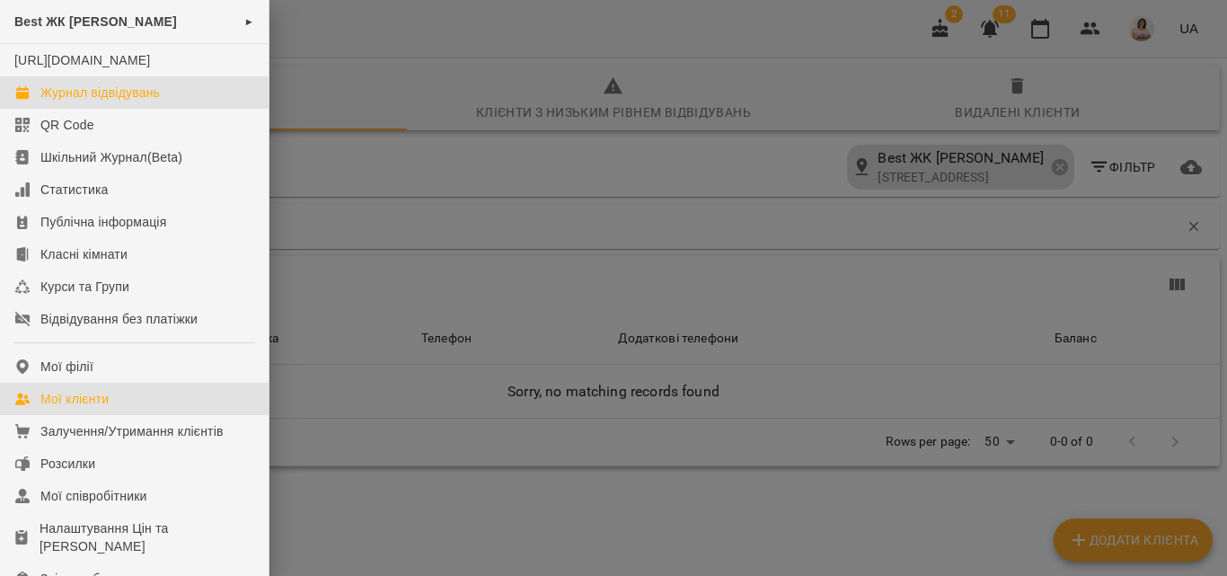
click at [62, 101] on div "Журнал відвідувань" at bounding box center [99, 93] width 119 height 18
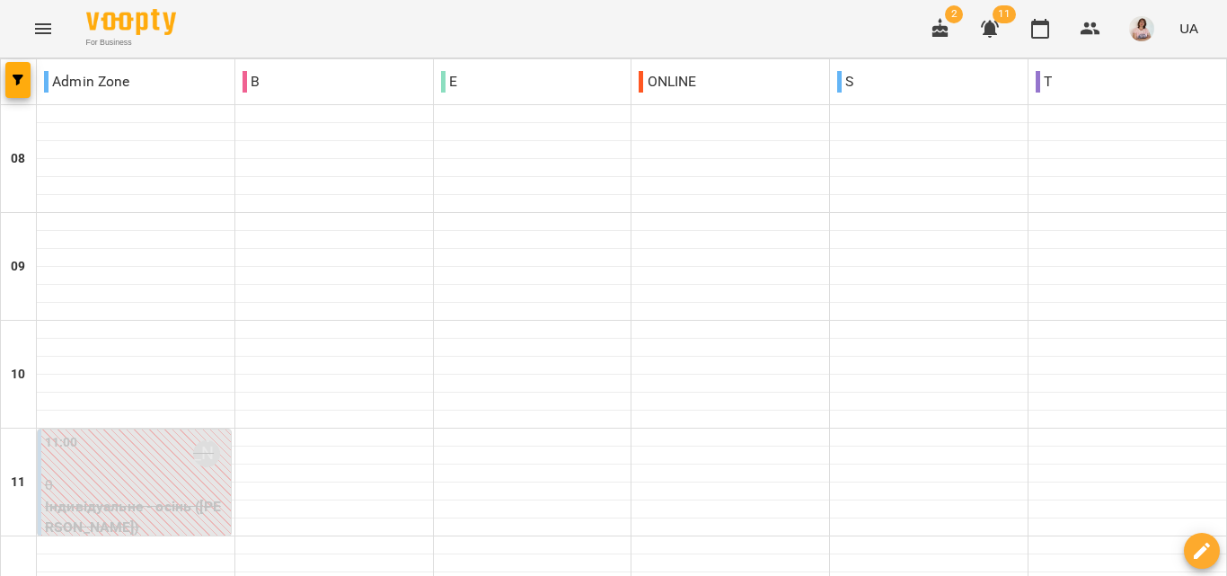
scroll to position [1068, 0]
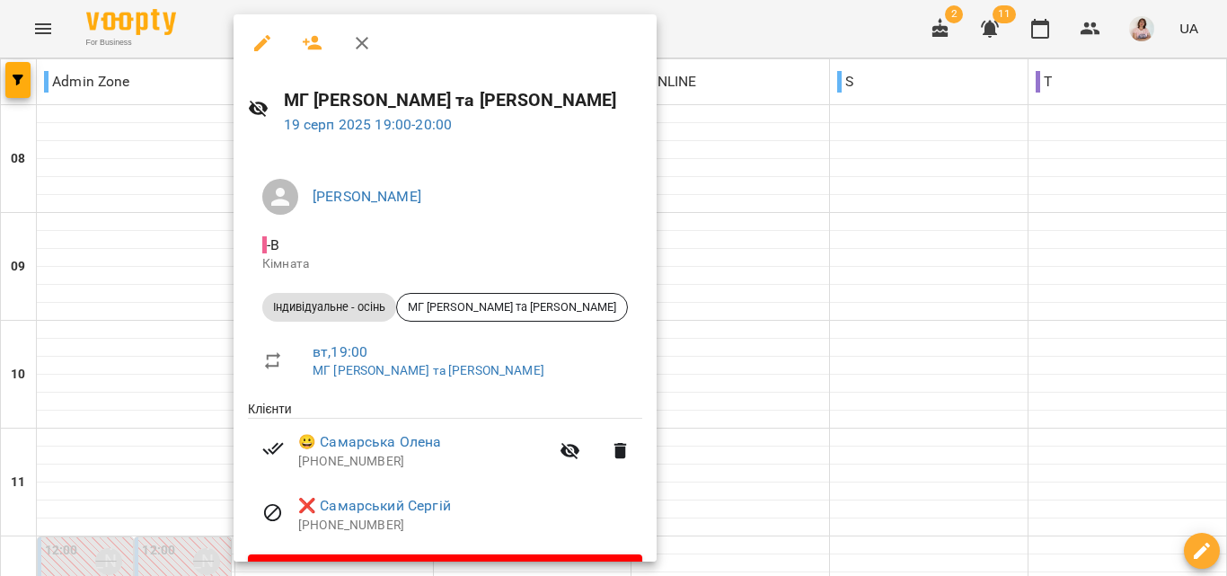
click at [786, 293] on div at bounding box center [613, 288] width 1227 height 576
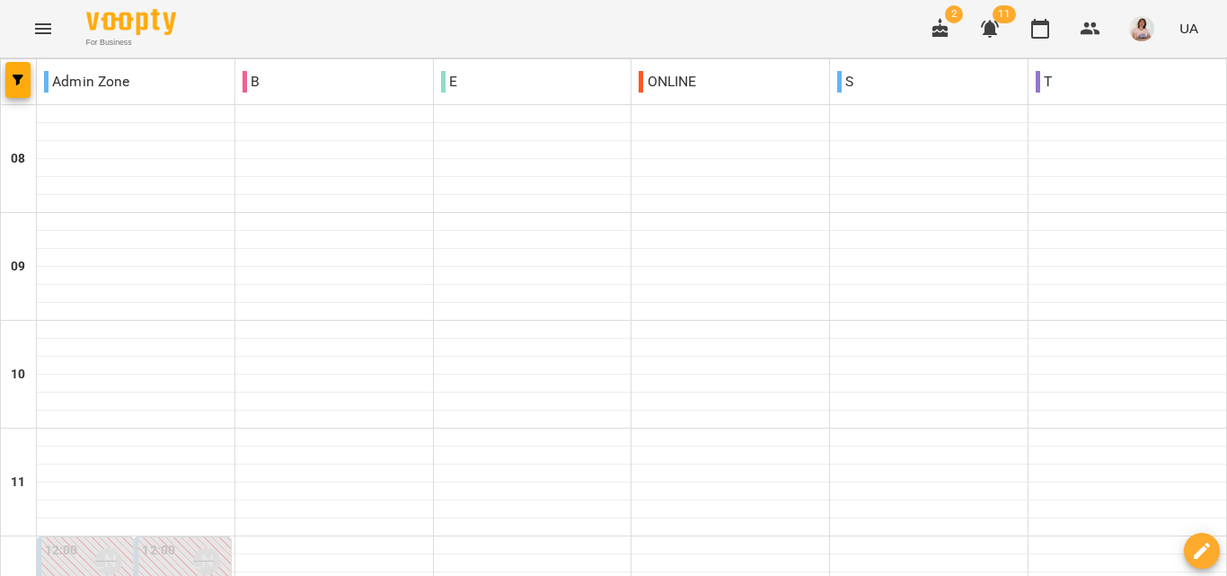
scroll to position [1157, 0]
